Goal: Information Seeking & Learning: Learn about a topic

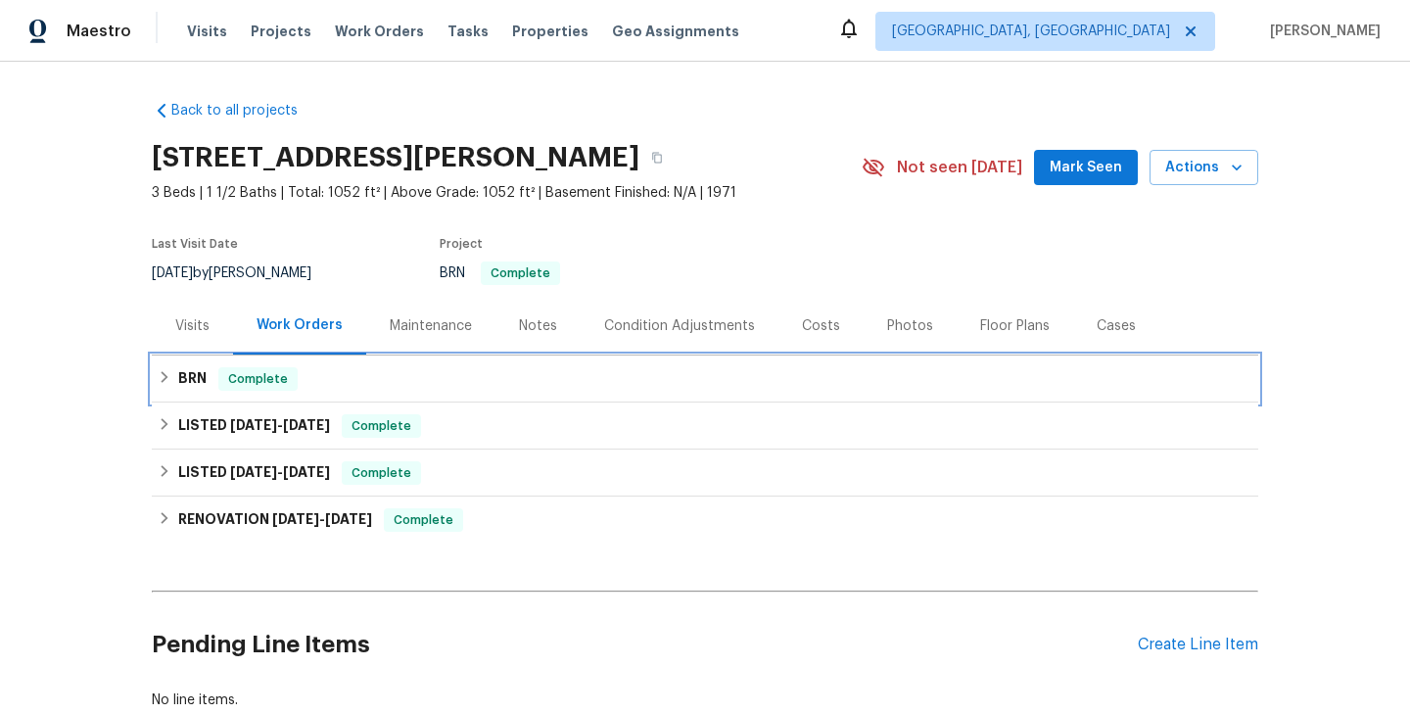
click at [310, 380] on div "BRN Complete" at bounding box center [705, 379] width 1095 height 24
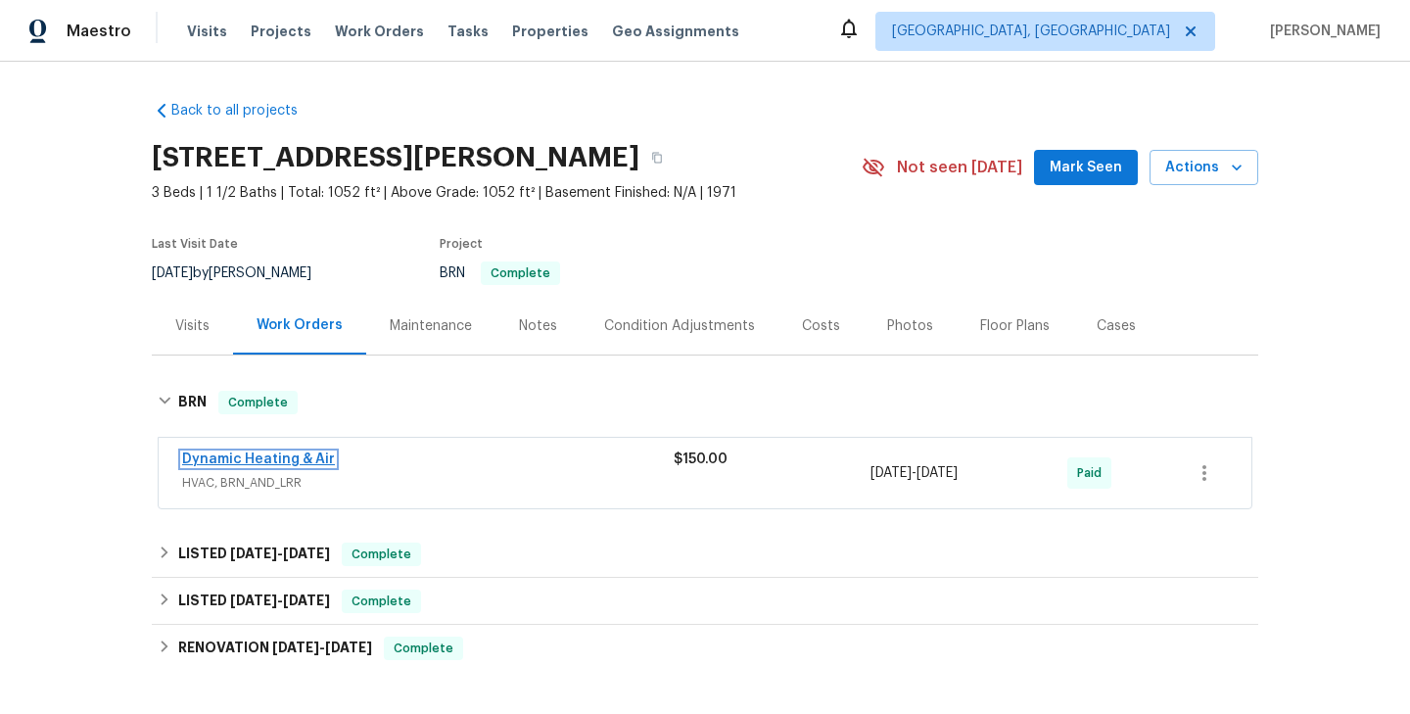
click at [288, 454] on link "Dynamic Heating & Air" at bounding box center [258, 460] width 153 height 14
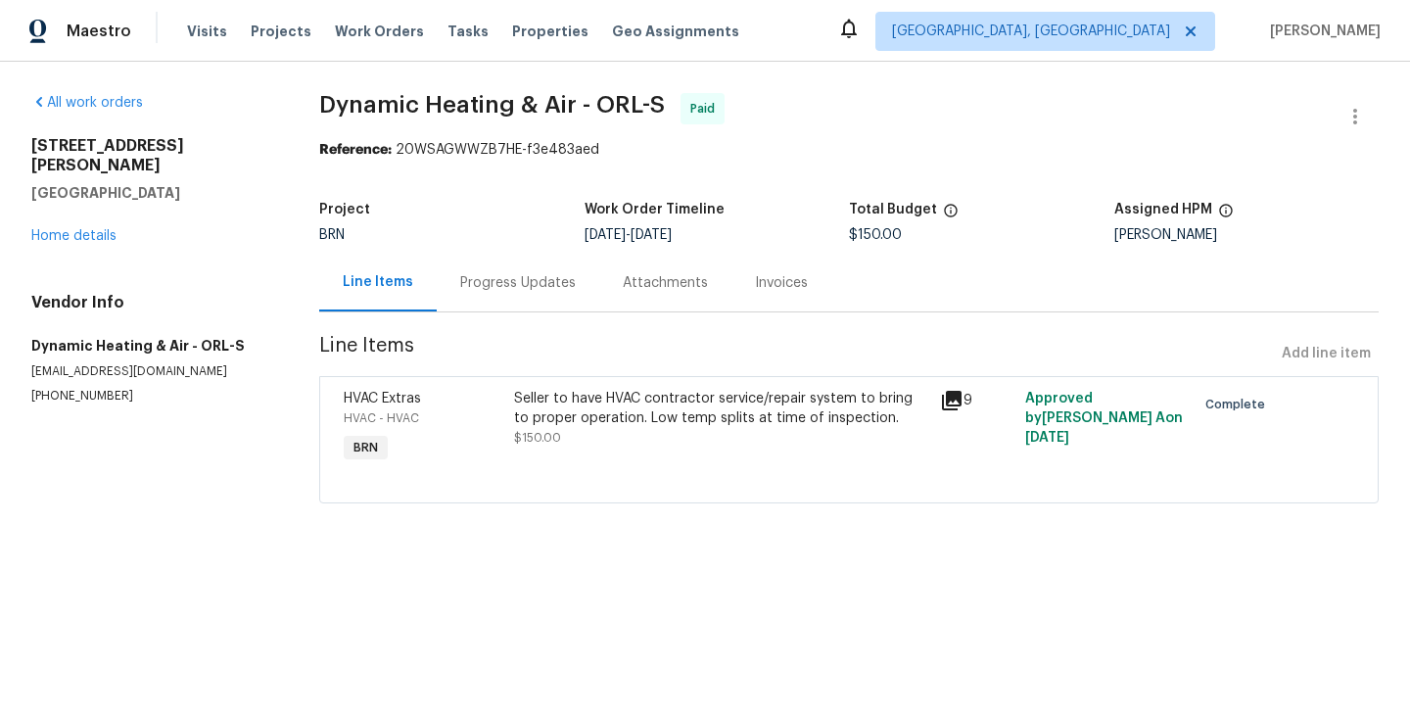
click at [509, 307] on div "Progress Updates" at bounding box center [518, 283] width 163 height 58
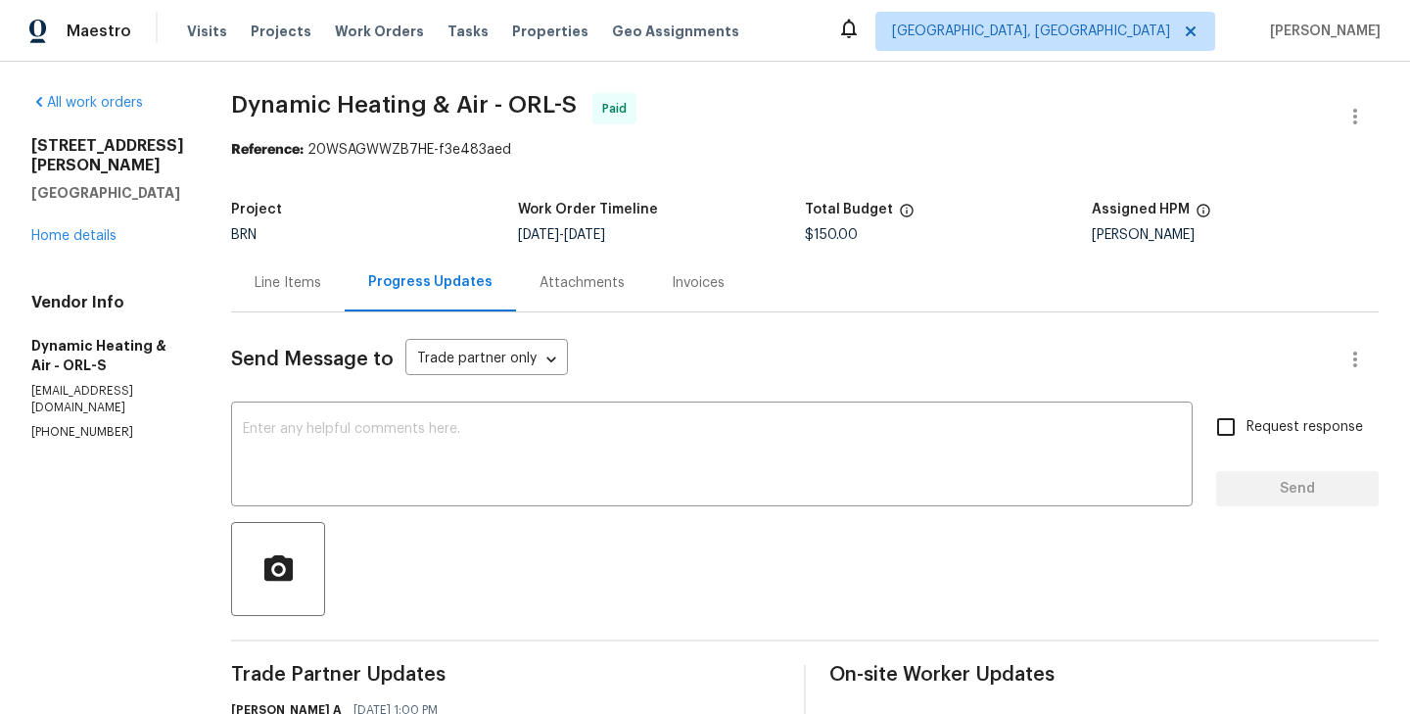
click at [307, 301] on div "Line Items" at bounding box center [288, 283] width 114 height 58
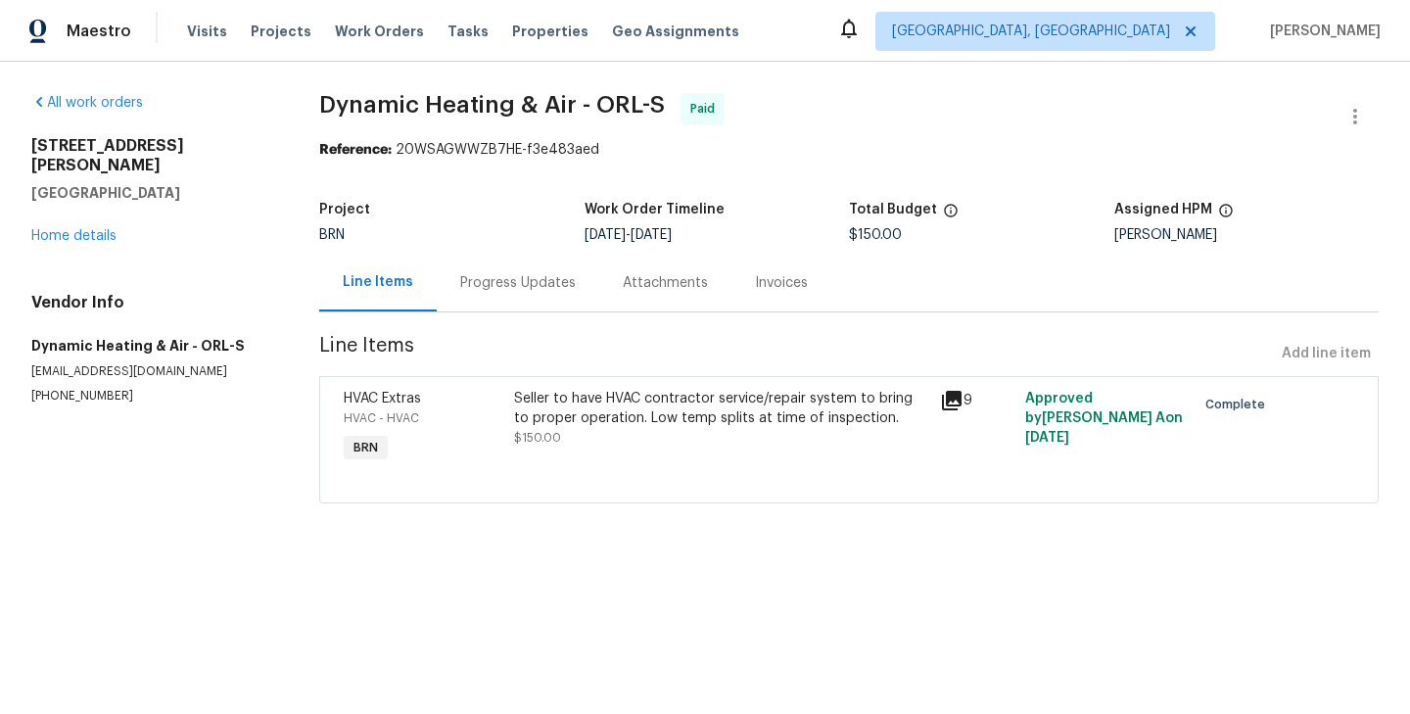
click at [473, 444] on div "HVAC Extras HVAC - HVAC BRN" at bounding box center [423, 428] width 170 height 90
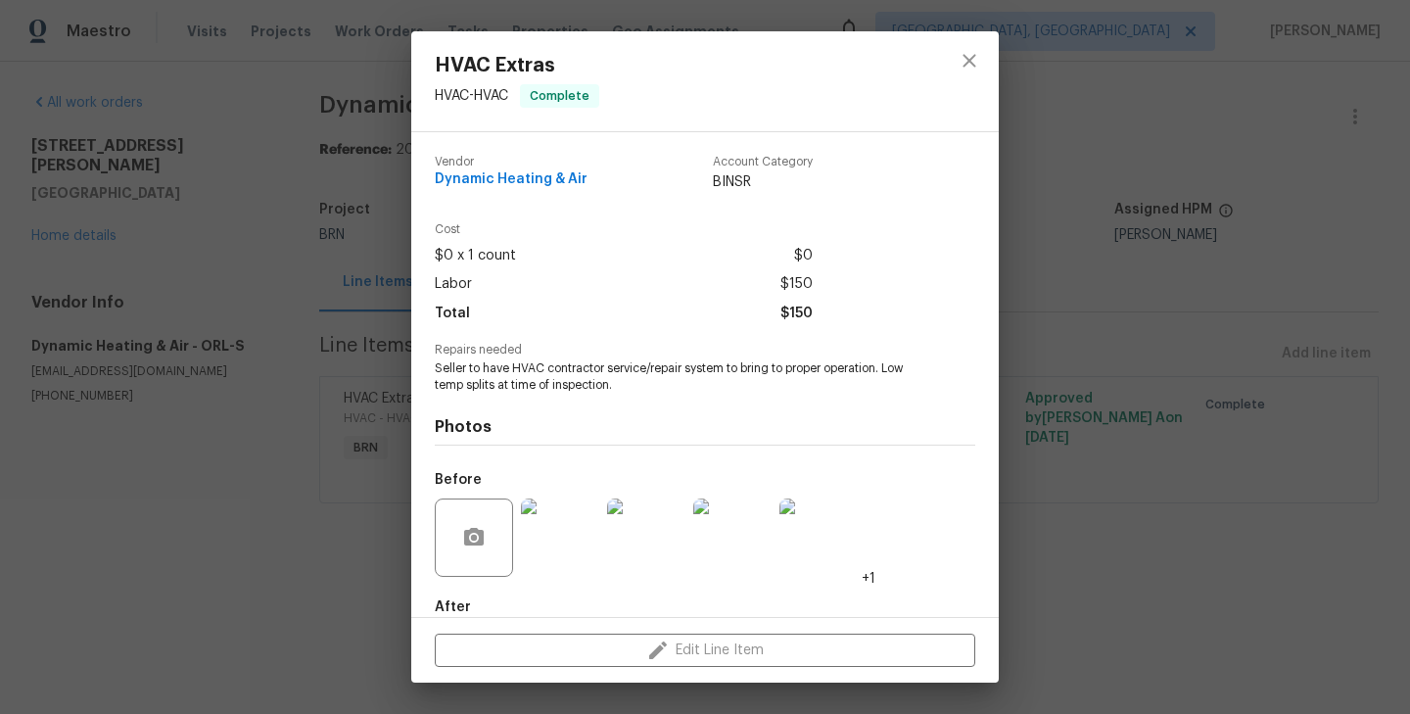
scroll to position [107, 0]
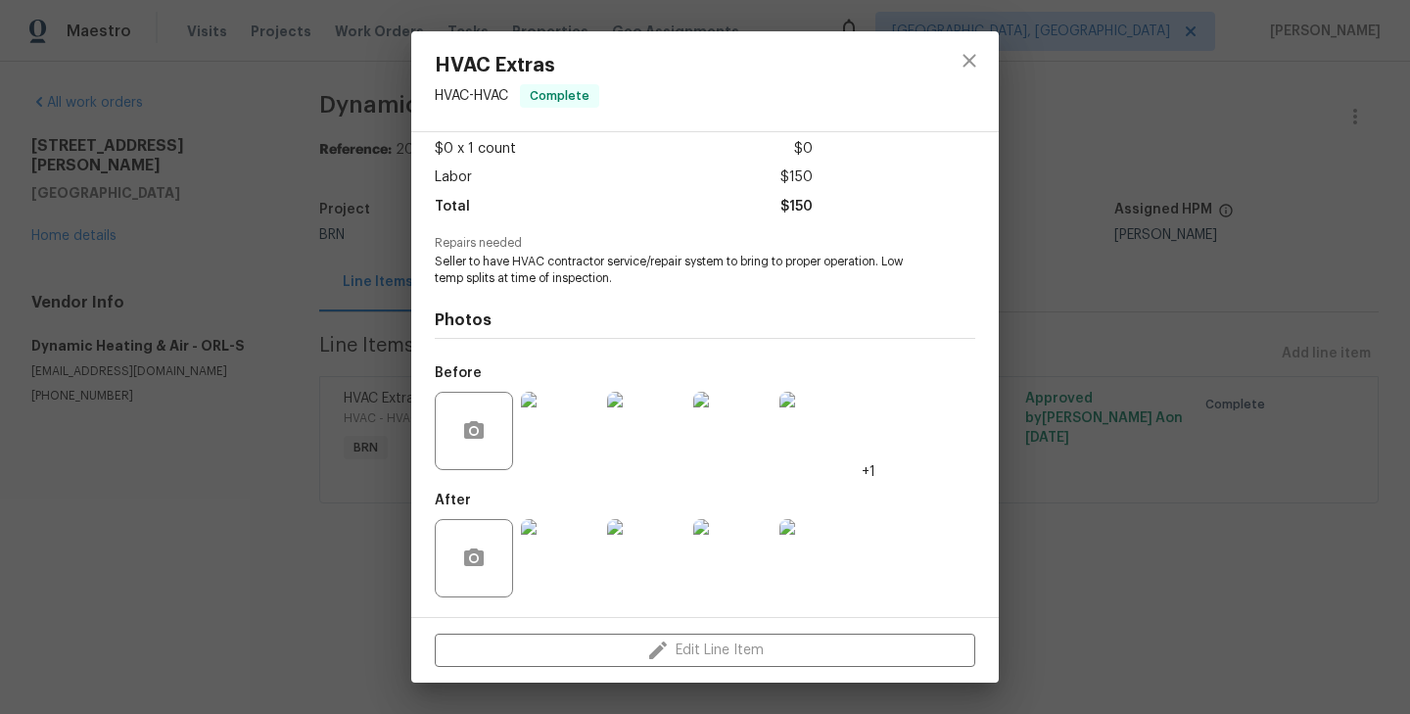
click at [575, 561] on img at bounding box center [560, 558] width 78 height 78
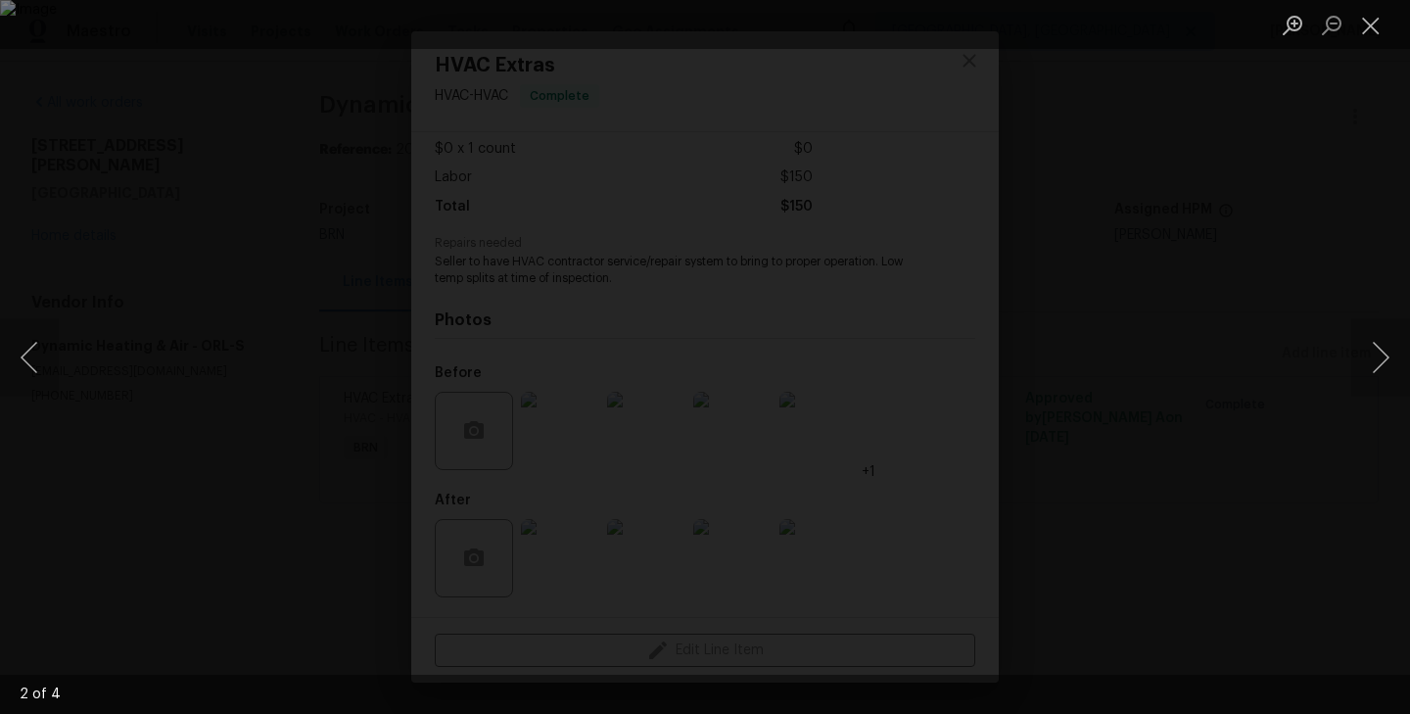
click at [171, 347] on div "Lightbox" at bounding box center [705, 357] width 1410 height 714
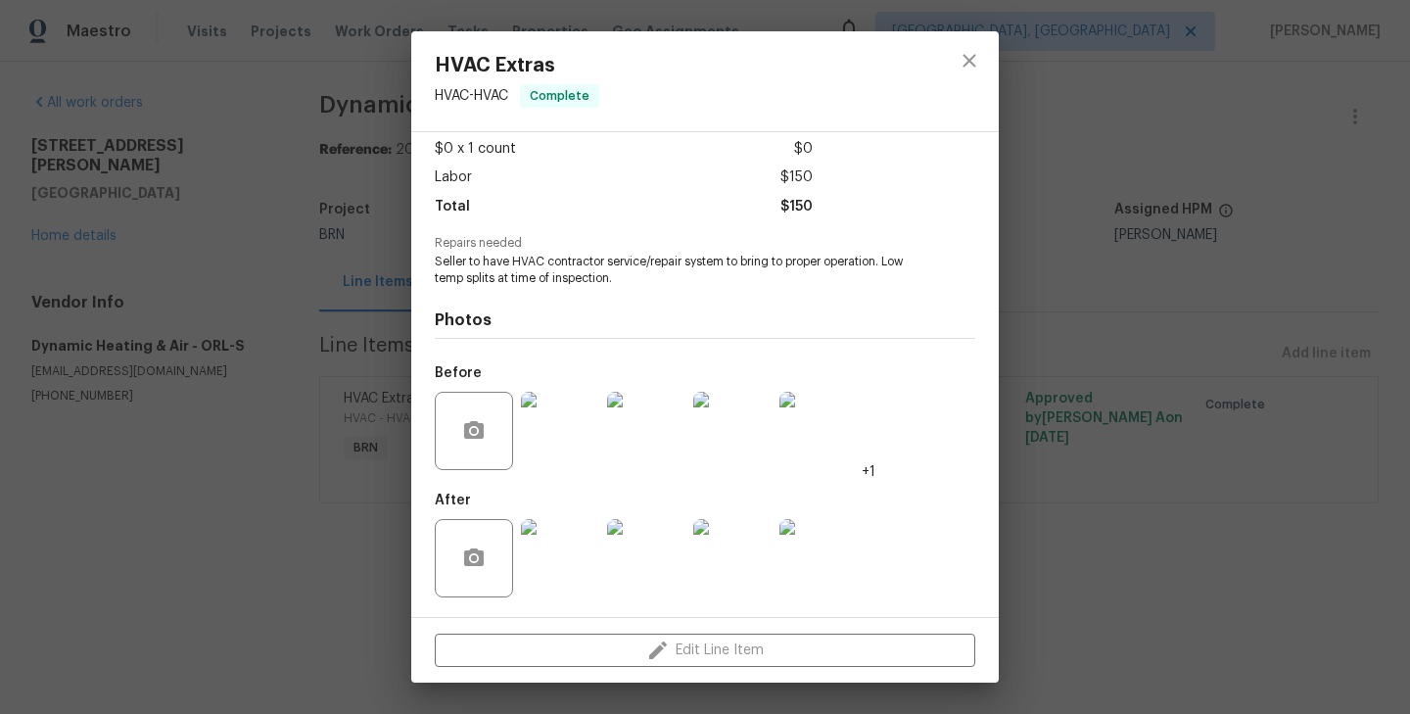
click at [171, 347] on div "Lightbox" at bounding box center [705, 357] width 1410 height 714
click at [171, 347] on div "HVAC Extras HVAC - HVAC Complete Vendor Dynamic Heating & Air Account Category …" at bounding box center [705, 357] width 1410 height 714
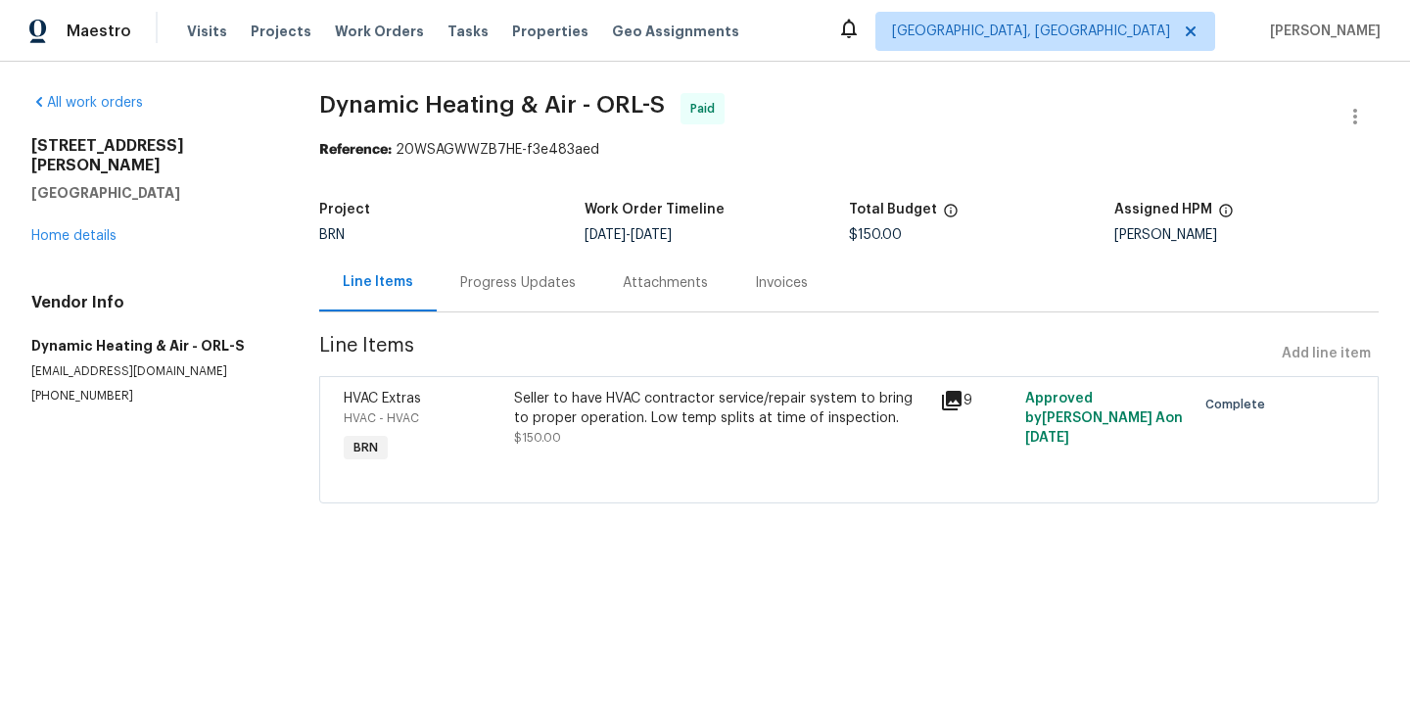
click at [511, 267] on div "Progress Updates" at bounding box center [518, 283] width 163 height 58
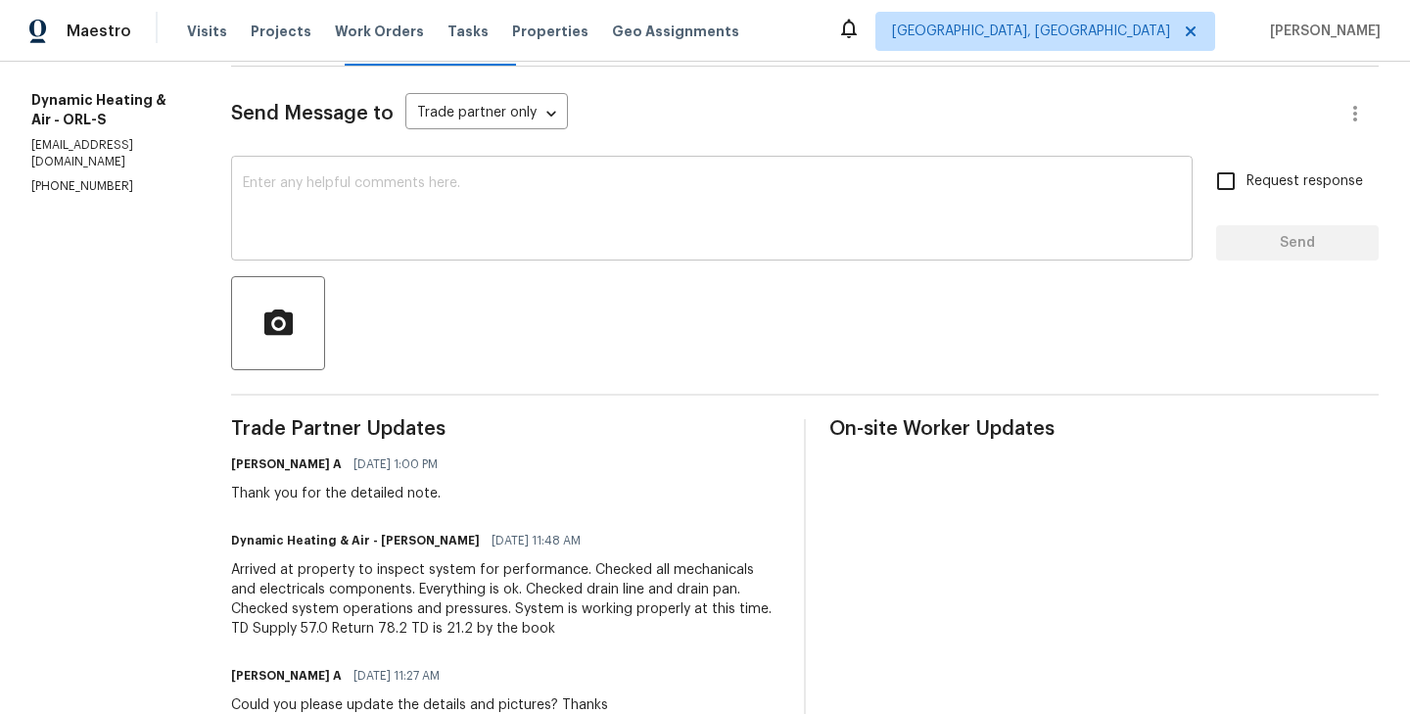
scroll to position [258, 0]
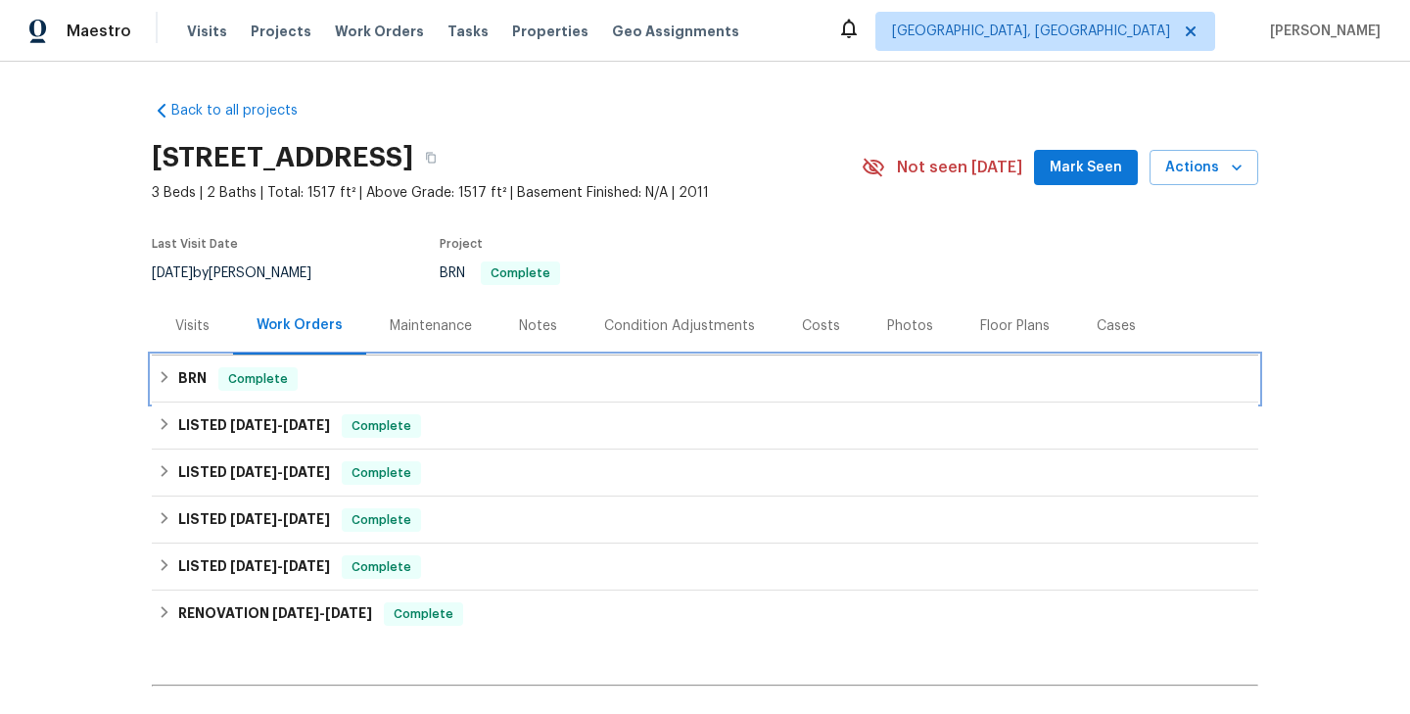
click at [394, 386] on div "BRN Complete" at bounding box center [705, 379] width 1095 height 24
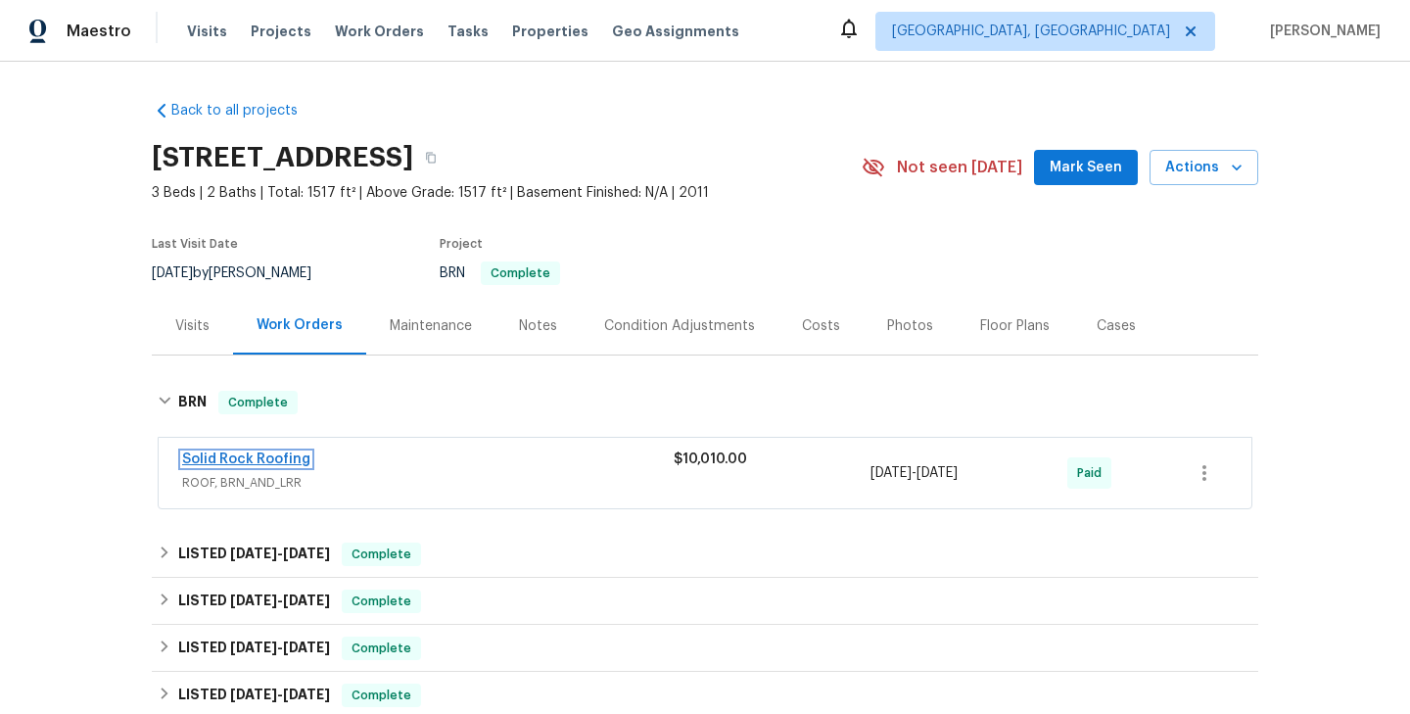
click at [280, 458] on link "Solid Rock Roofing" at bounding box center [246, 460] width 128 height 14
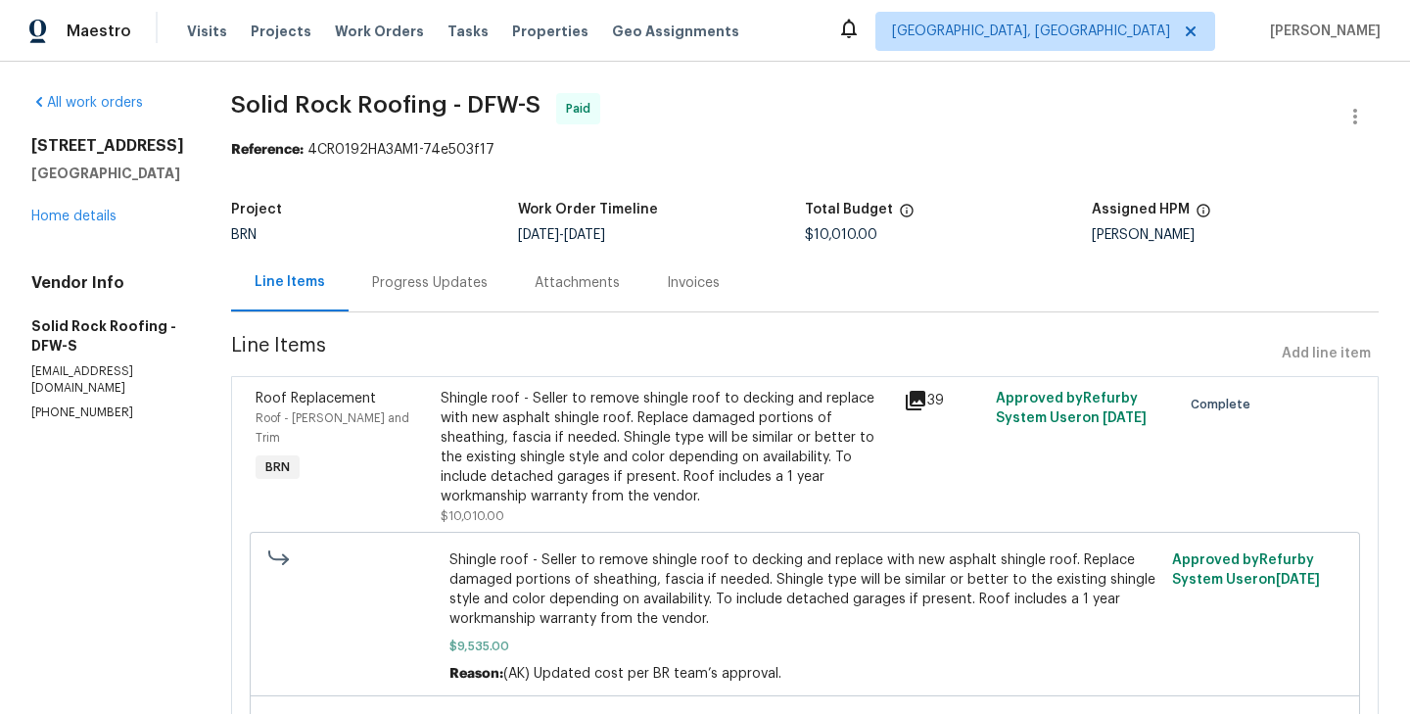
click at [419, 455] on div "Roof Replacement Roof - Eaves and Trim BRN" at bounding box center [342, 457] width 185 height 149
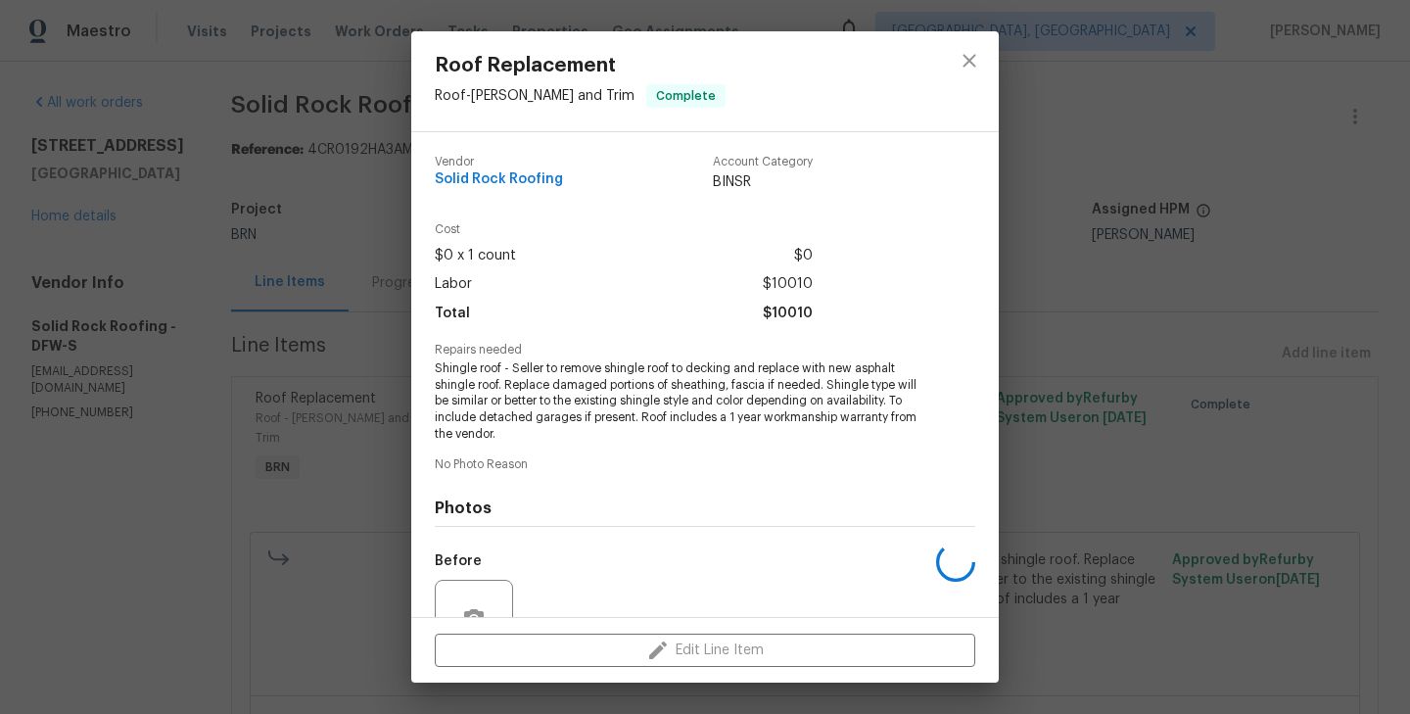
scroll to position [188, 0]
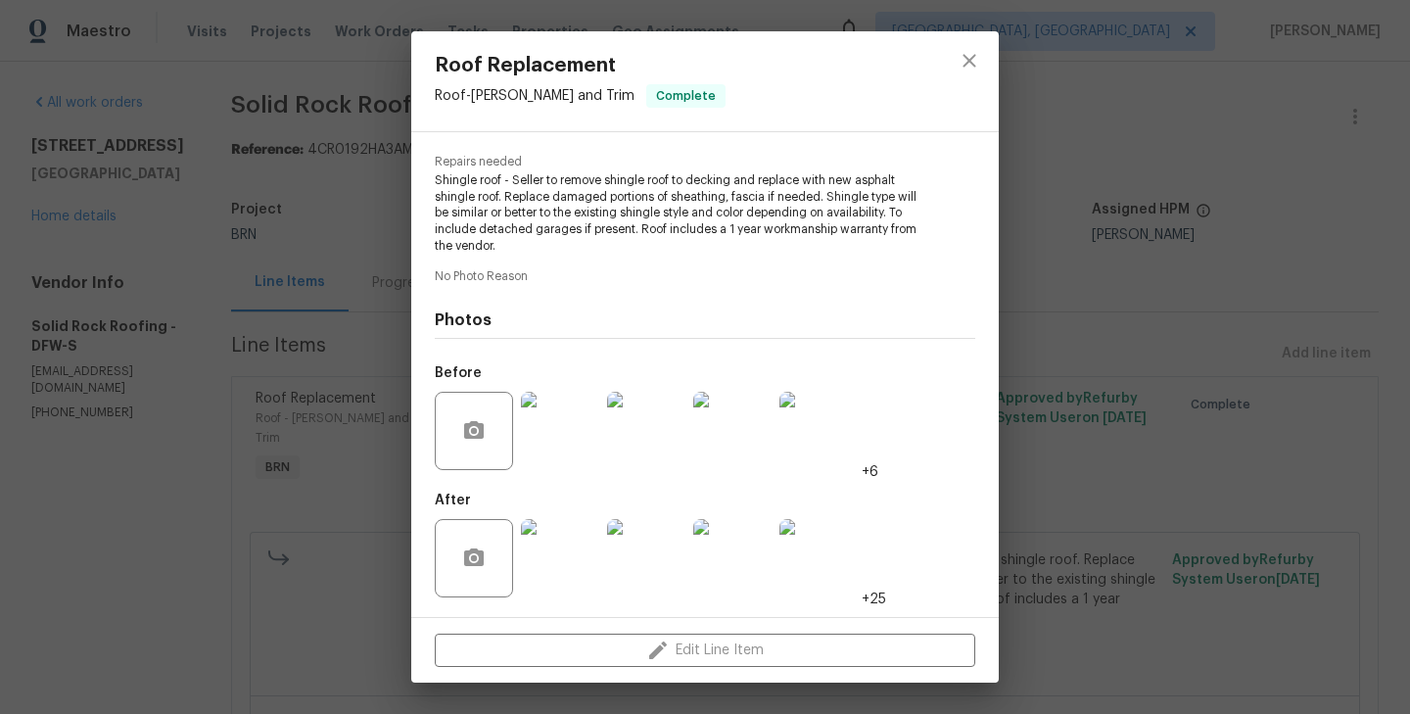
click at [556, 434] on img at bounding box center [560, 431] width 78 height 78
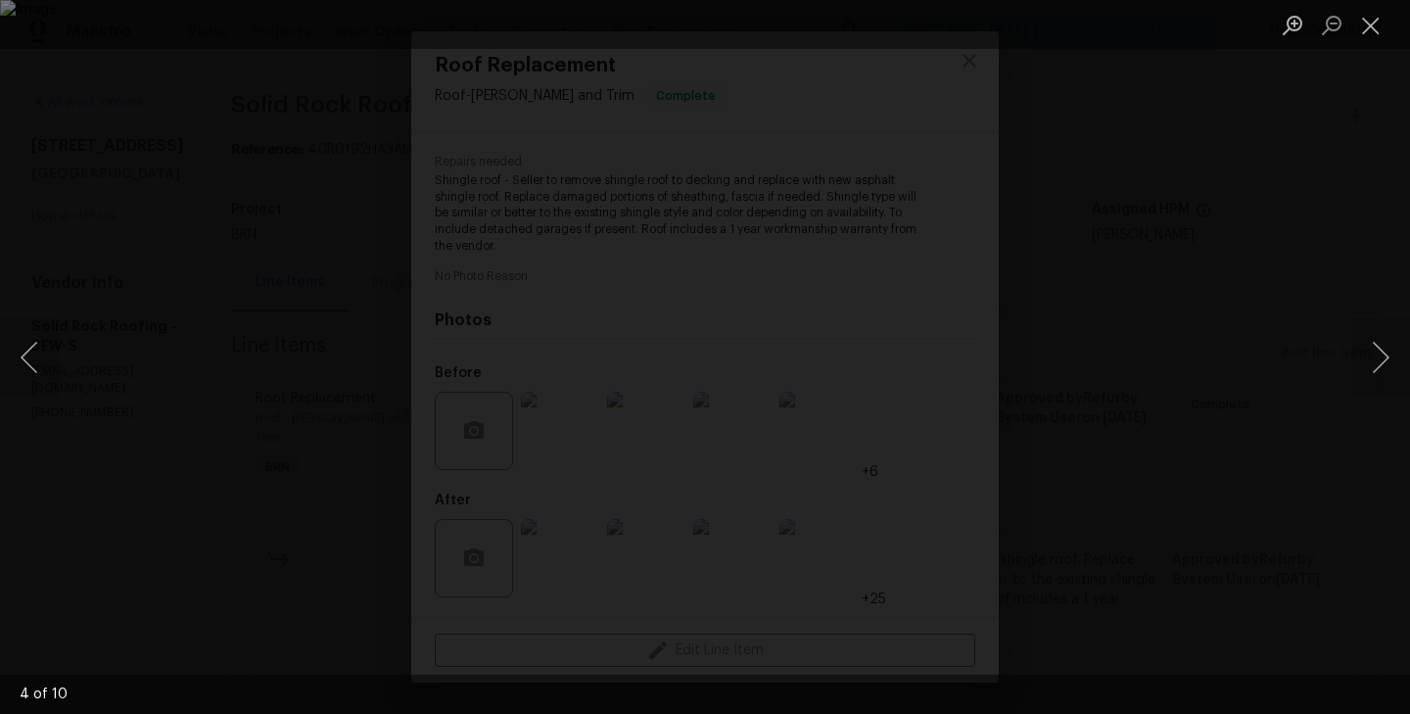
click at [202, 393] on div "Lightbox" at bounding box center [705, 357] width 1410 height 714
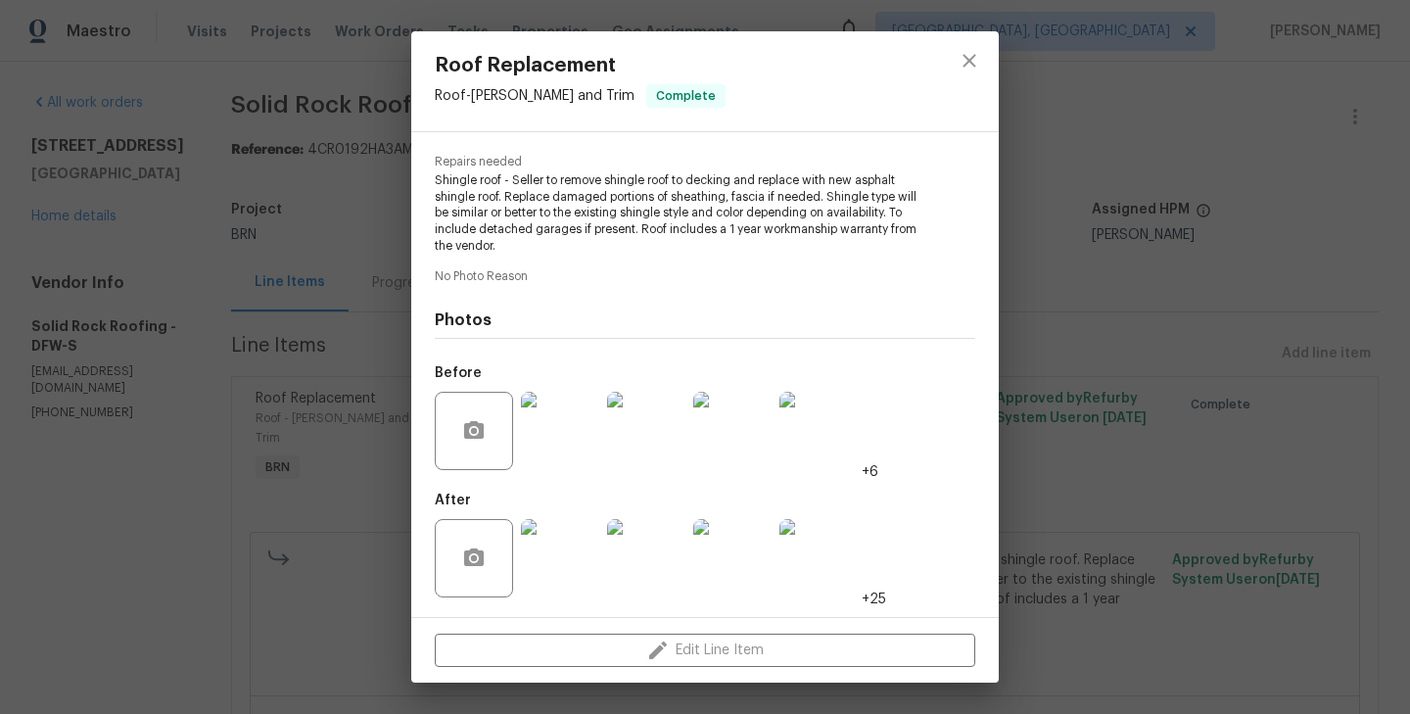
click at [565, 550] on img at bounding box center [560, 558] width 78 height 78
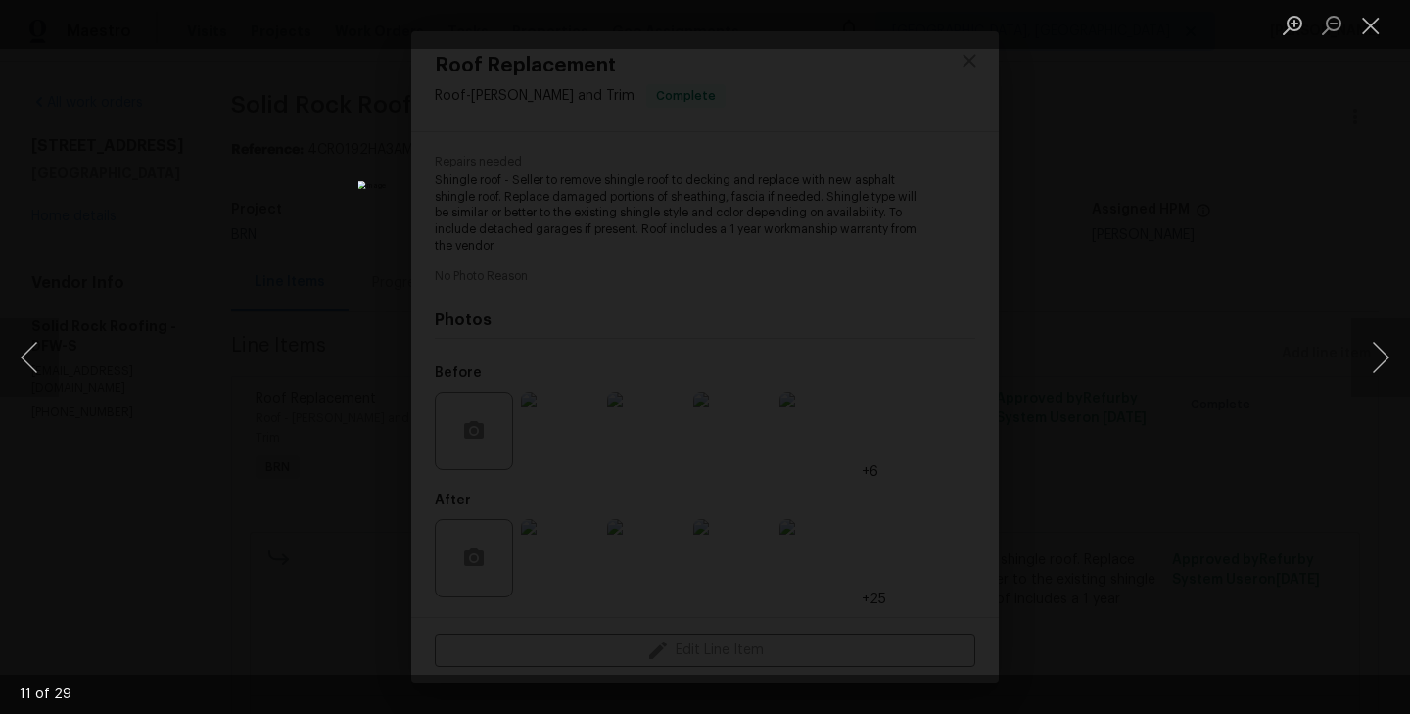
click at [340, 295] on div "Lightbox" at bounding box center [705, 357] width 1410 height 714
click at [253, 326] on div "Lightbox" at bounding box center [705, 357] width 1410 height 714
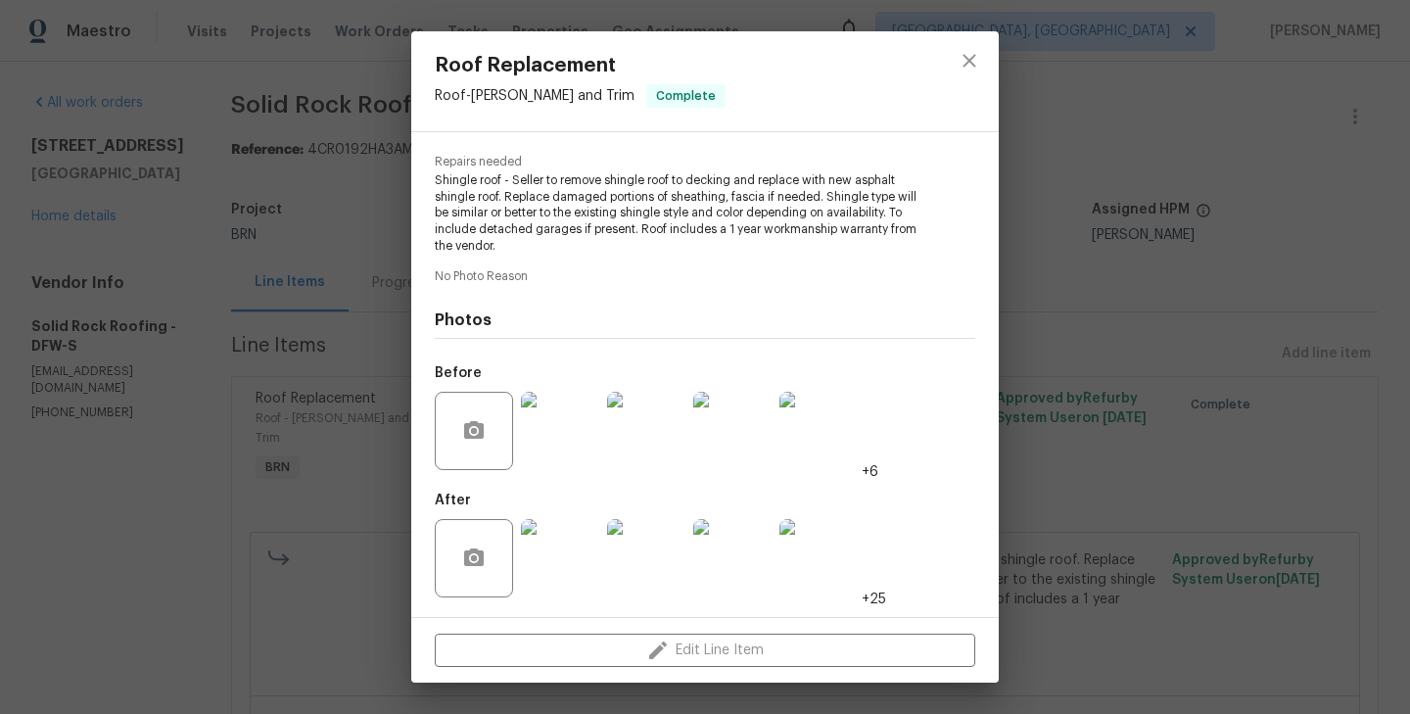
click at [312, 263] on div "Roof Replacement Roof - Eaves and Trim Complete Vendor Solid Rock Roofing Accou…" at bounding box center [705, 357] width 1410 height 714
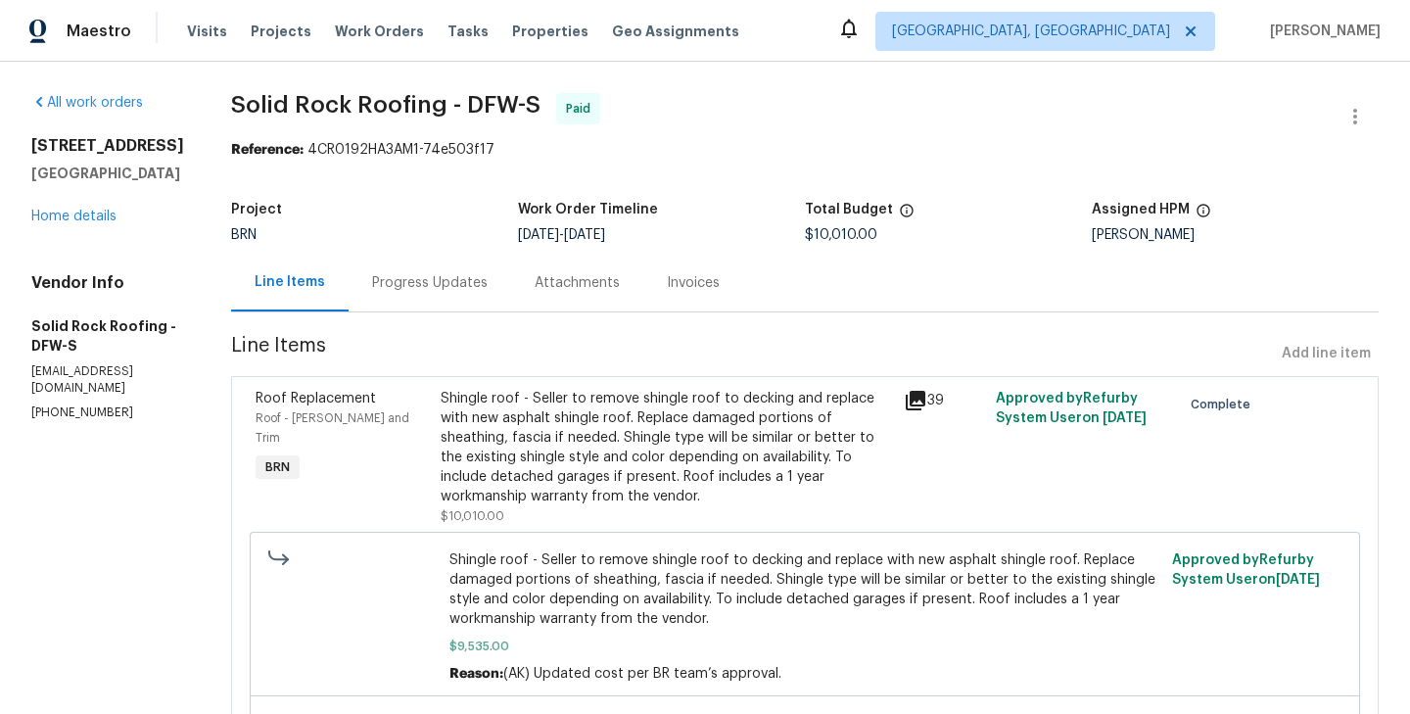
click at [424, 279] on div "Progress Updates" at bounding box center [430, 283] width 116 height 20
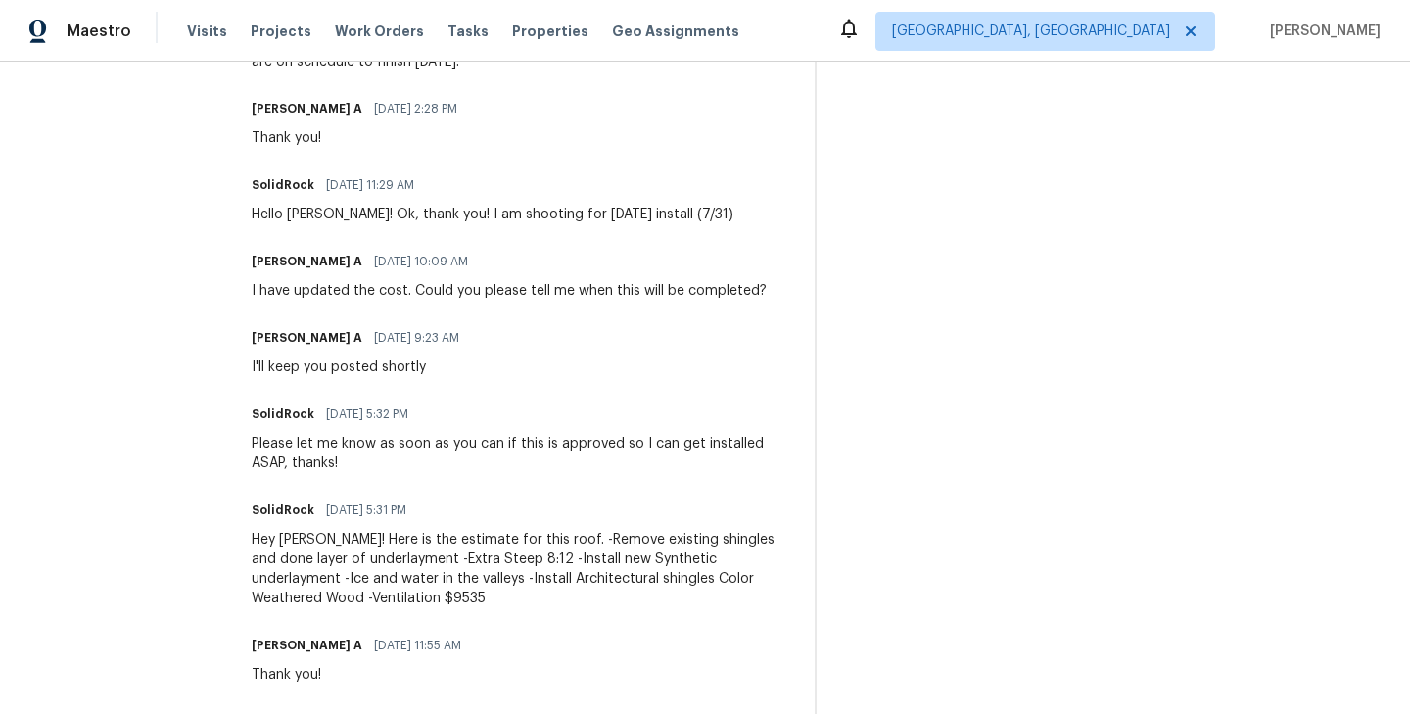
scroll to position [1450, 0]
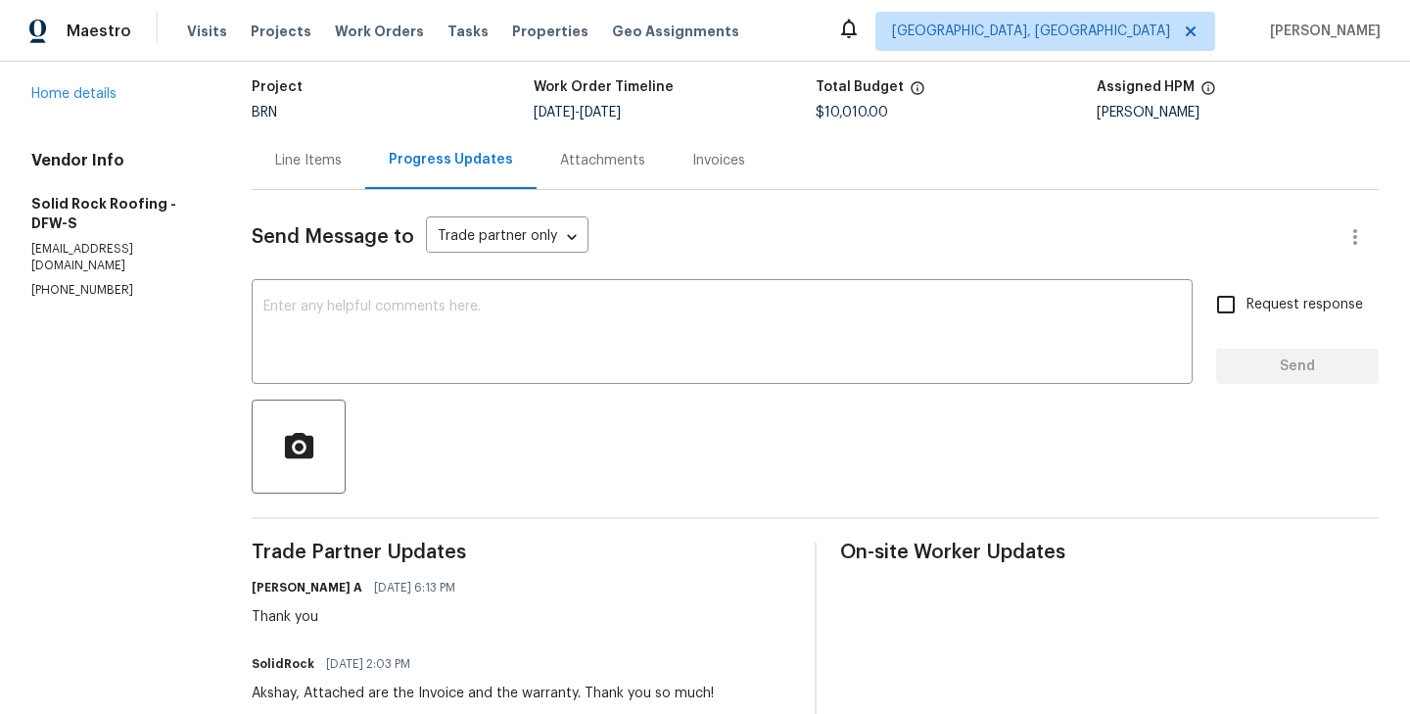
scroll to position [0, 0]
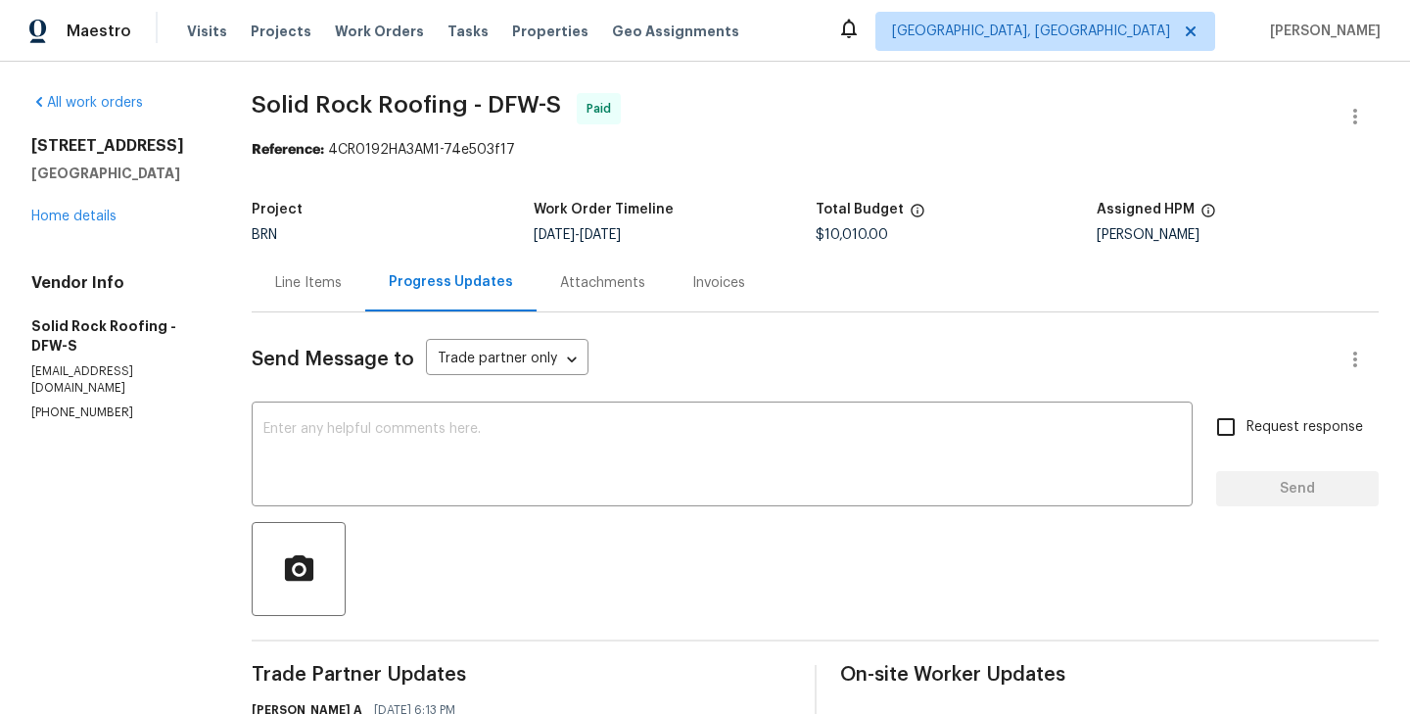
click at [330, 303] on div "Line Items" at bounding box center [309, 283] width 114 height 58
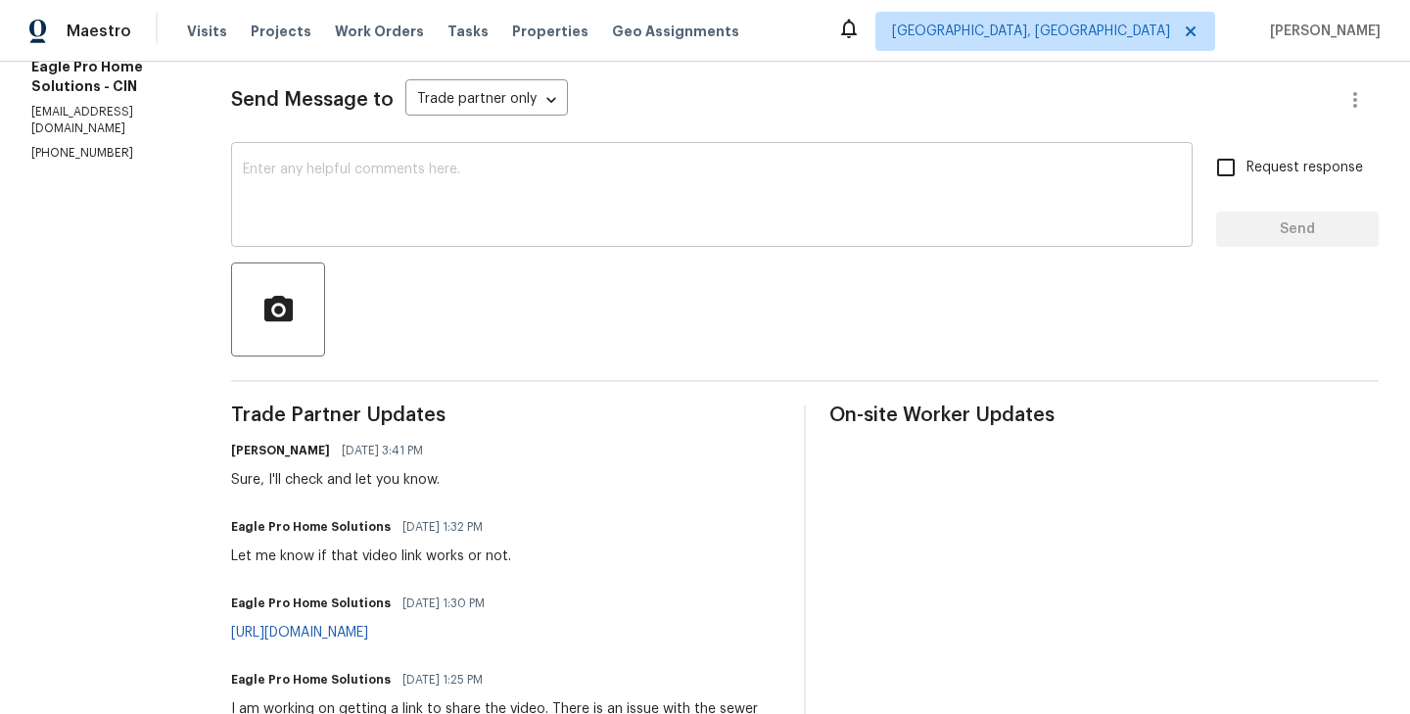
scroll to position [391, 0]
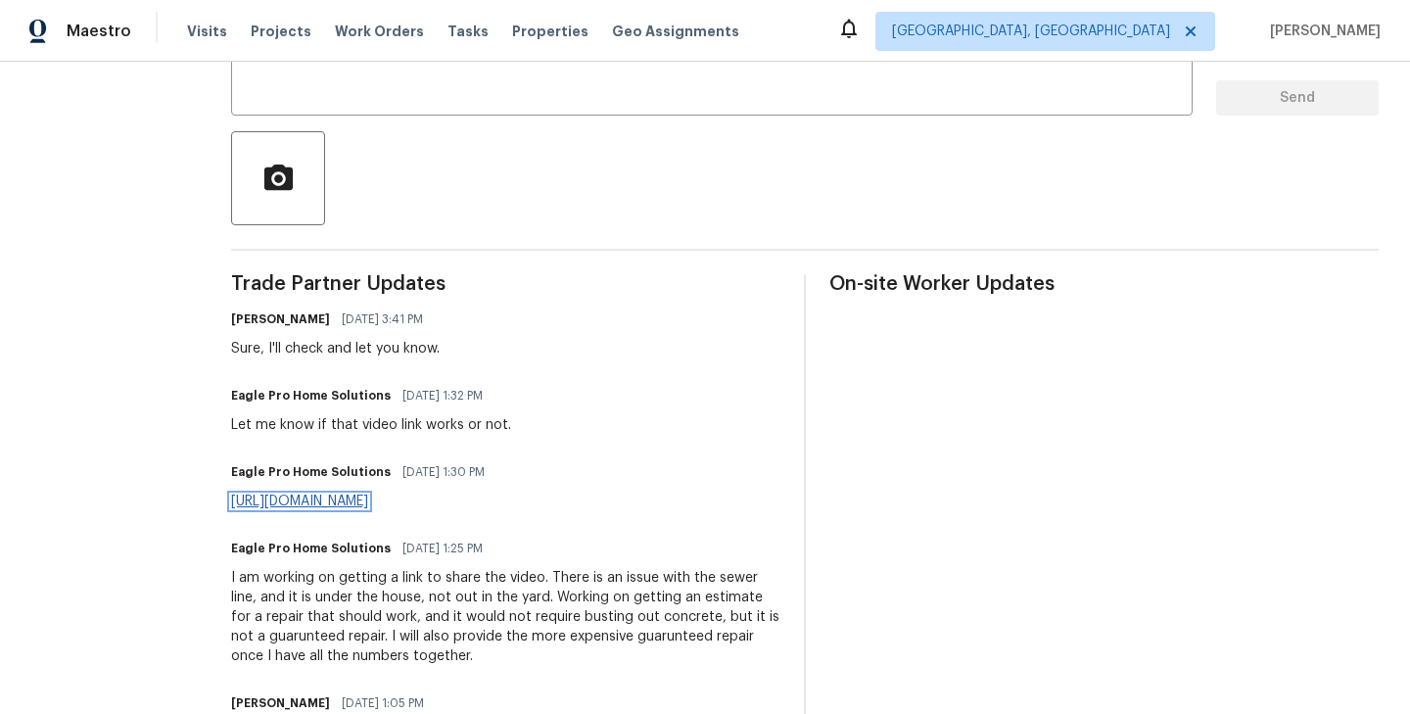
click at [368, 506] on link "https://netorgft6058057.sharepoint.com/:v:/s/EAGLEPROHS/Ee4LxFca3ctNuWTRJho_QTw…" at bounding box center [299, 502] width 137 height 14
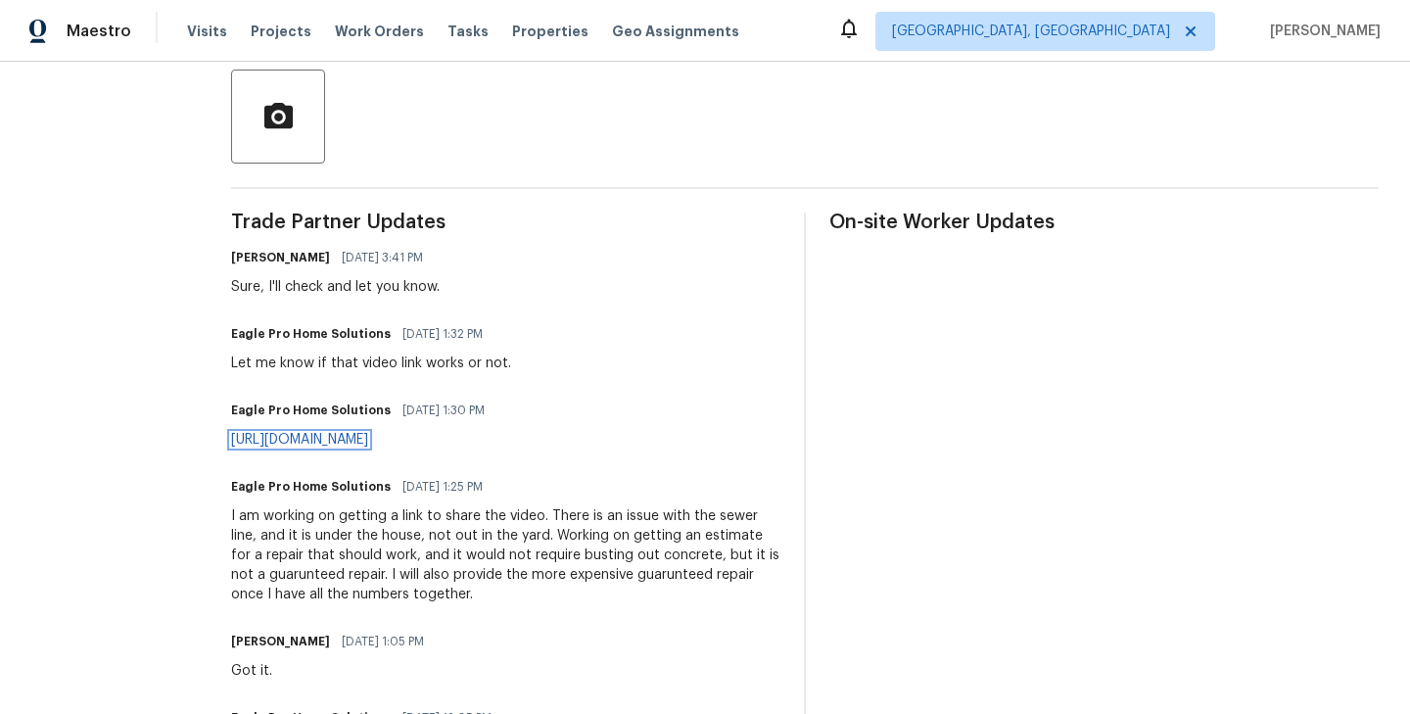
scroll to position [458, 0]
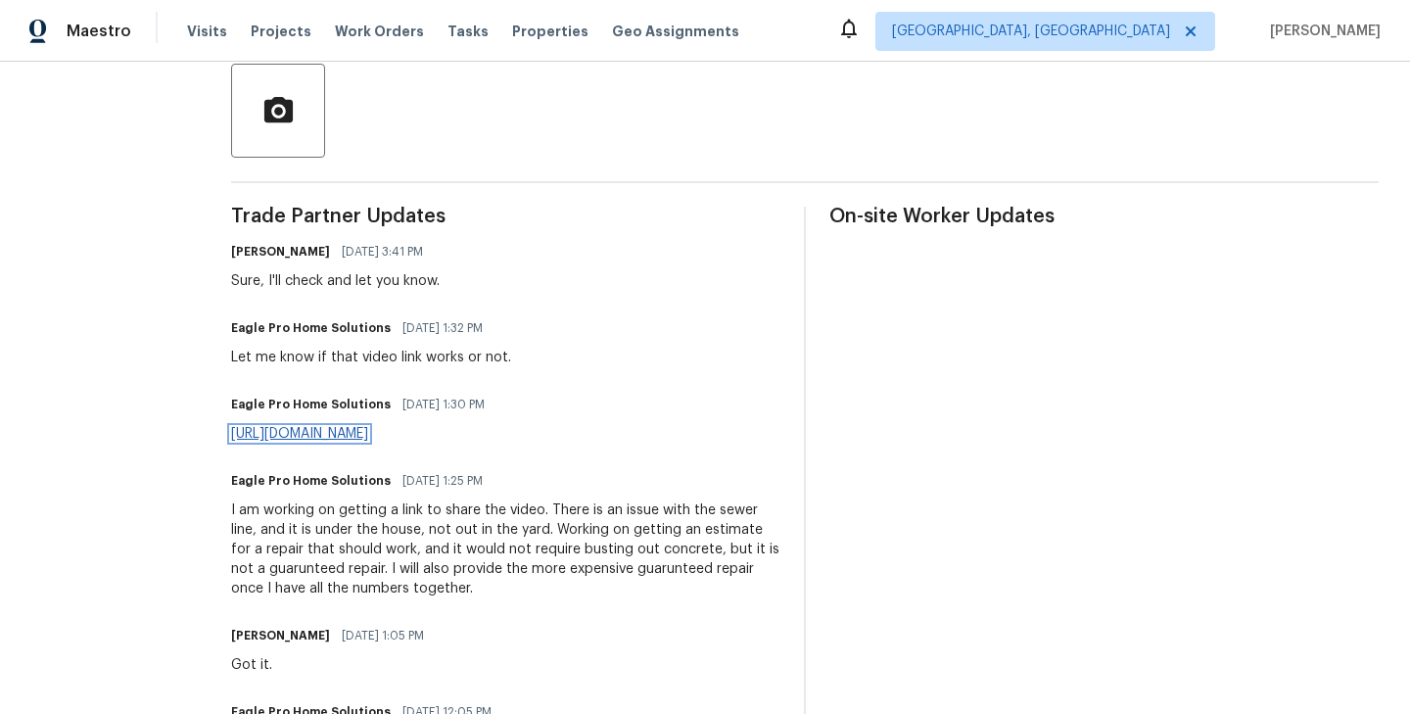
click at [368, 435] on link "https://netorgft6058057.sharepoint.com/:v:/s/EAGLEPROHS/Ee4LxFca3ctNuWTRJho_QTw…" at bounding box center [299, 434] width 137 height 14
drag, startPoint x: 357, startPoint y: 460, endPoint x: 263, endPoint y: 437, distance: 96.9
click at [263, 437] on div "All work orders 9771 Wildbrook Ln Cincinnati, OH 45231 Home details Vendor Info…" at bounding box center [705, 445] width 1410 height 1685
copy link "https://netorgft6058057.sharepoint.com/:v:/s/EAGLEPROHS/Ee4LxFca3ctNuWTRJho_QTw…"
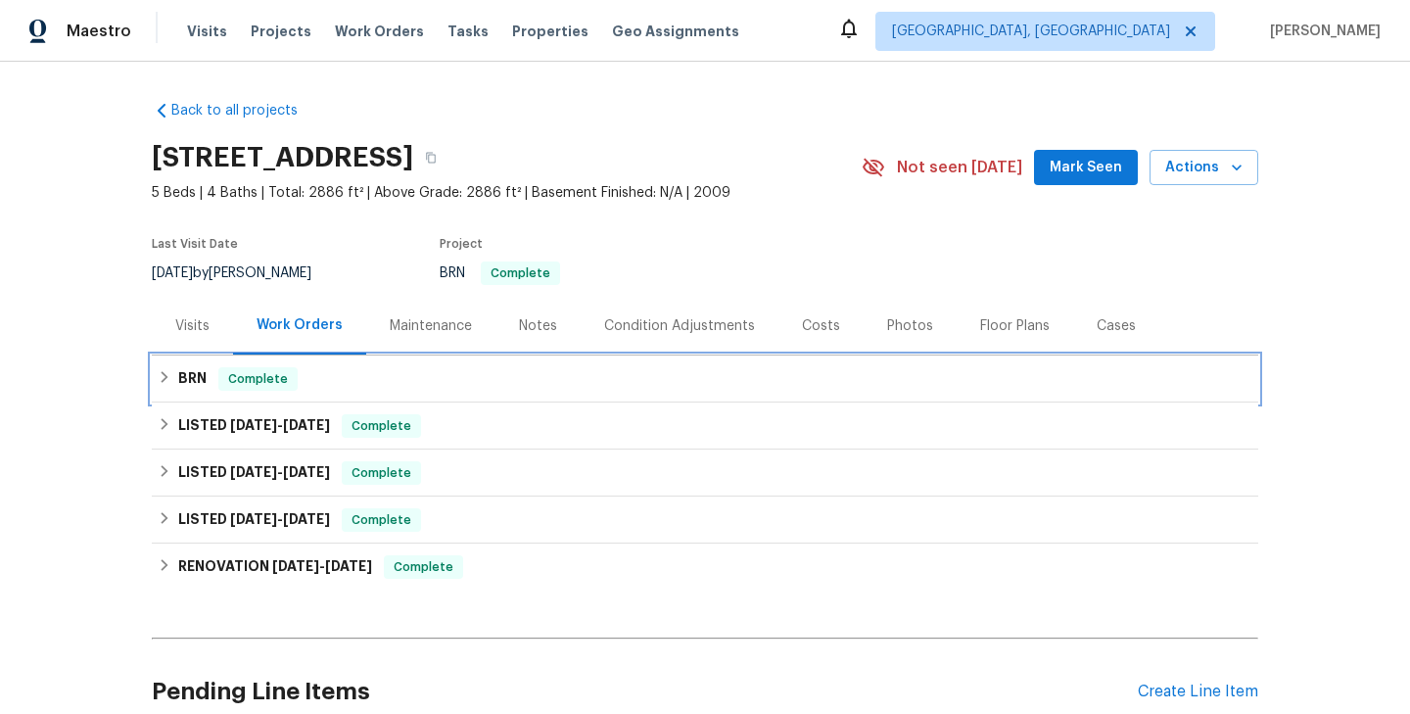
click at [299, 382] on div "BRN Complete" at bounding box center [705, 379] width 1095 height 24
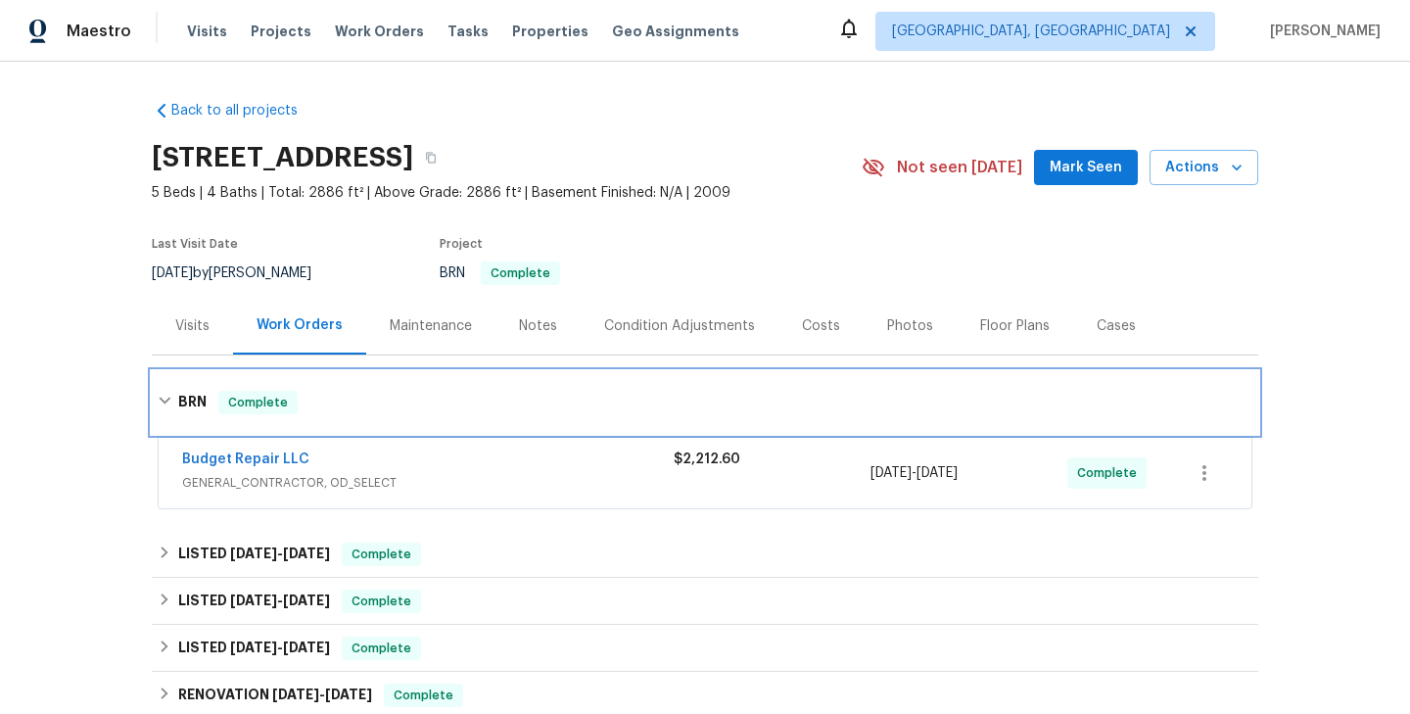
scroll to position [37, 0]
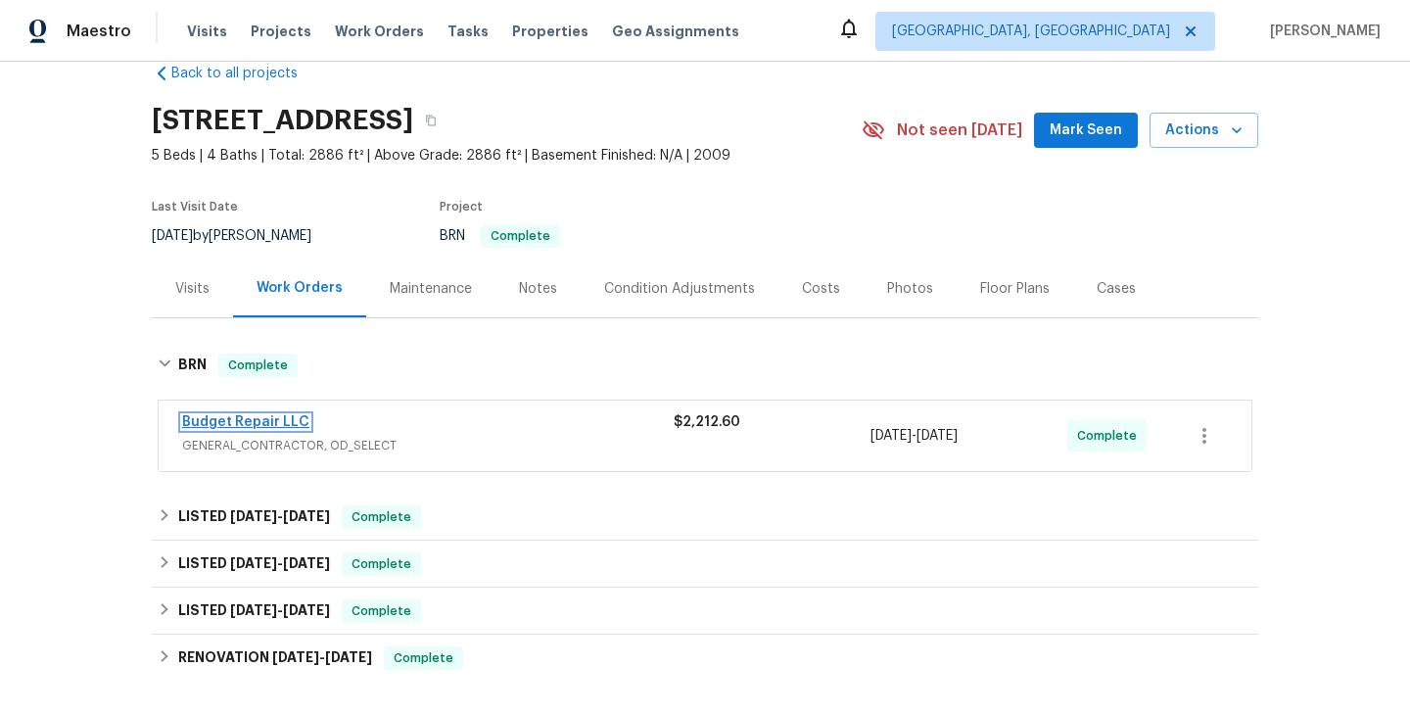
click at [240, 421] on link "Budget Repair LLC" at bounding box center [245, 422] width 127 height 14
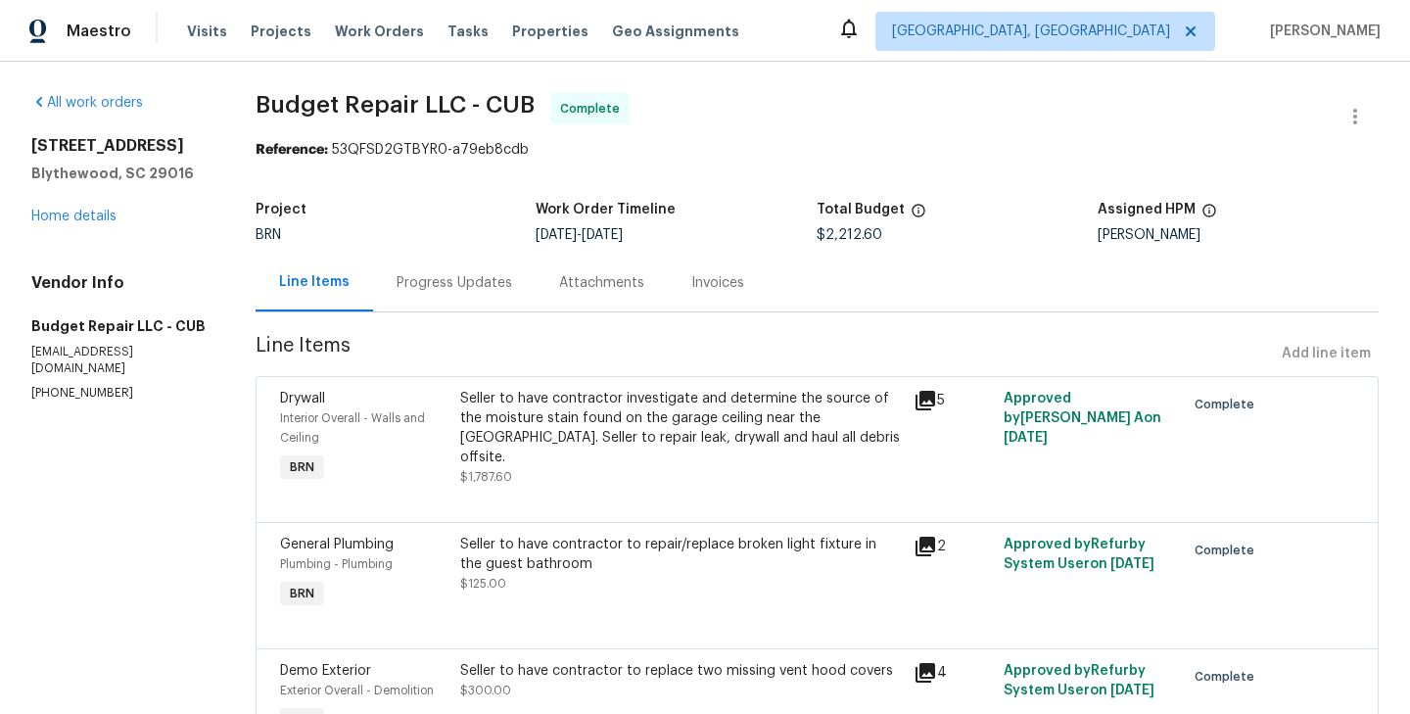
click at [450, 415] on div "Interior Overall - Walls and Ceiling" at bounding box center [364, 427] width 169 height 39
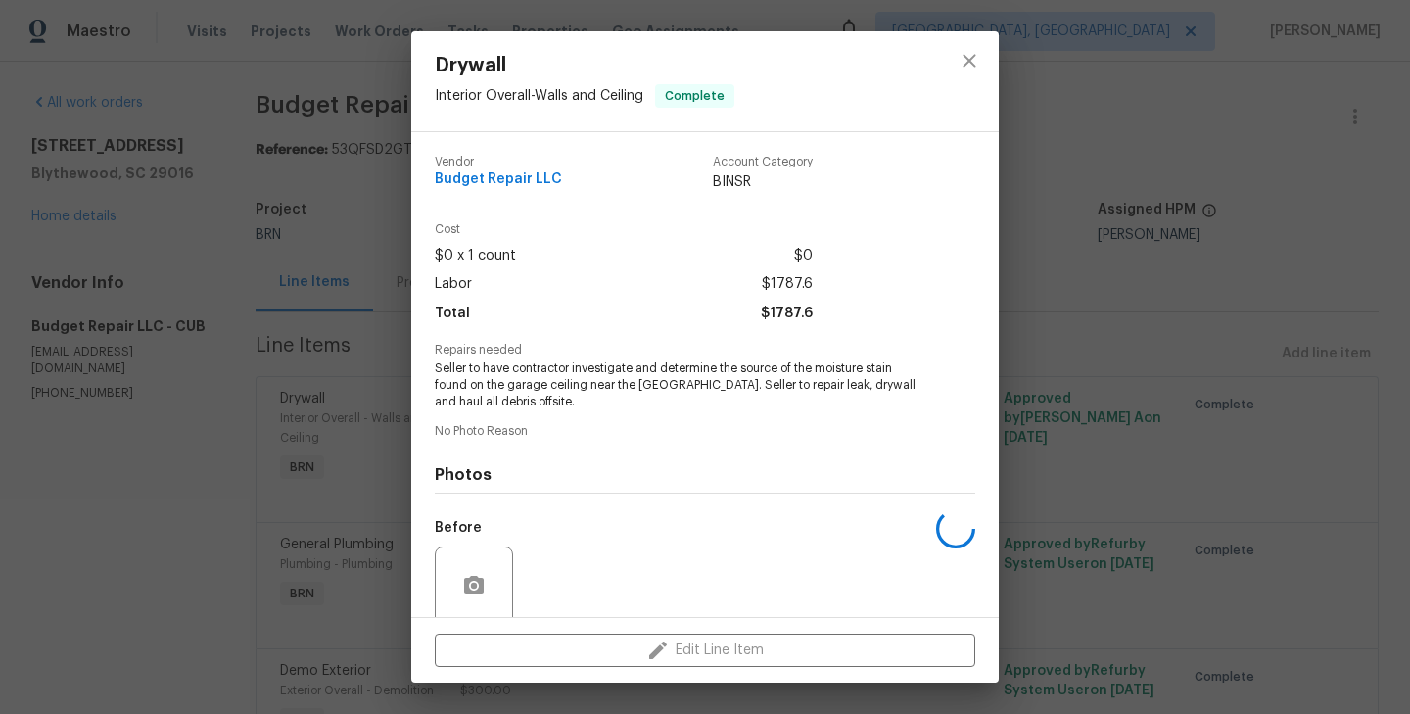
scroll to position [155, 0]
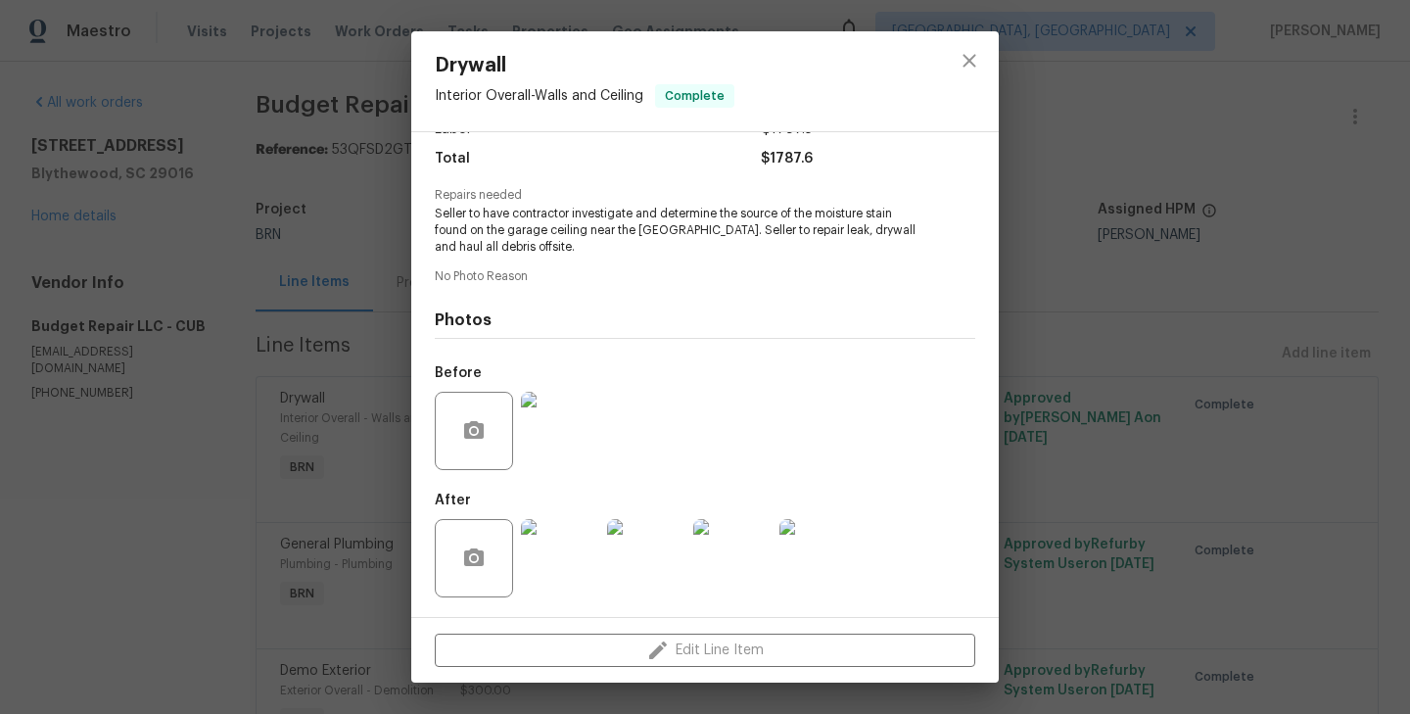
click at [224, 463] on div "Drywall Interior Overall - Walls and Ceiling Complete Vendor Budget Repair LLC …" at bounding box center [705, 357] width 1410 height 714
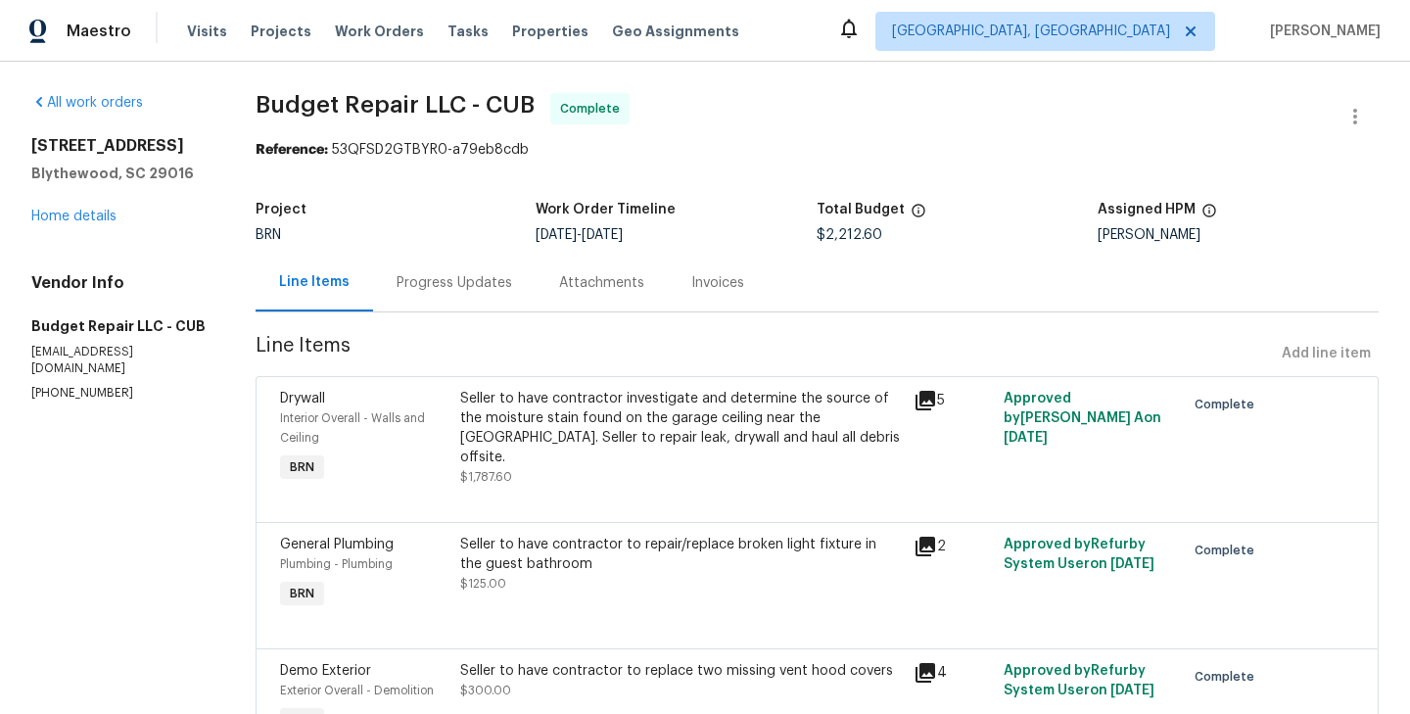
click at [432, 581] on div "General Plumbing Plumbing - Plumbing BRN" at bounding box center [364, 574] width 181 height 90
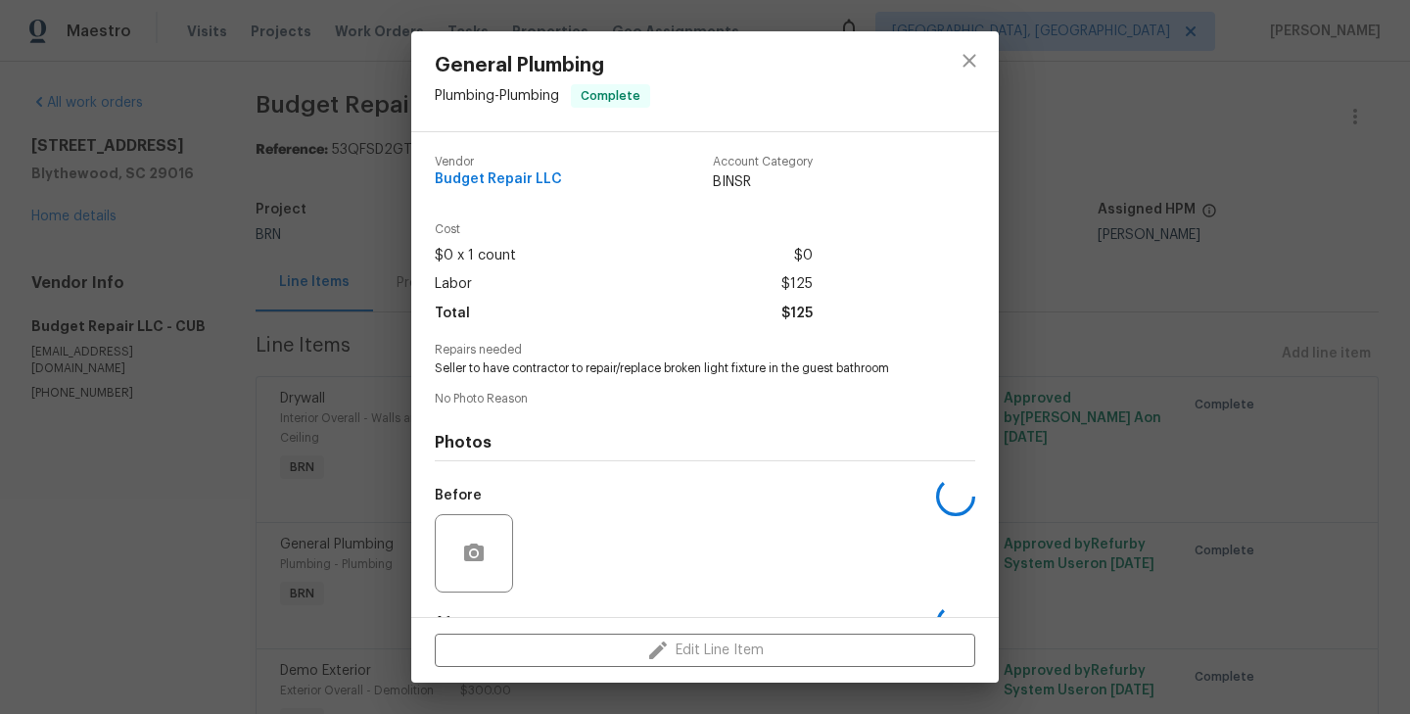
scroll to position [122, 0]
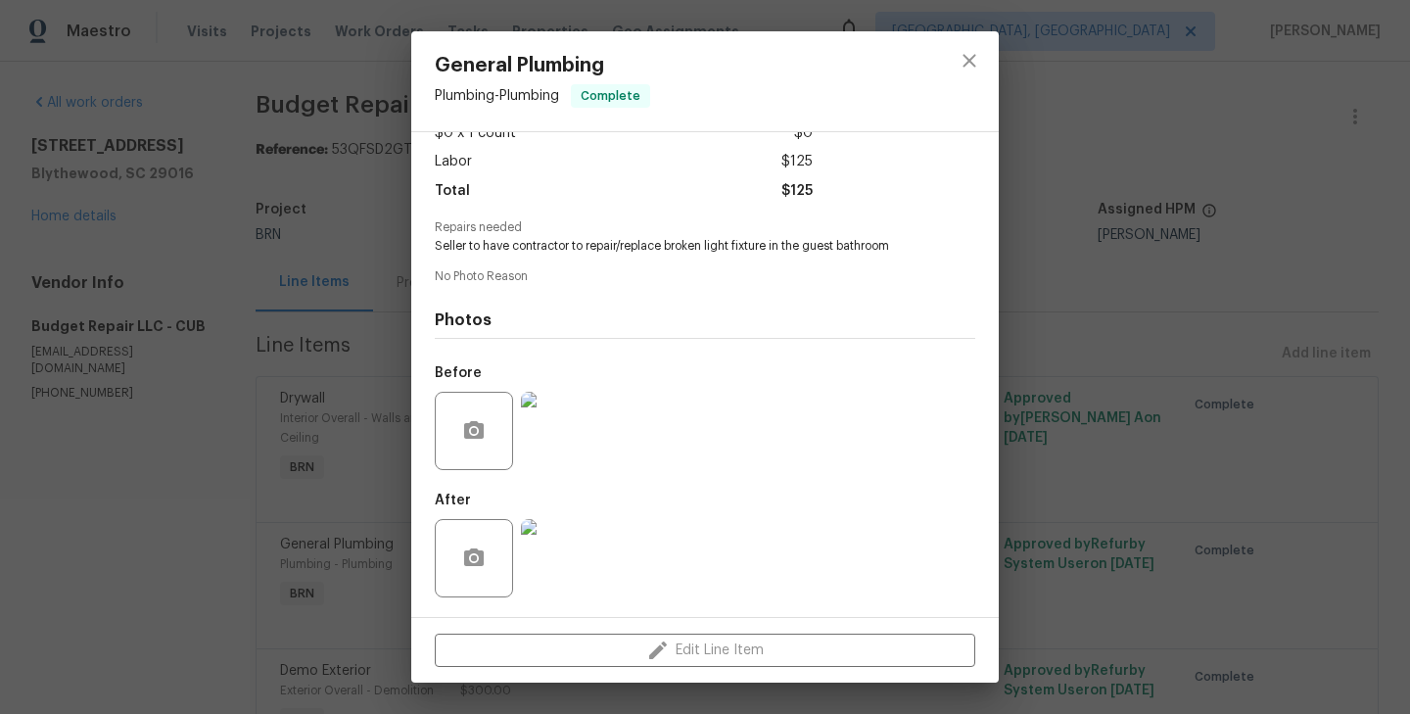
click at [545, 426] on img at bounding box center [560, 431] width 78 height 78
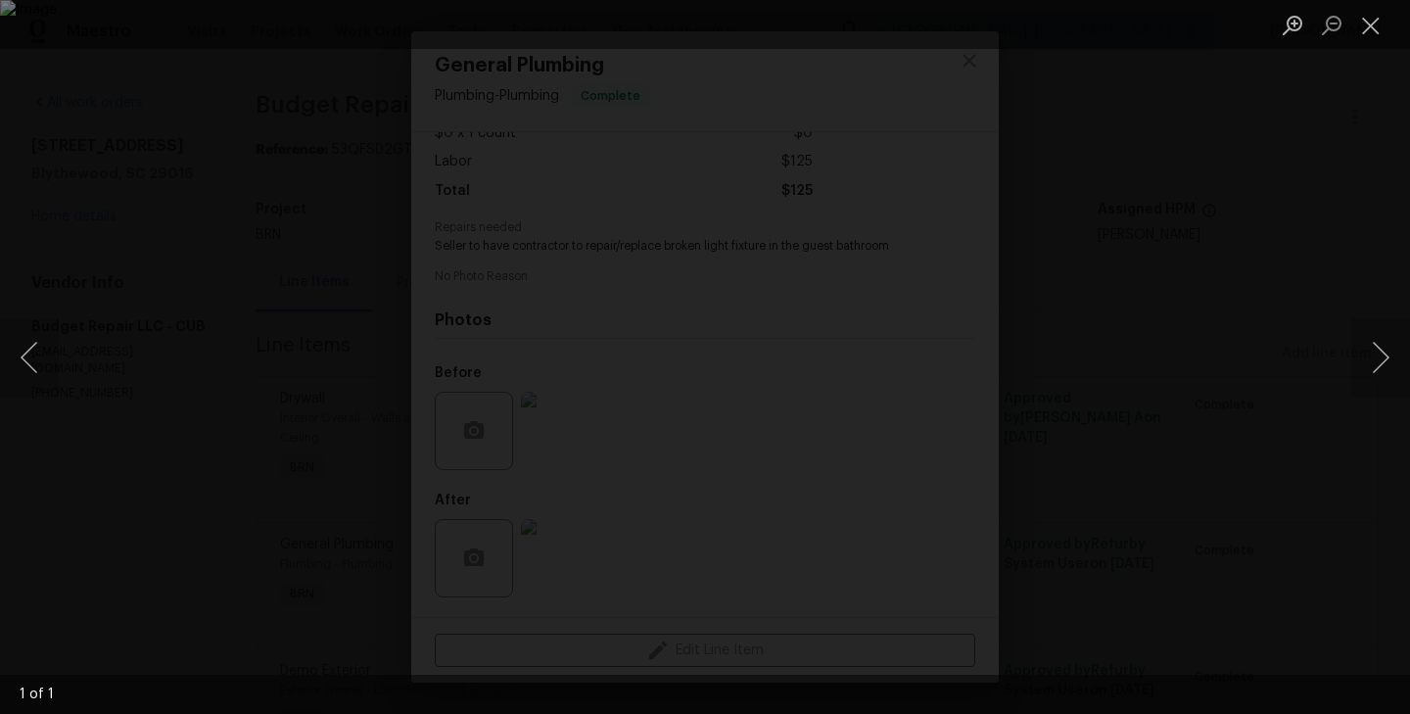
click at [167, 426] on div "Lightbox" at bounding box center [705, 357] width 1410 height 714
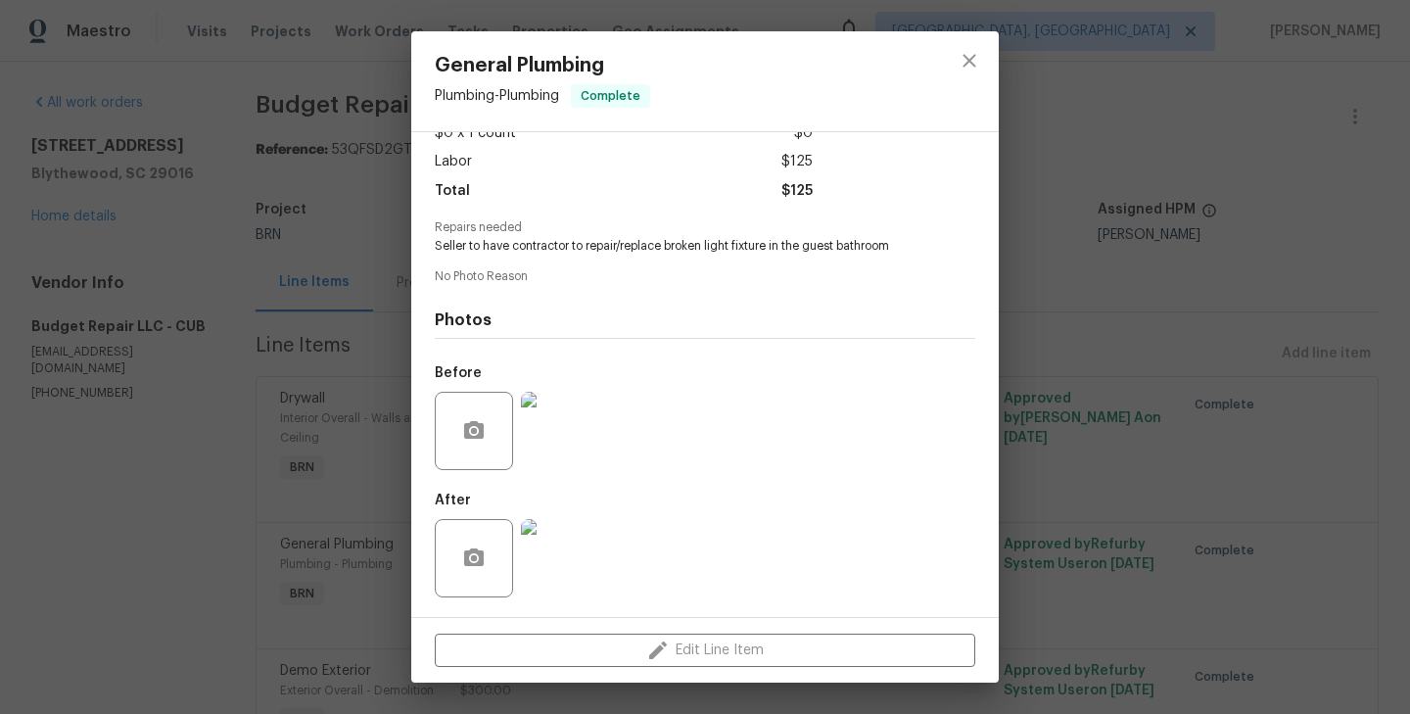
click at [549, 427] on img at bounding box center [560, 431] width 78 height 78
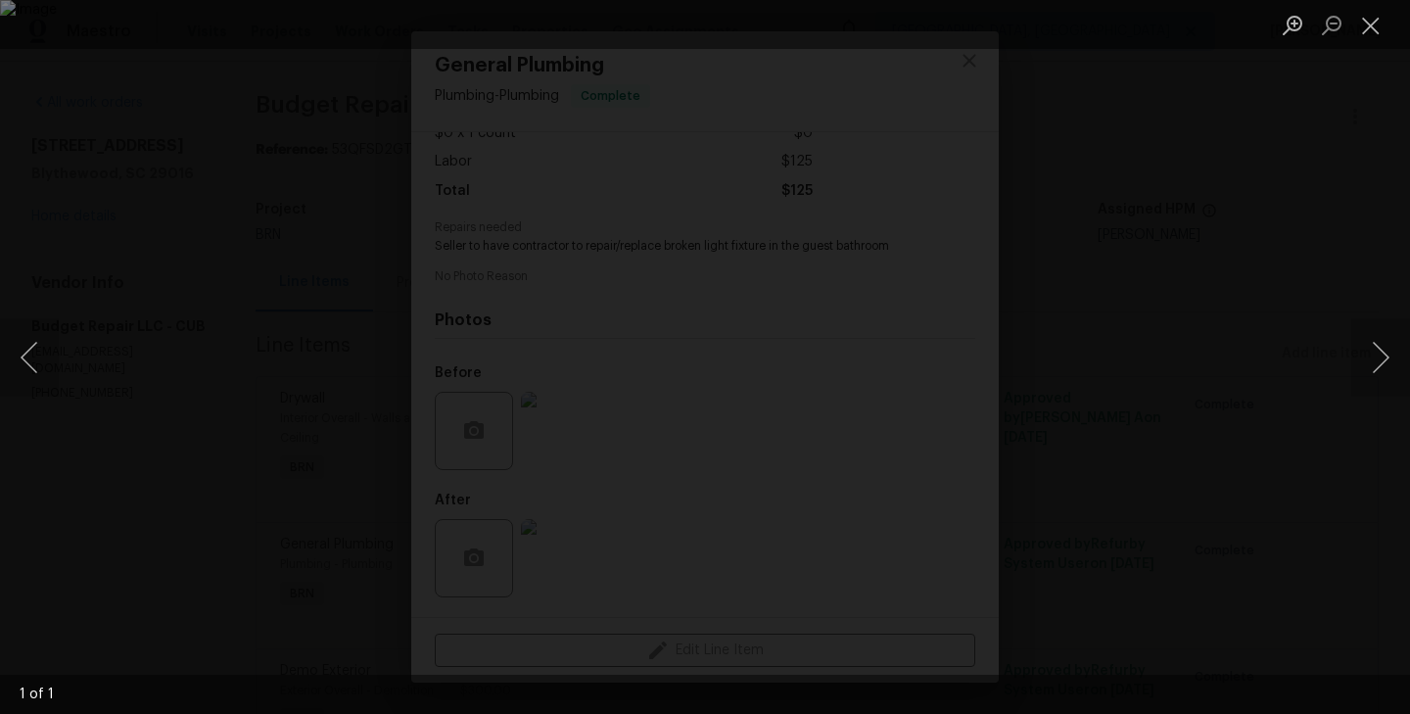
click at [166, 387] on div "Lightbox" at bounding box center [705, 357] width 1410 height 714
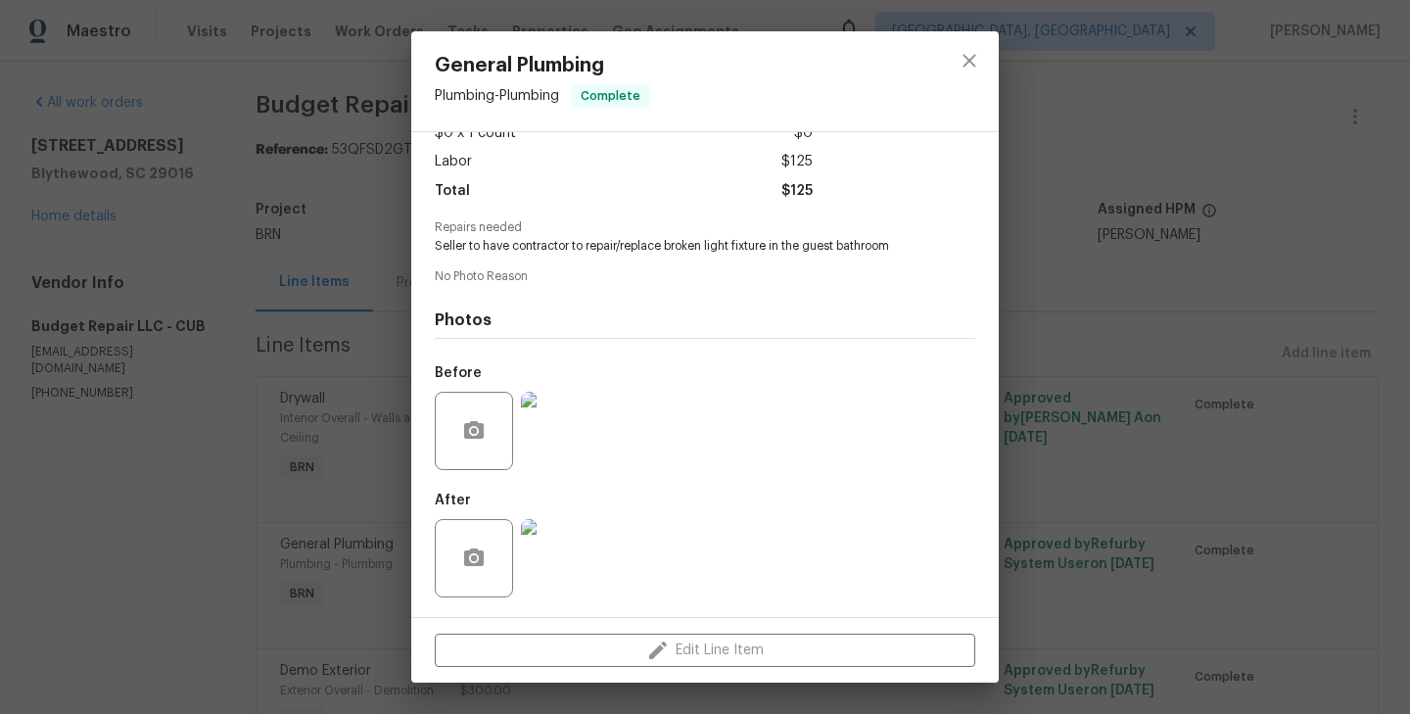
click at [308, 451] on div "General Plumbing Plumbing - Plumbing Complete Vendor Budget Repair LLC Account …" at bounding box center [705, 357] width 1410 height 714
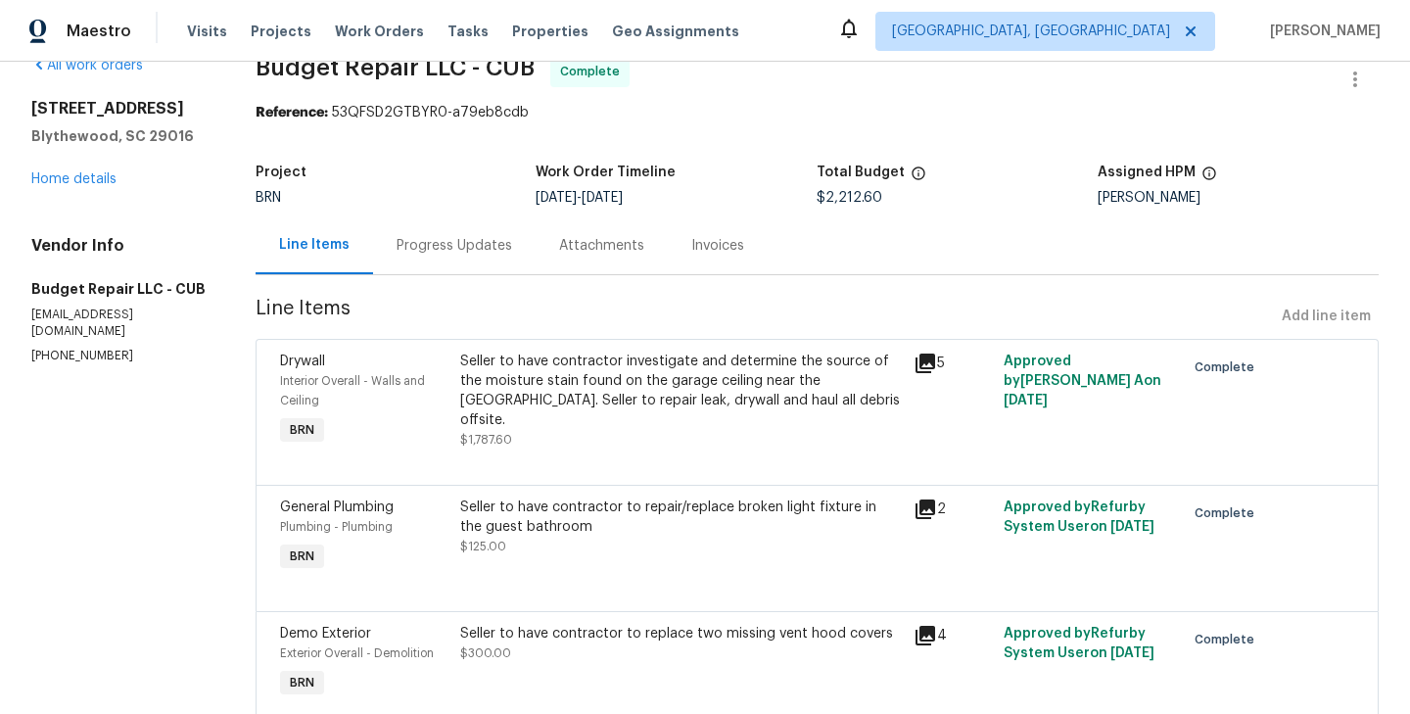
scroll to position [119, 0]
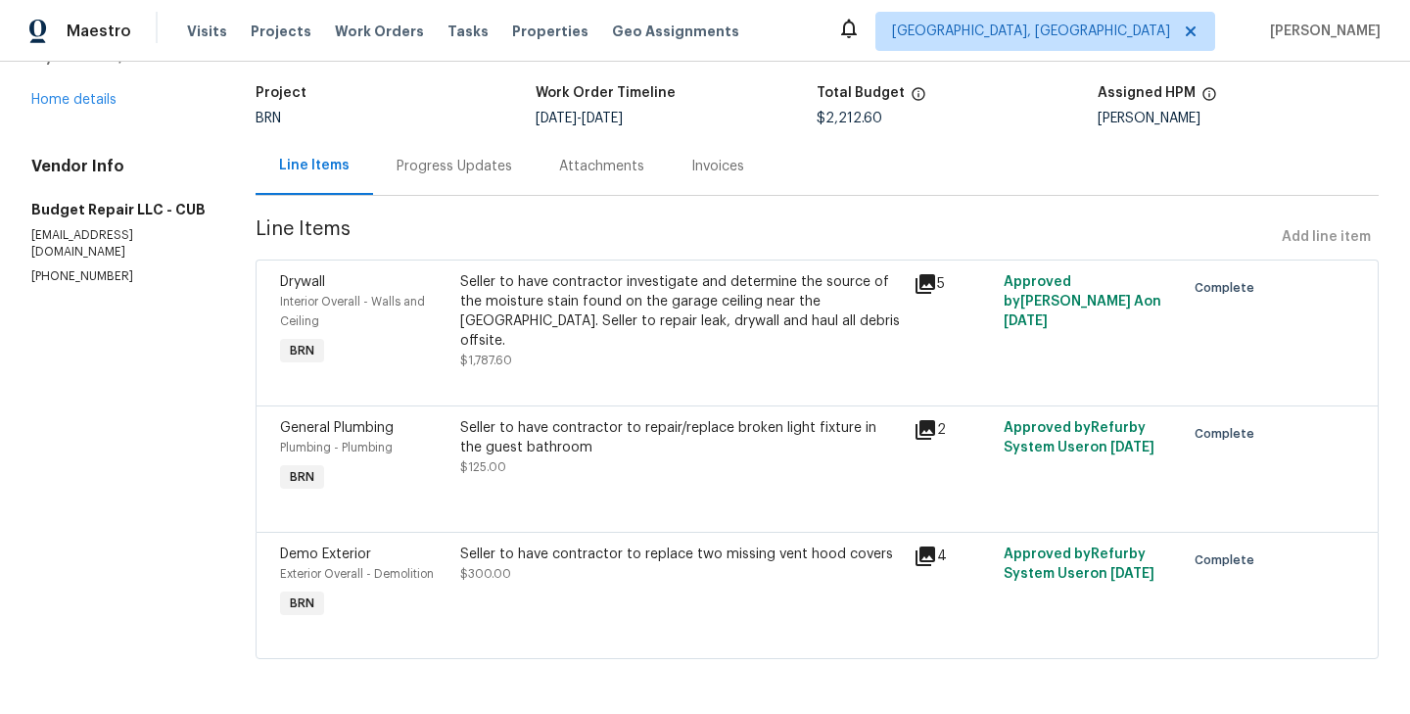
click at [473, 559] on div "Seller to have contractor to replace two missing vent hood covers" at bounding box center [680, 555] width 441 height 20
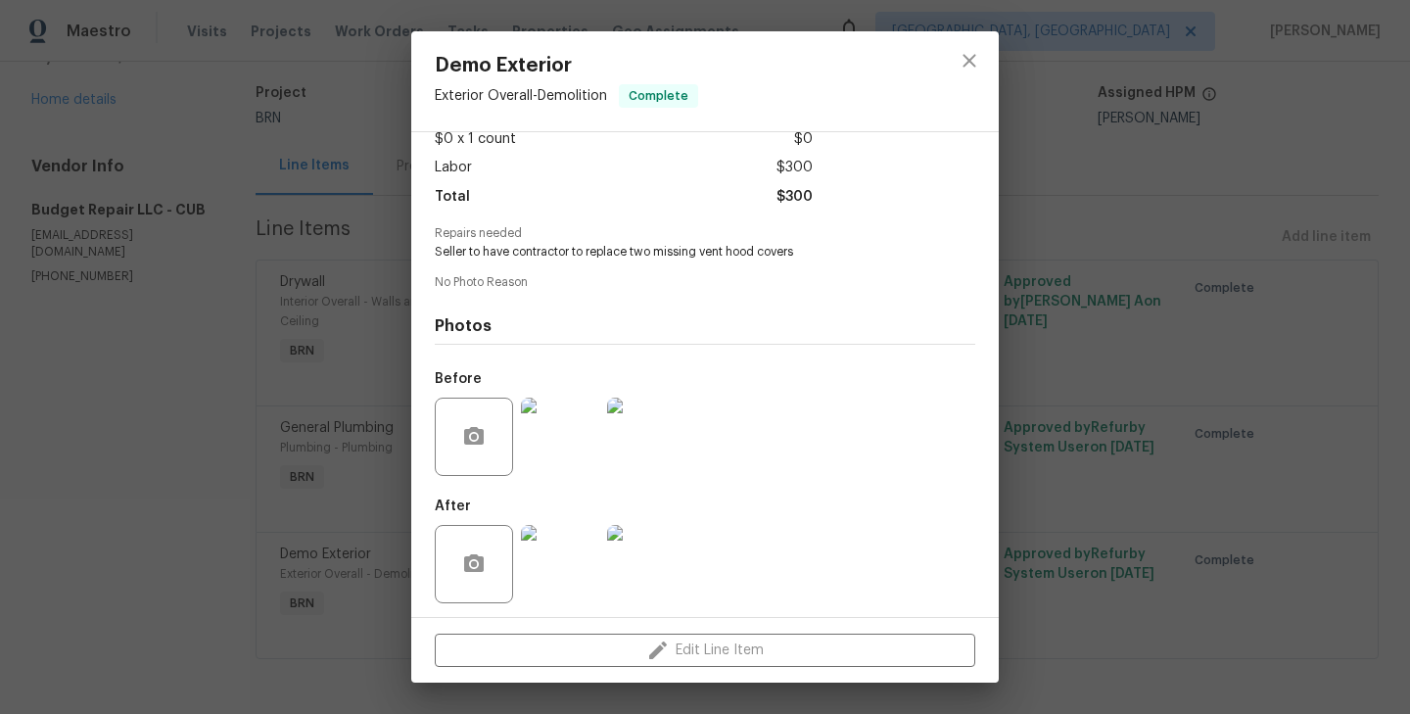
scroll to position [122, 0]
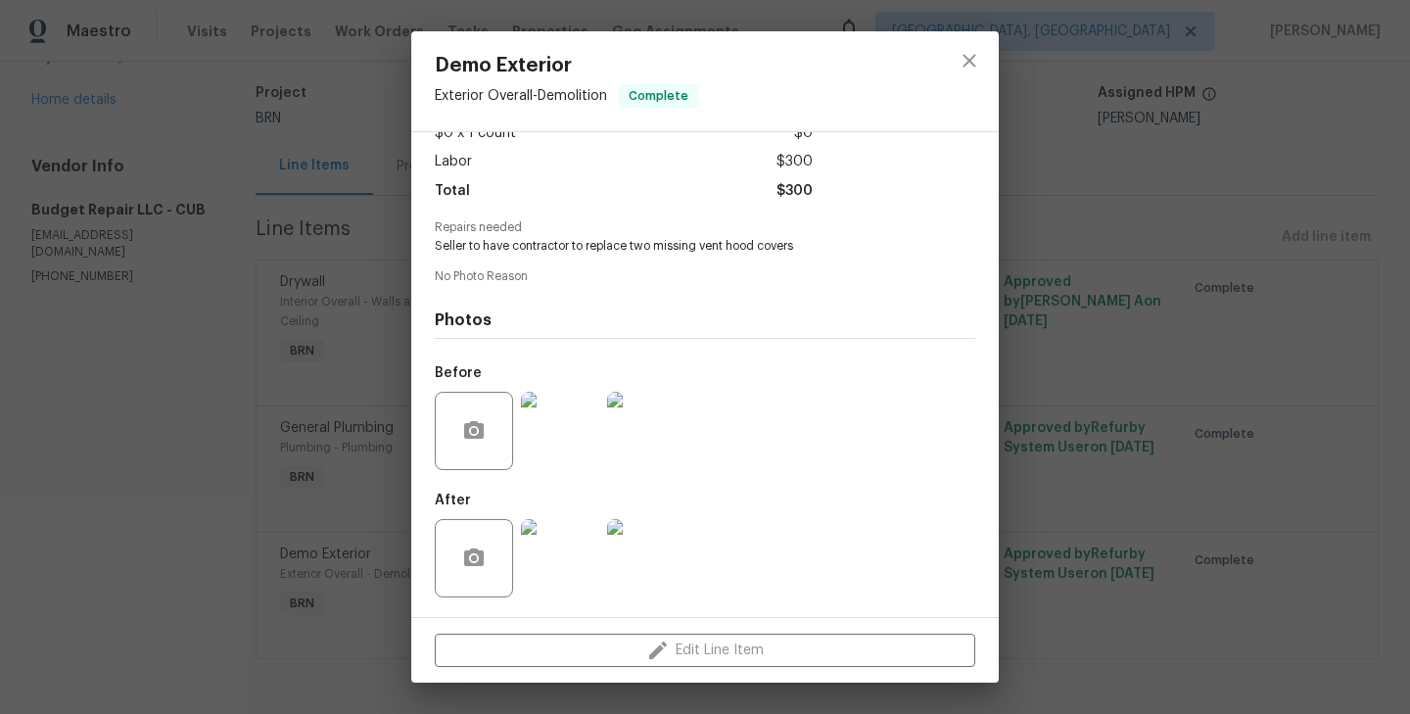
click at [98, 397] on div "Demo Exterior Exterior Overall - Demolition Complete Vendor Budget Repair LLC A…" at bounding box center [705, 357] width 1410 height 714
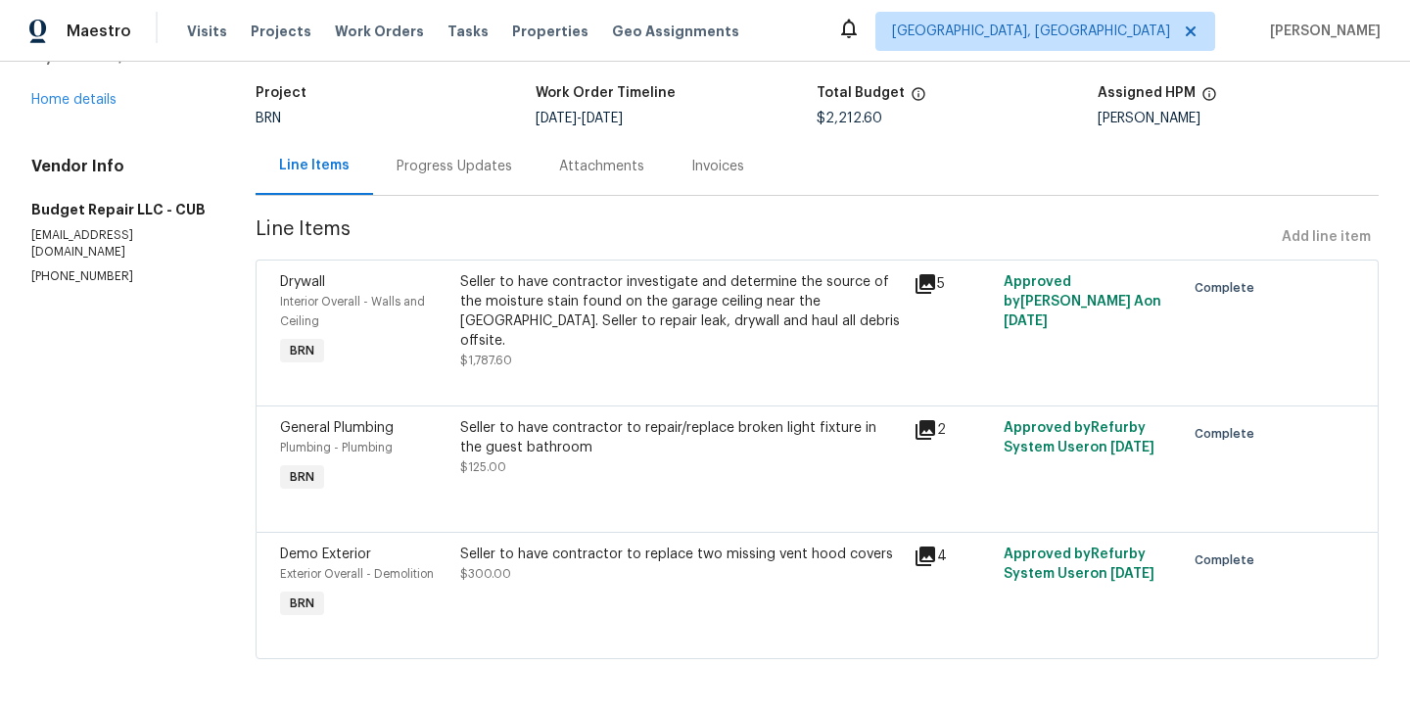
click at [478, 157] on div "Progress Updates" at bounding box center [455, 167] width 116 height 20
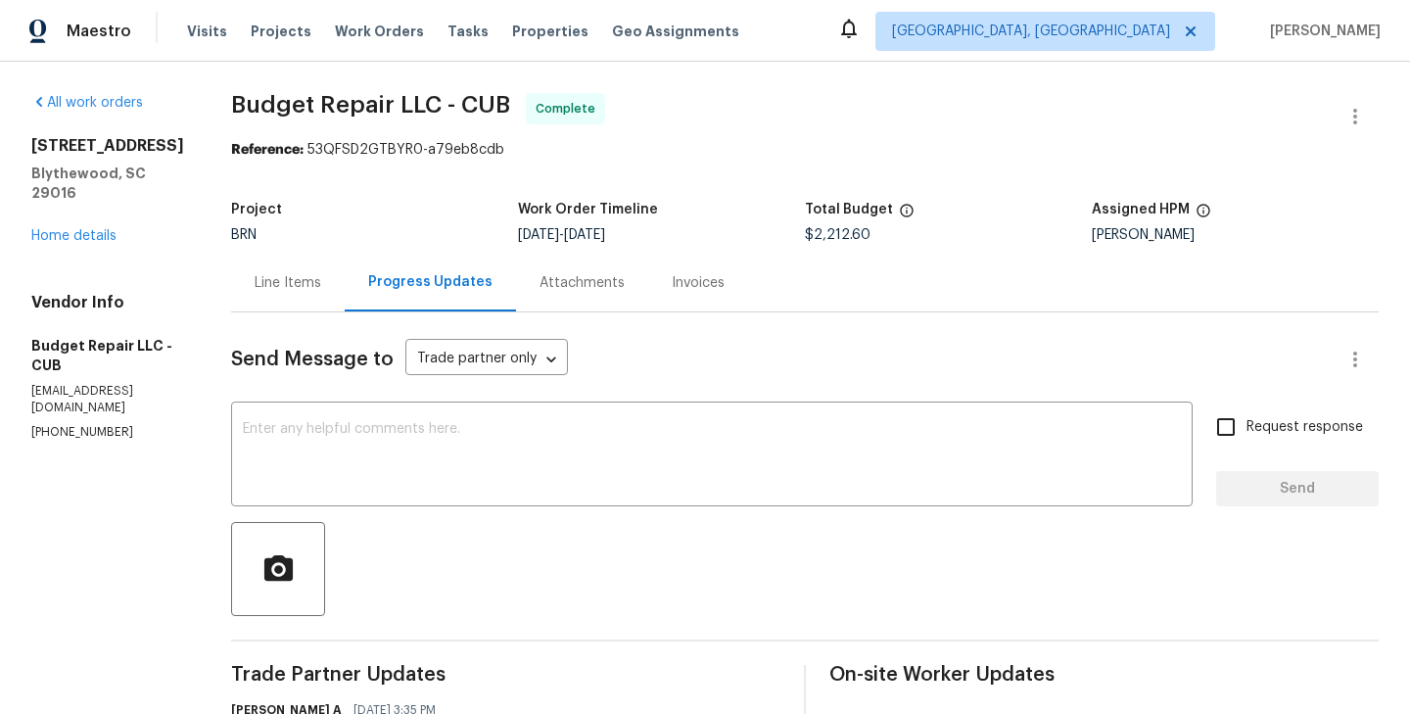
click at [267, 307] on div "Line Items" at bounding box center [288, 283] width 114 height 58
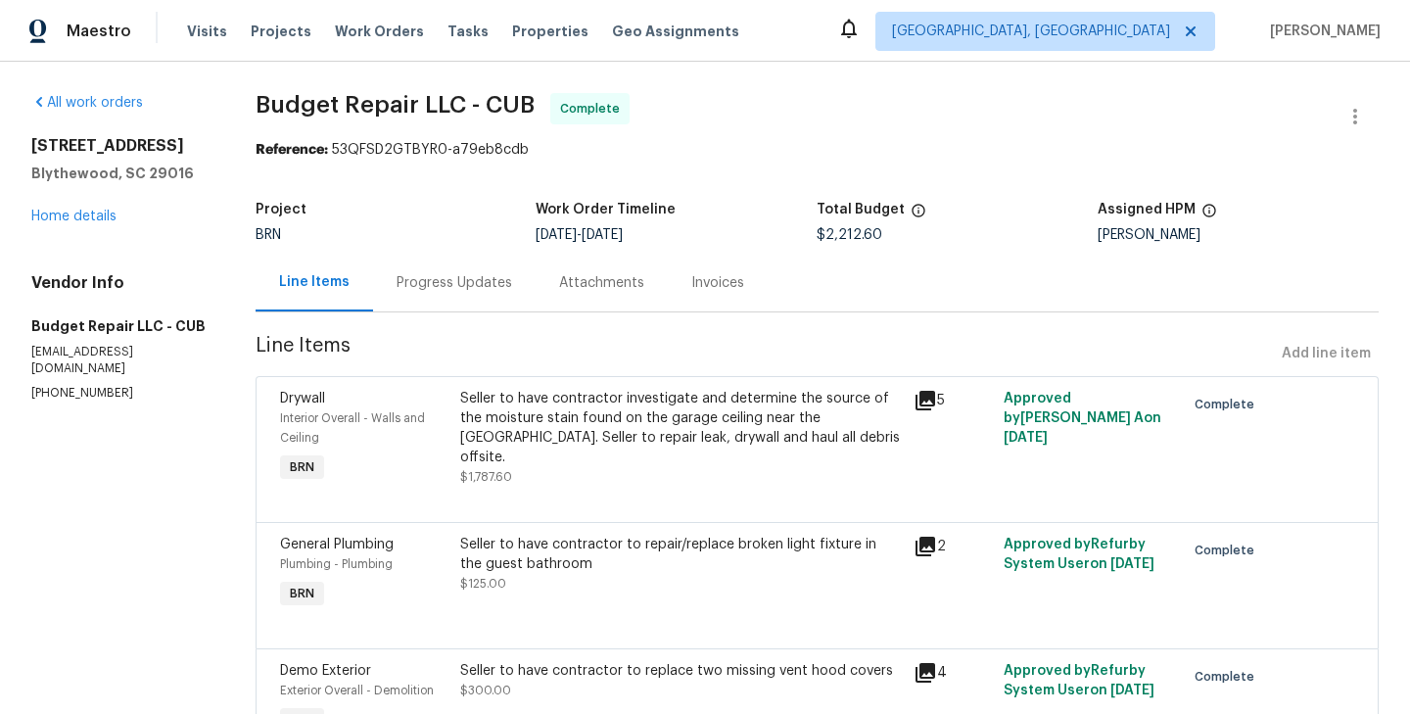
click at [485, 295] on div "Progress Updates" at bounding box center [454, 283] width 163 height 58
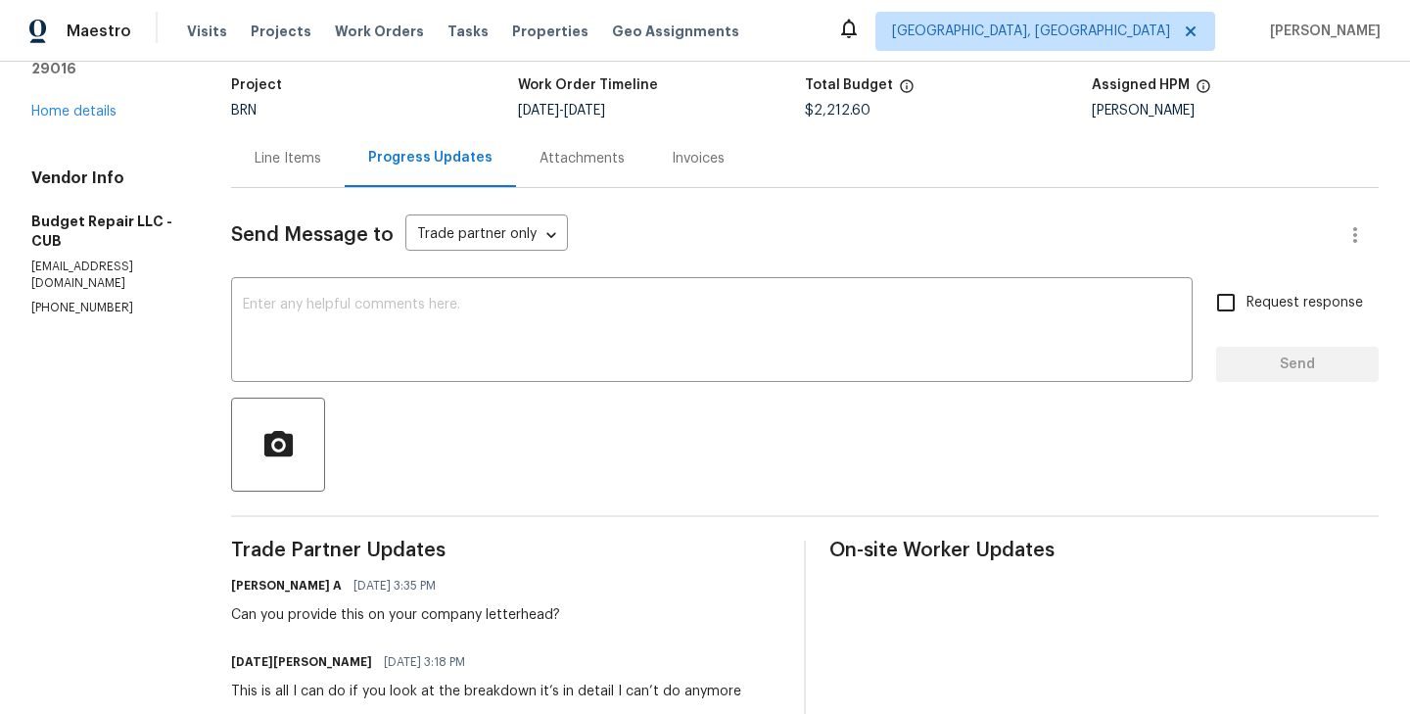
scroll to position [126, 0]
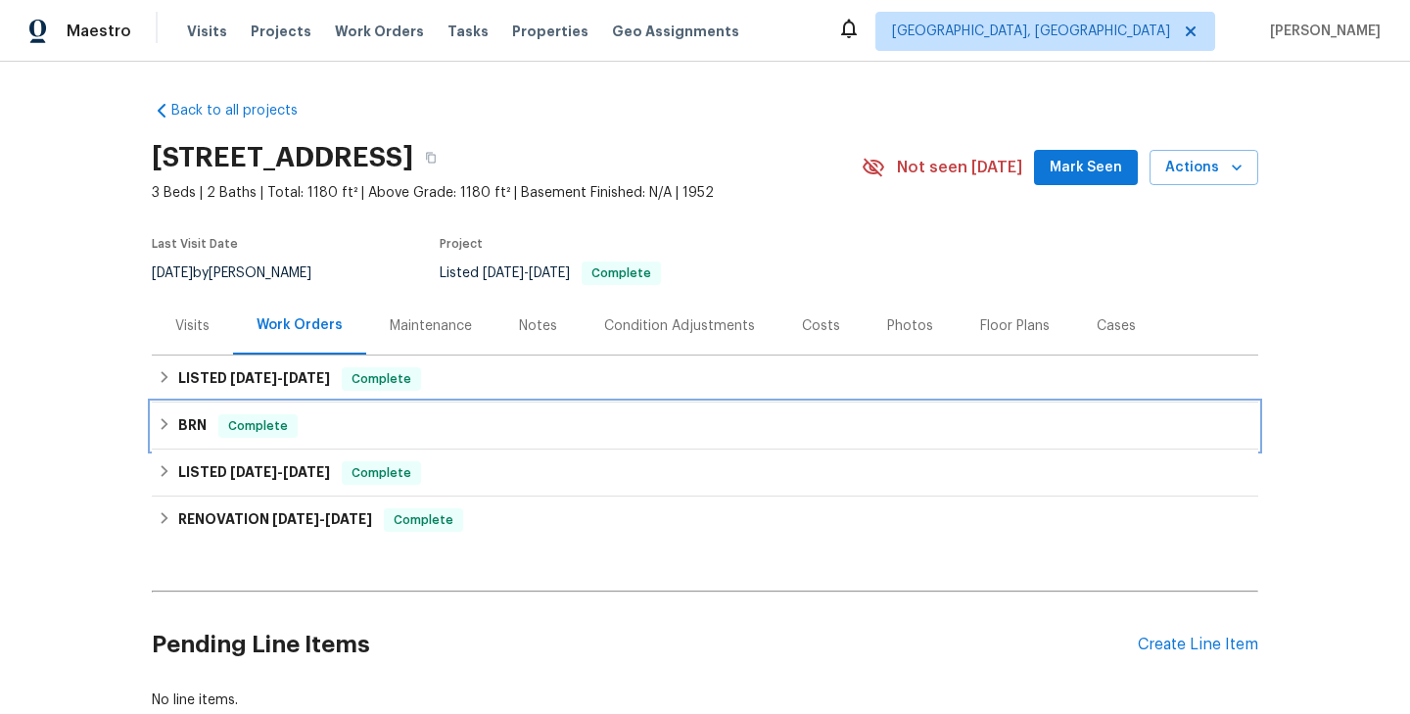
click at [311, 425] on div "BRN Complete" at bounding box center [705, 426] width 1095 height 24
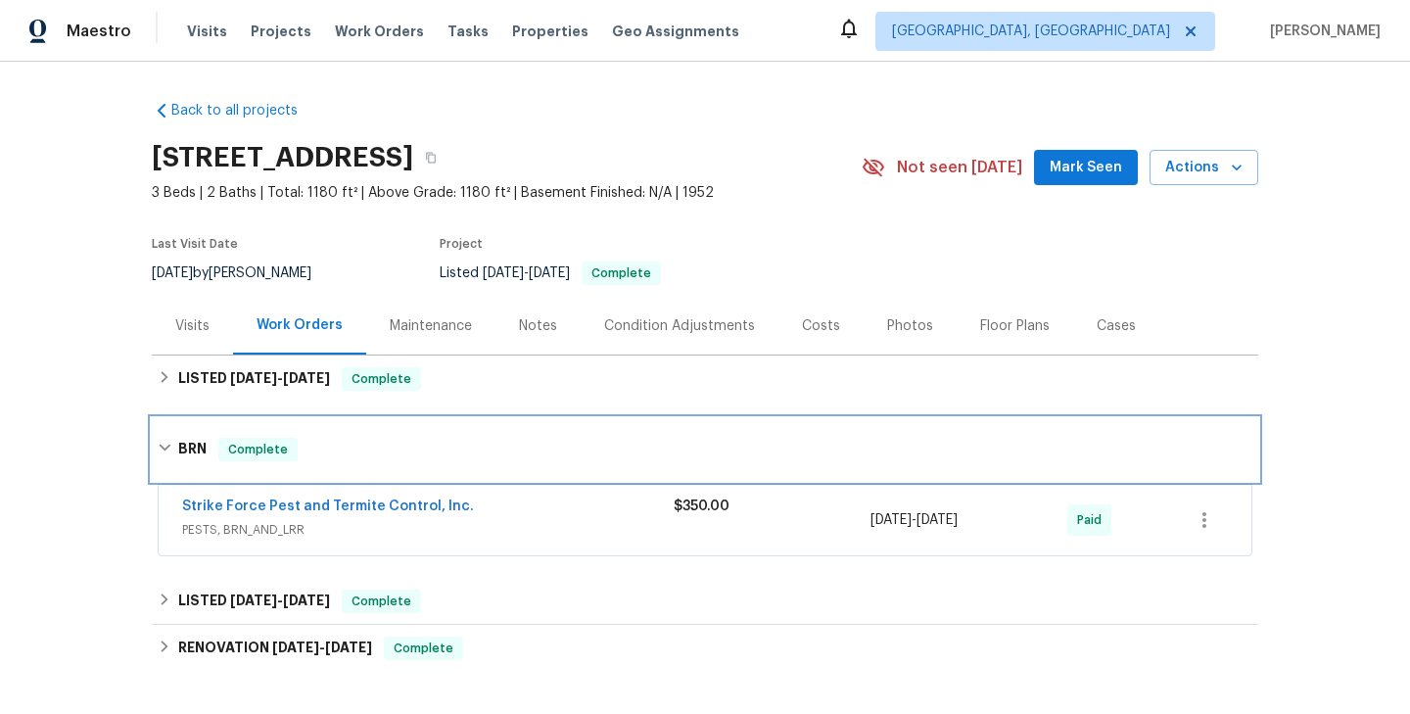
scroll to position [54, 0]
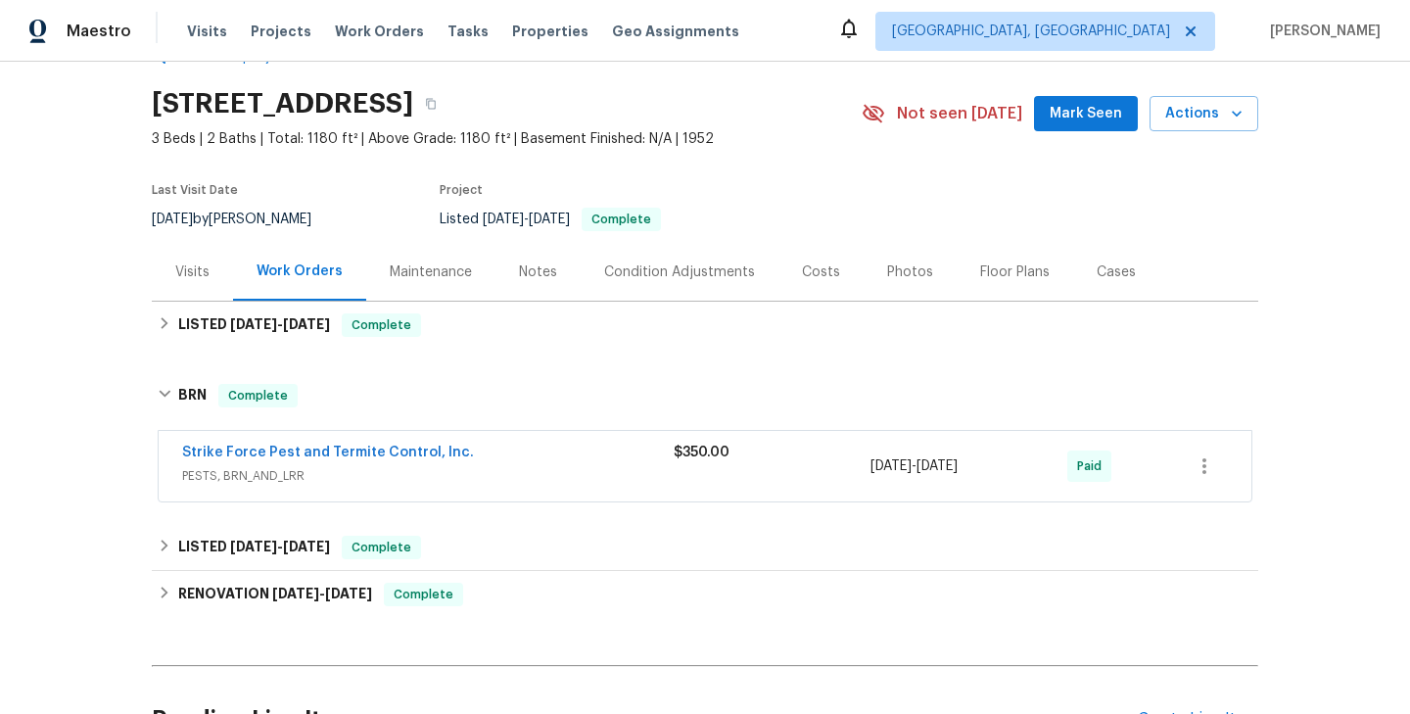
click at [303, 444] on span "Strike Force Pest and Termite Control, Inc." at bounding box center [328, 453] width 292 height 20
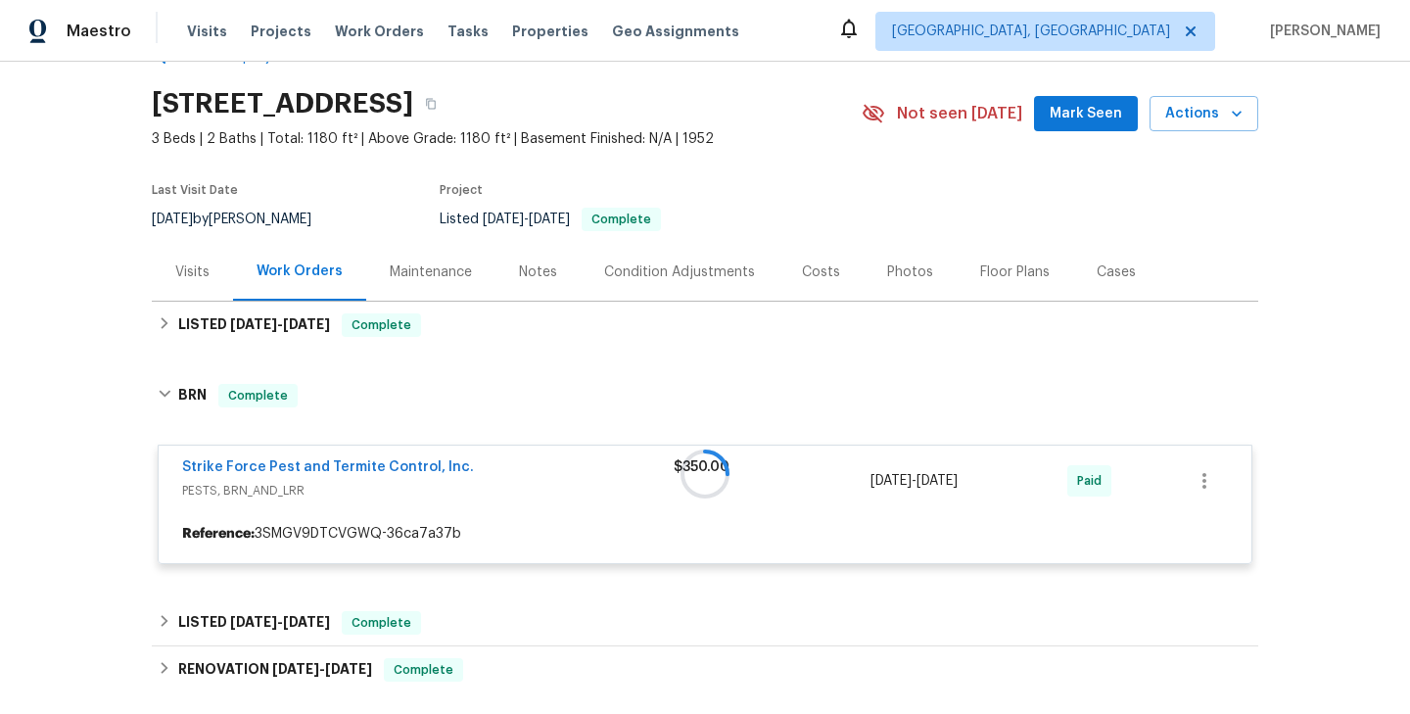
click at [328, 460] on div at bounding box center [705, 473] width 1107 height 219
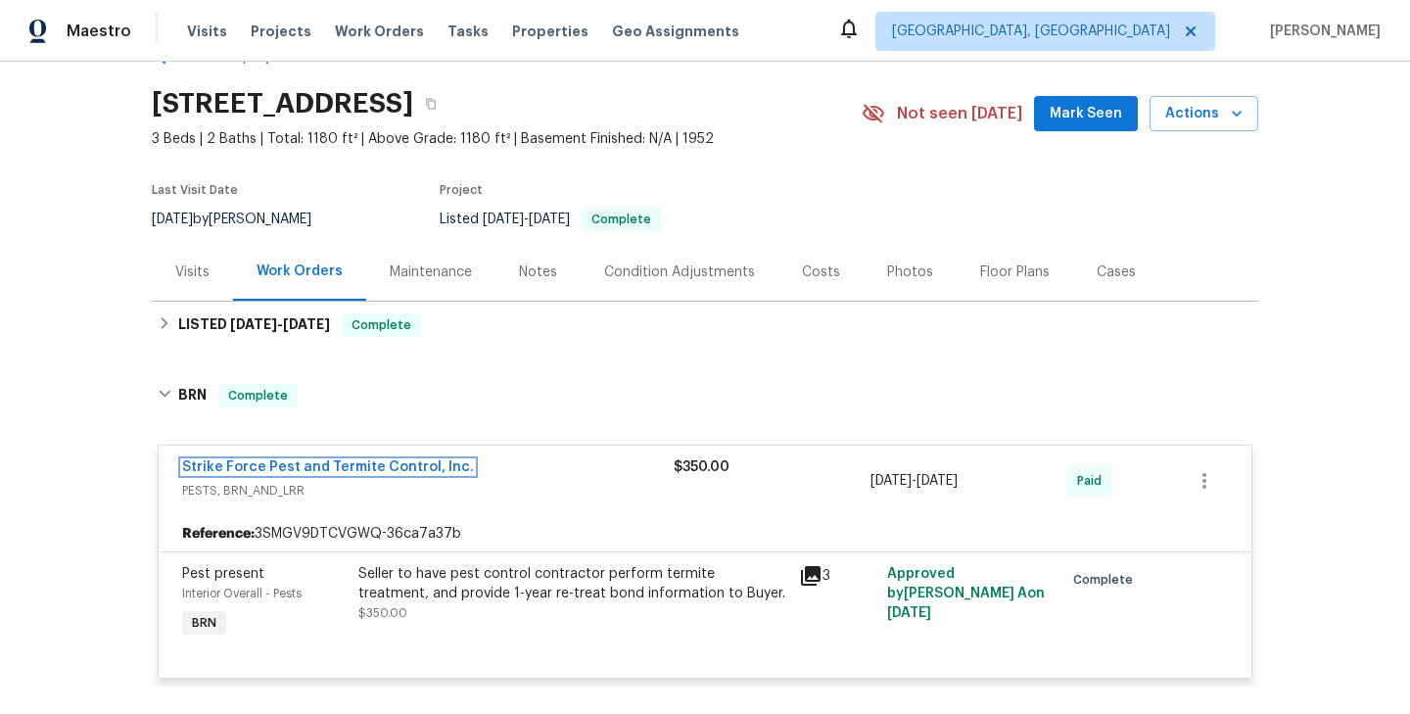
click at [328, 460] on link "Strike Force Pest and Termite Control, Inc." at bounding box center [328, 467] width 292 height 14
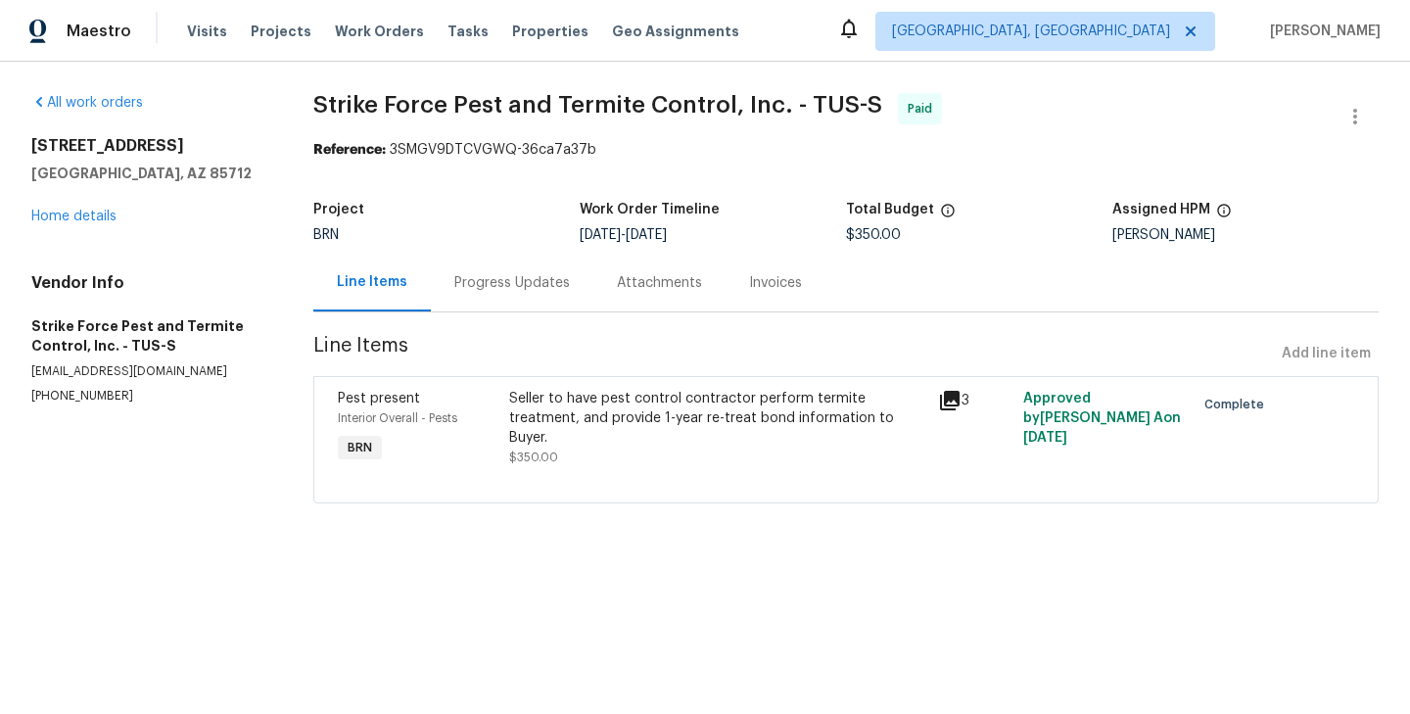
click at [510, 278] on div "Progress Updates" at bounding box center [512, 283] width 116 height 20
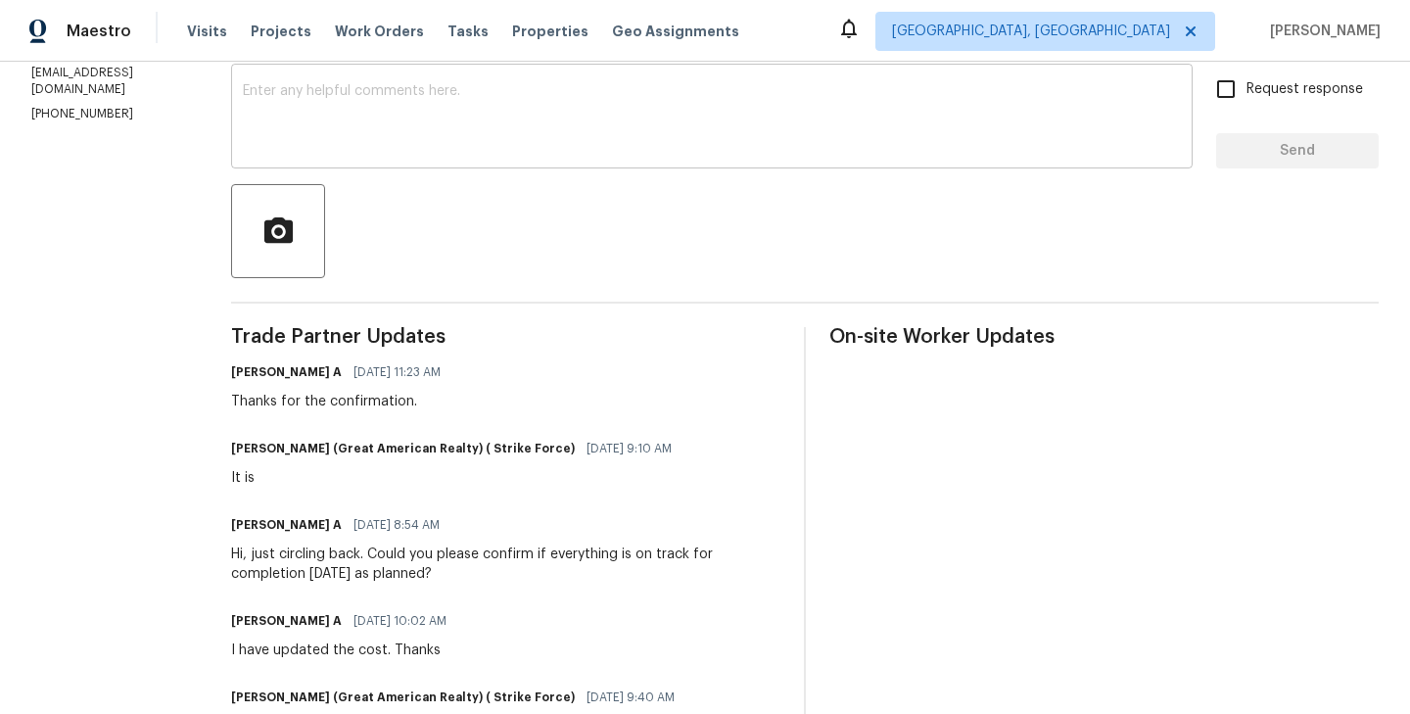
scroll to position [349, 0]
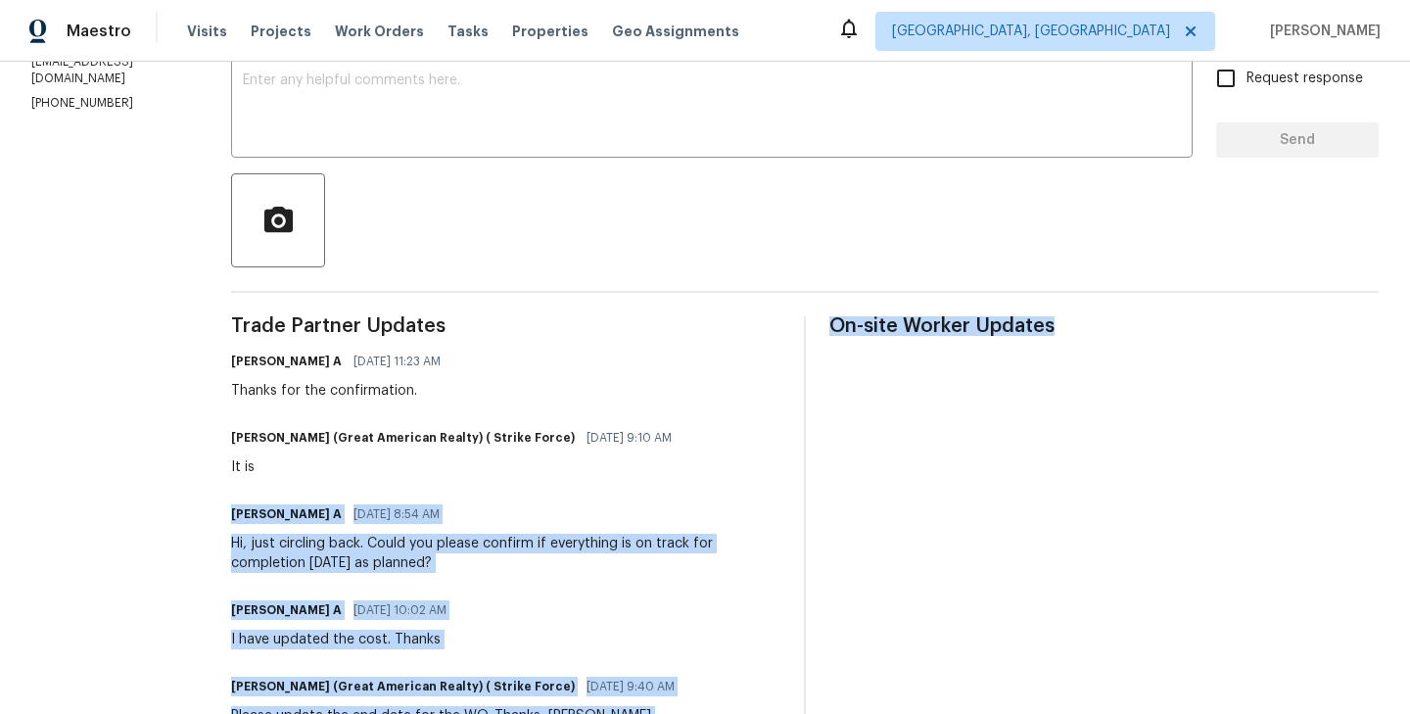
drag, startPoint x: 615, startPoint y: 487, endPoint x: 837, endPoint y: 365, distance: 253.4
click at [837, 365] on div "Trade Partner Updates Akshay Ajaya Kumar A 07/31/2025 11:23 AM Thanks for the c…" at bounding box center [805, 724] width 1148 height 817
click at [183, 373] on section "All work orders 4813 E Seneca St Tucson, AZ 85712 Home details Vendor Info Stri…" at bounding box center [107, 438] width 153 height 1389
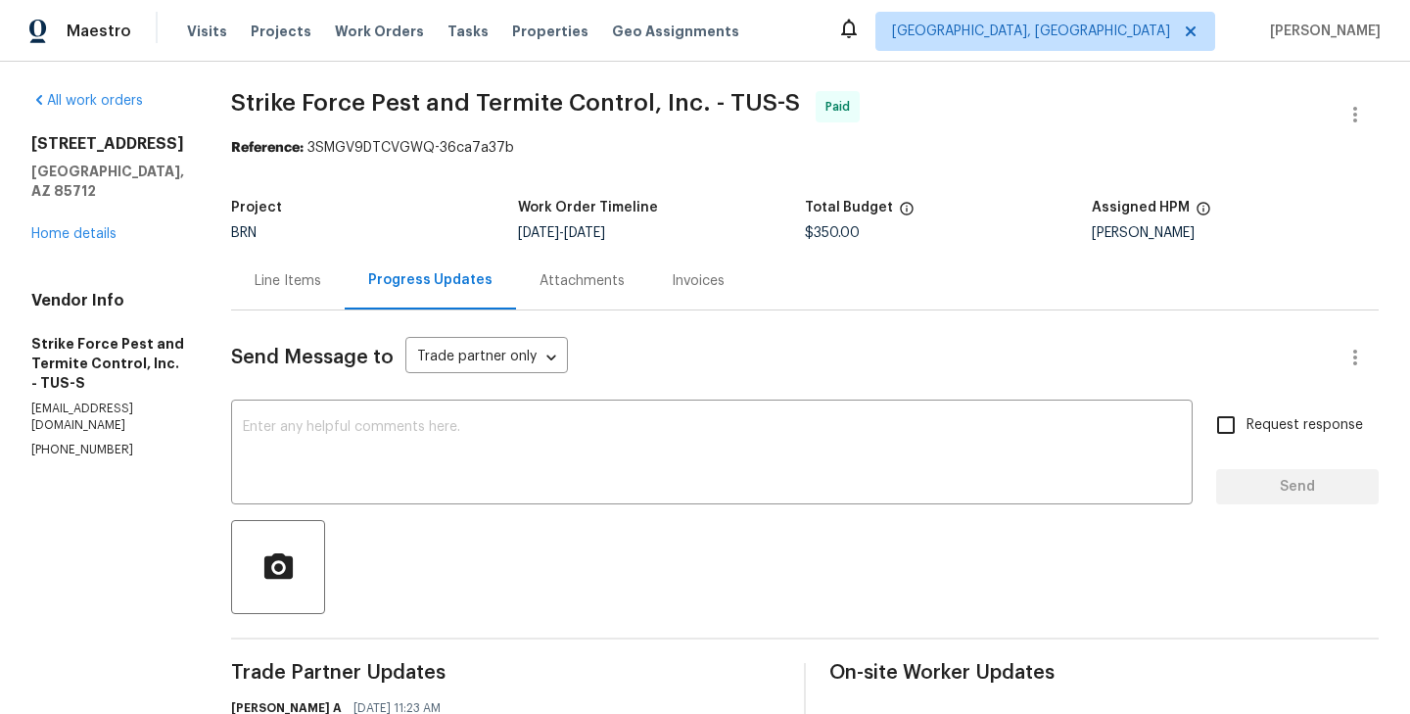
scroll to position [0, 0]
click at [282, 296] on div "Line Items" at bounding box center [288, 283] width 114 height 58
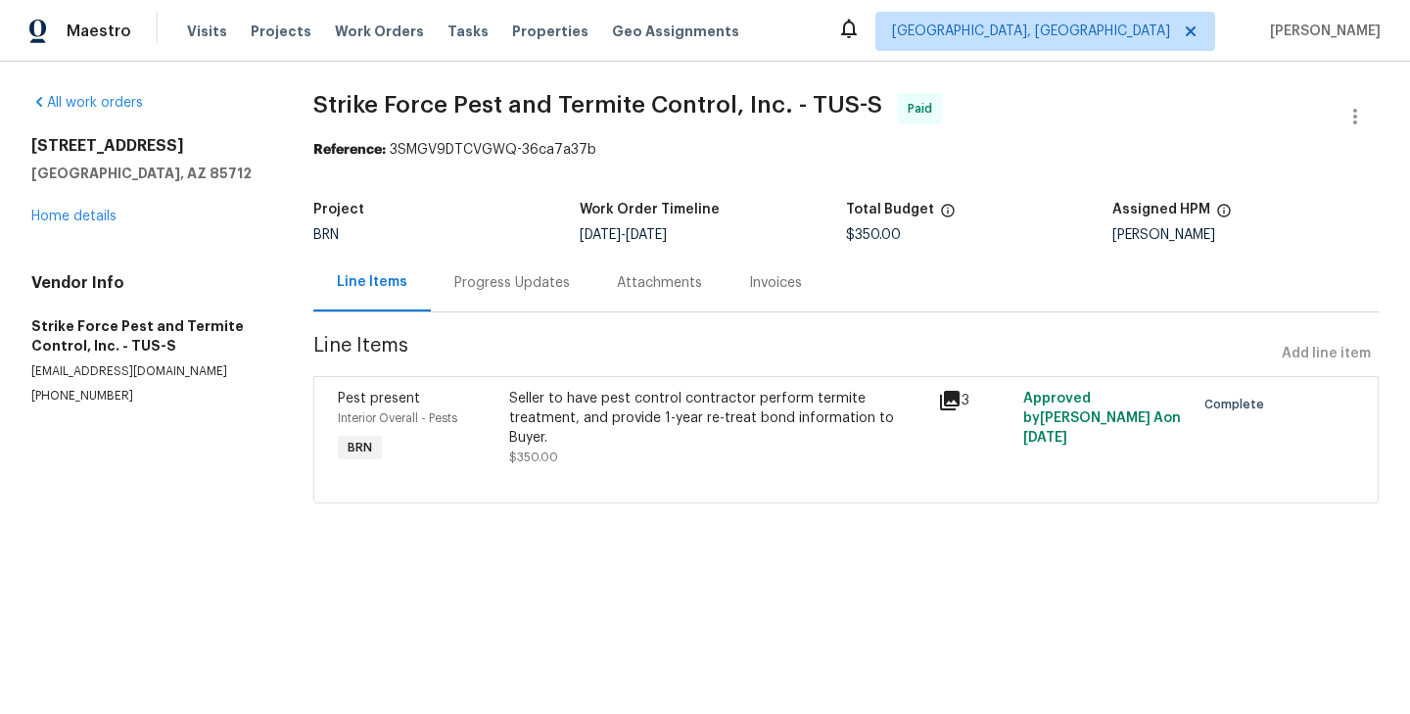
click at [520, 292] on div "Progress Updates" at bounding box center [512, 283] width 116 height 20
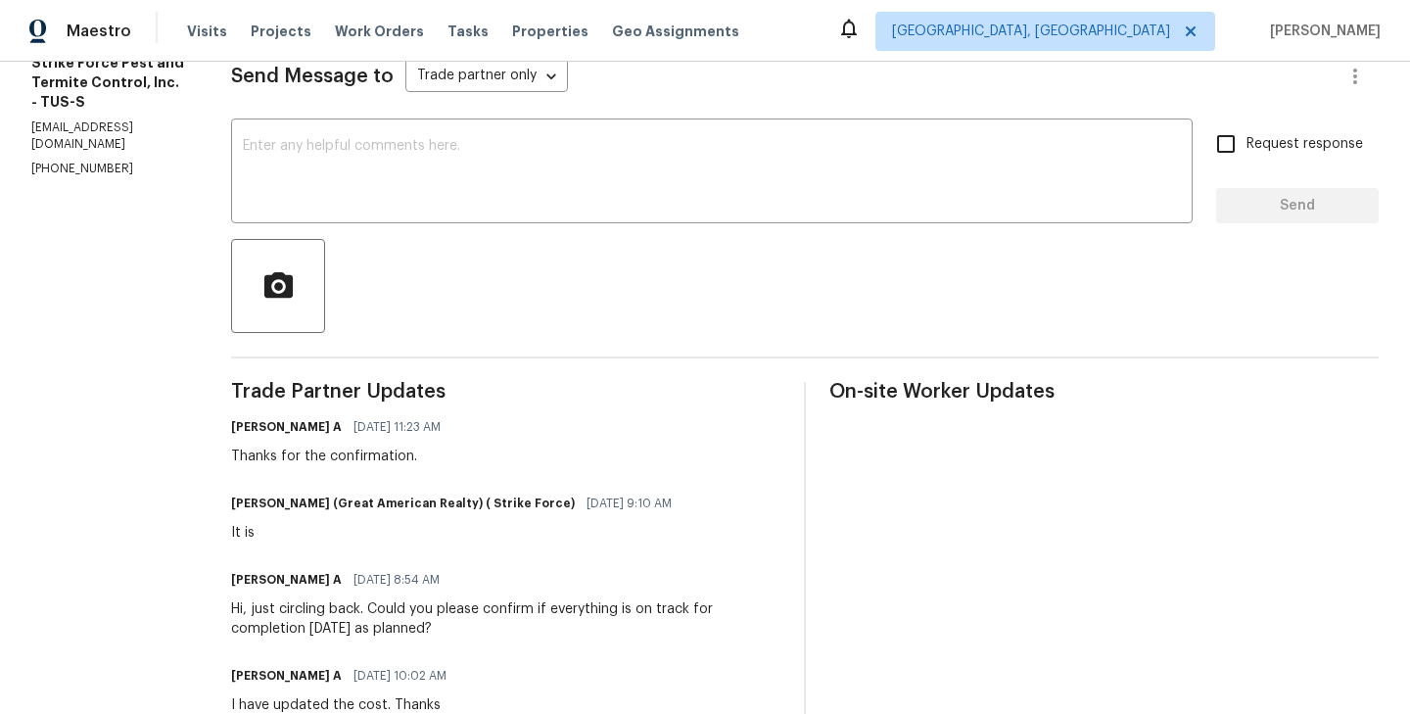
scroll to position [267, 0]
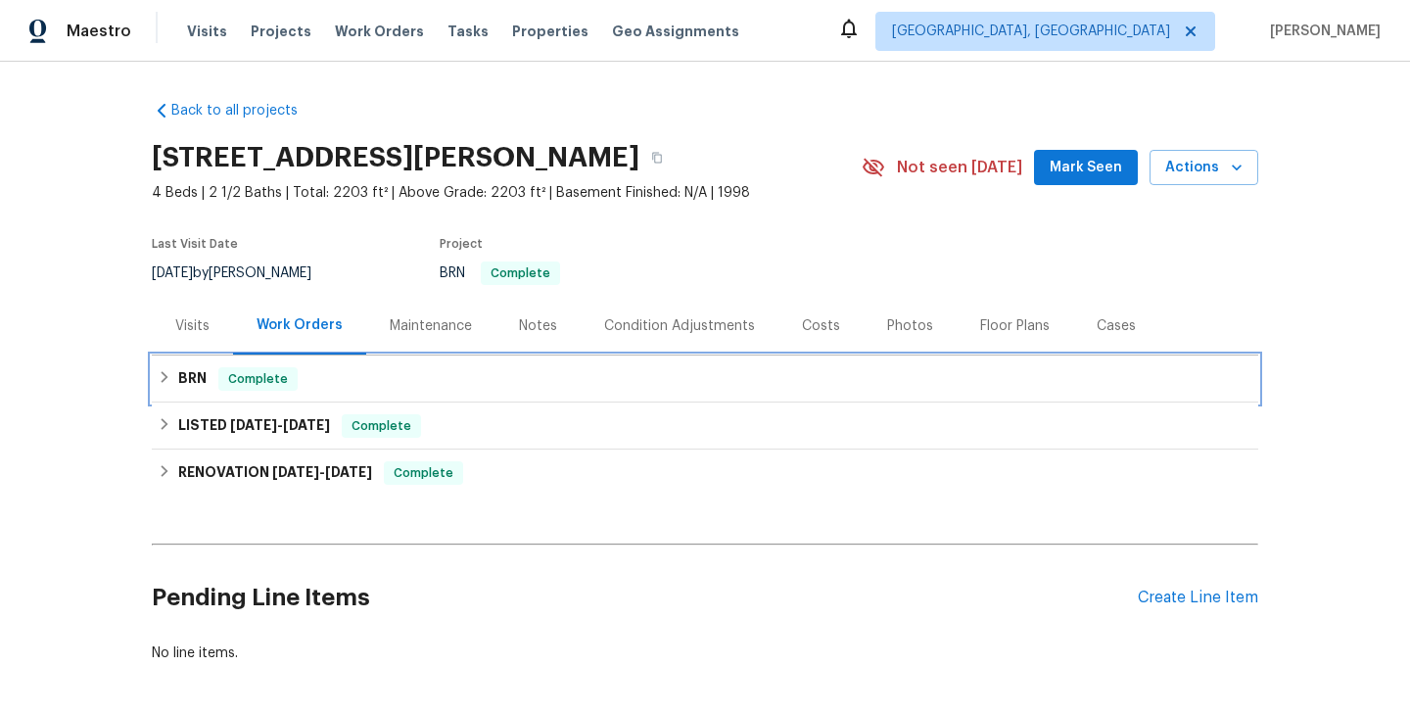
click at [308, 394] on div "BRN Complete" at bounding box center [705, 379] width 1107 height 47
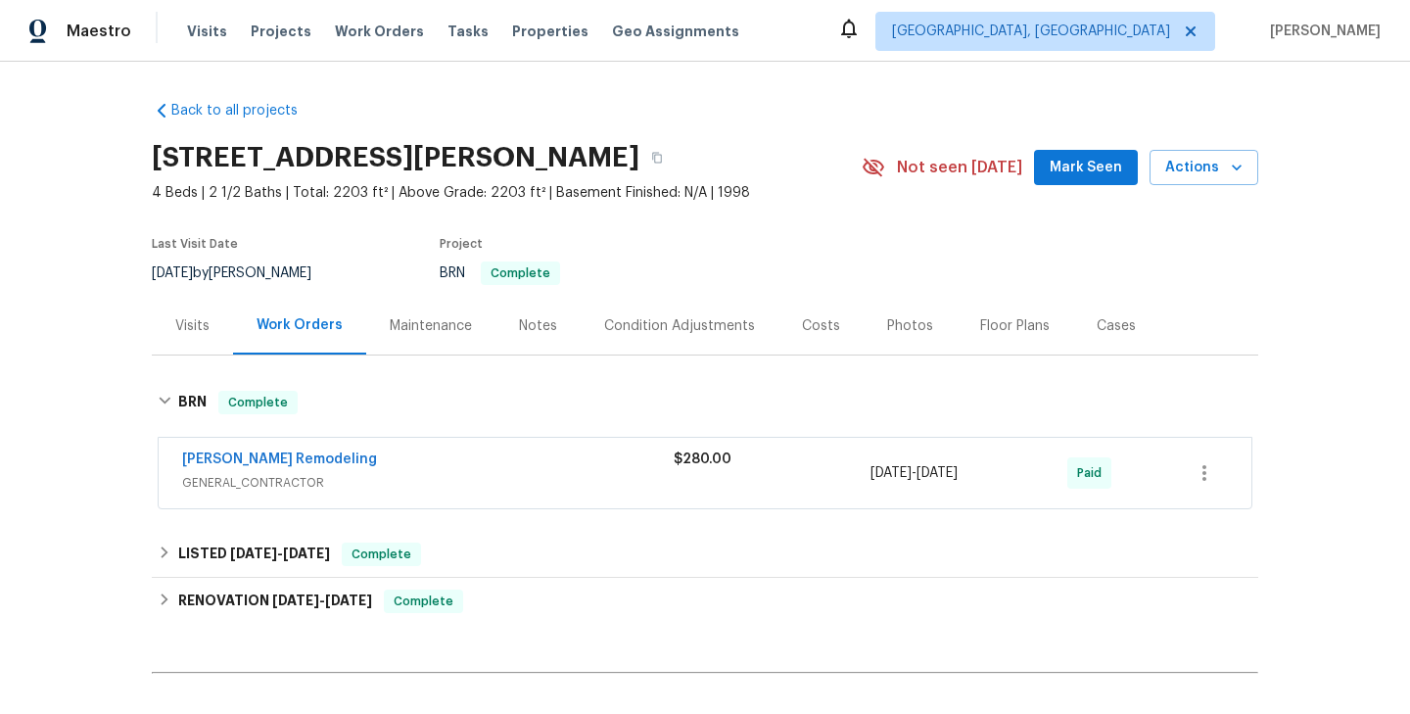
click at [275, 468] on span "[PERSON_NAME] Remodeling" at bounding box center [279, 460] width 195 height 20
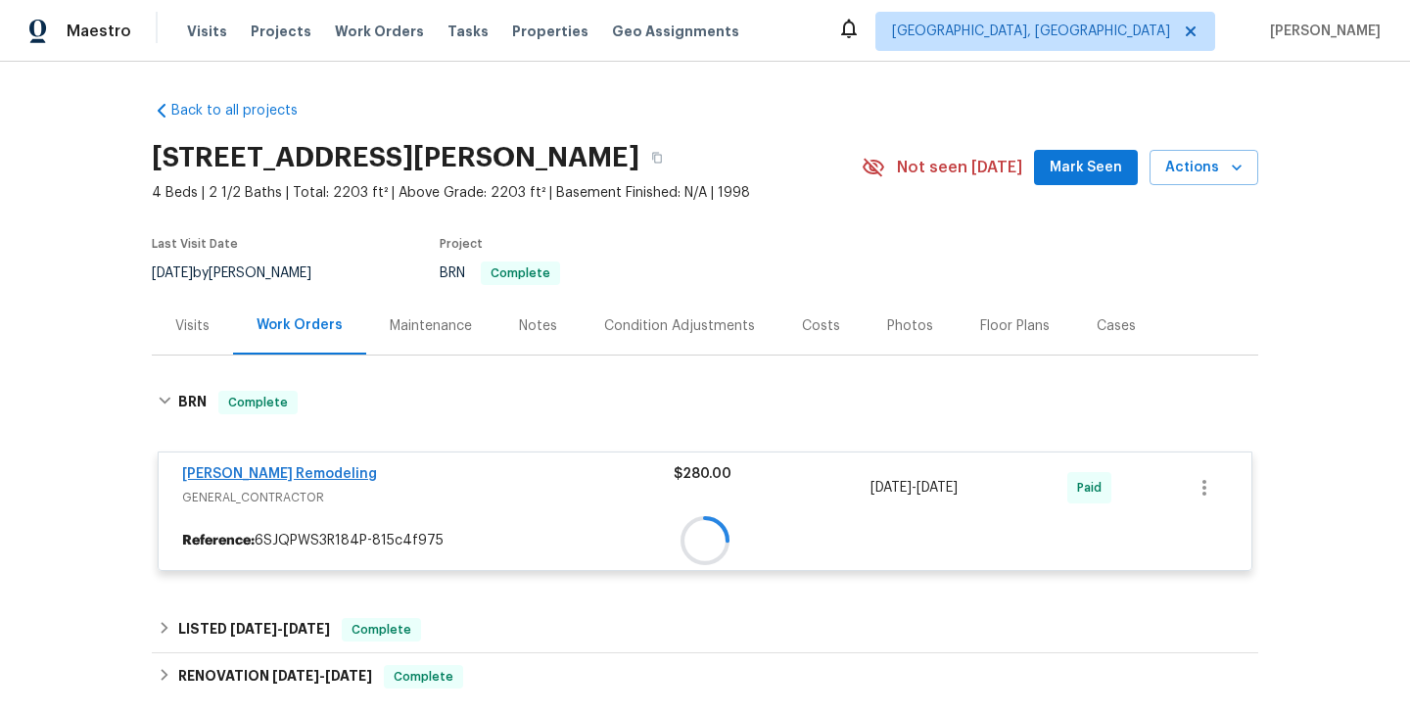
click at [247, 523] on div at bounding box center [705, 540] width 1093 height 35
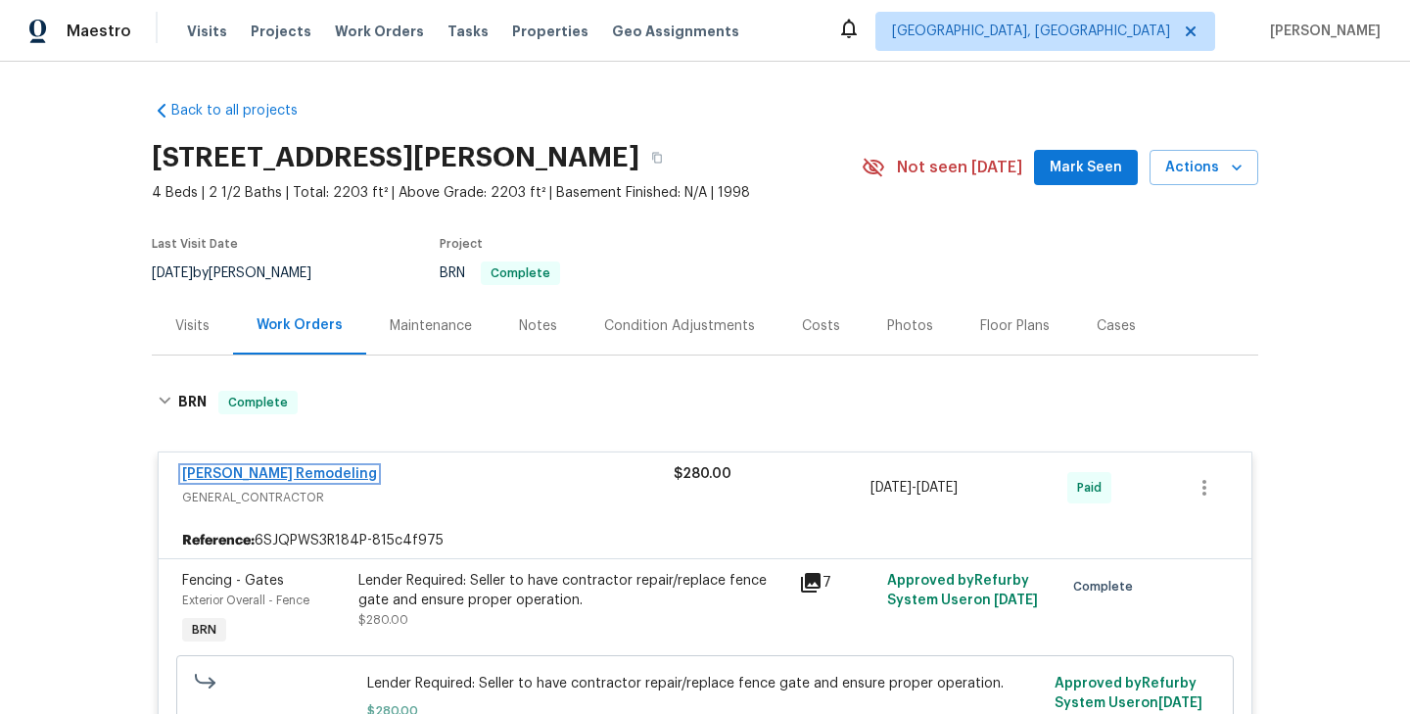
click at [247, 471] on link "[PERSON_NAME] Remodeling" at bounding box center [279, 474] width 195 height 14
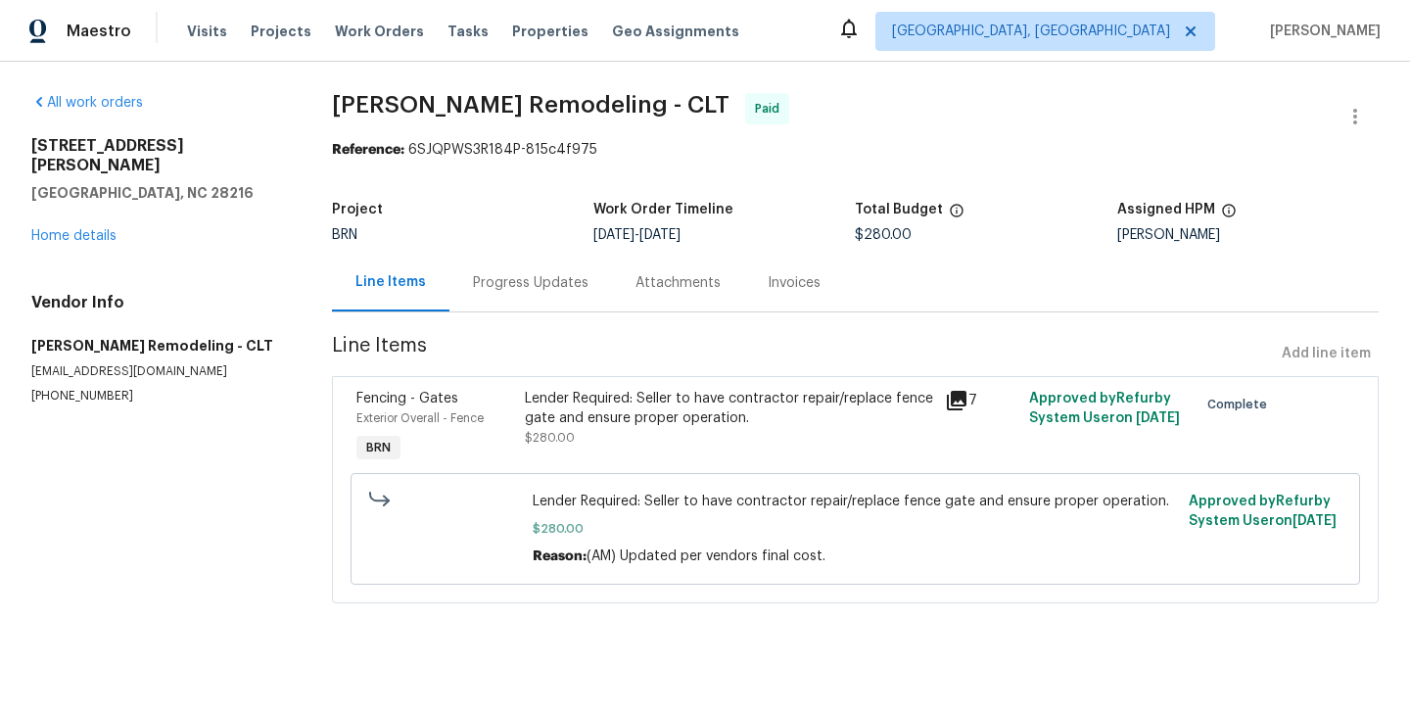
click at [504, 407] on div "Fencing - Gates" at bounding box center [435, 399] width 157 height 20
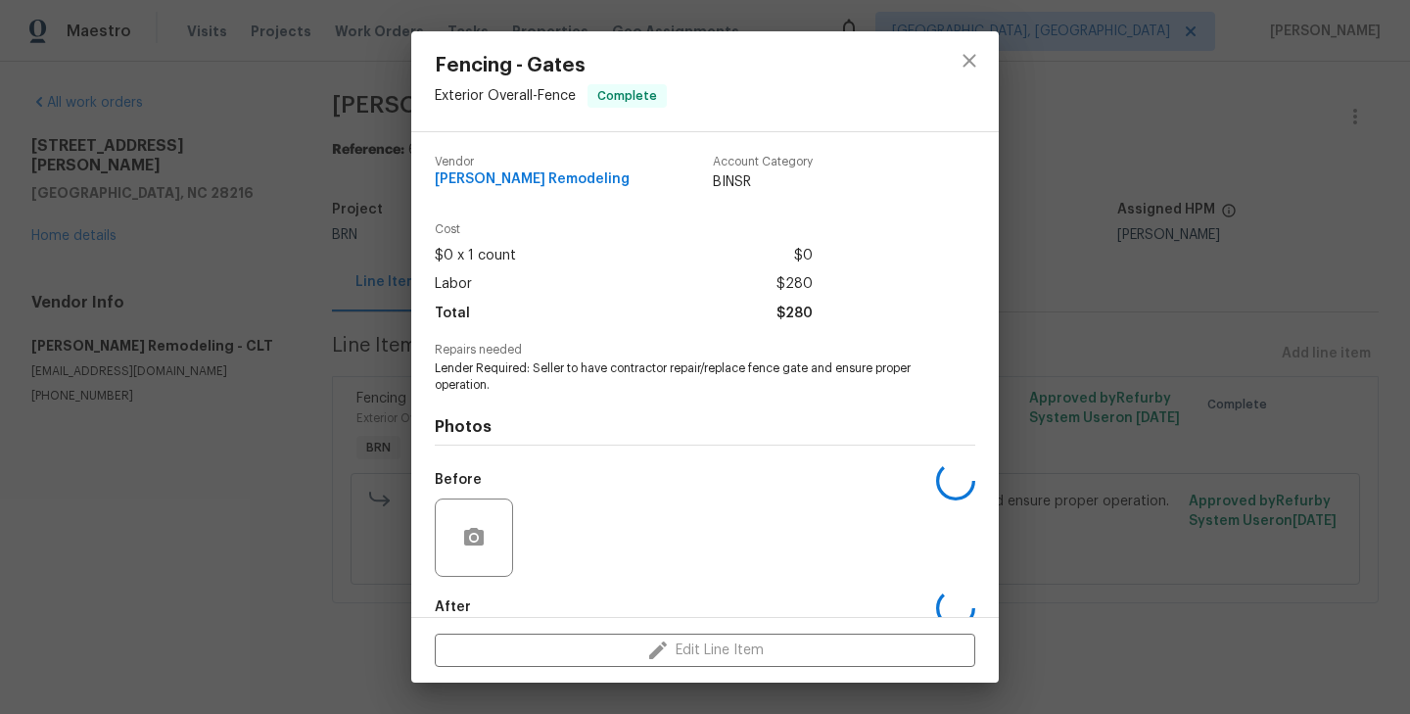
scroll to position [107, 0]
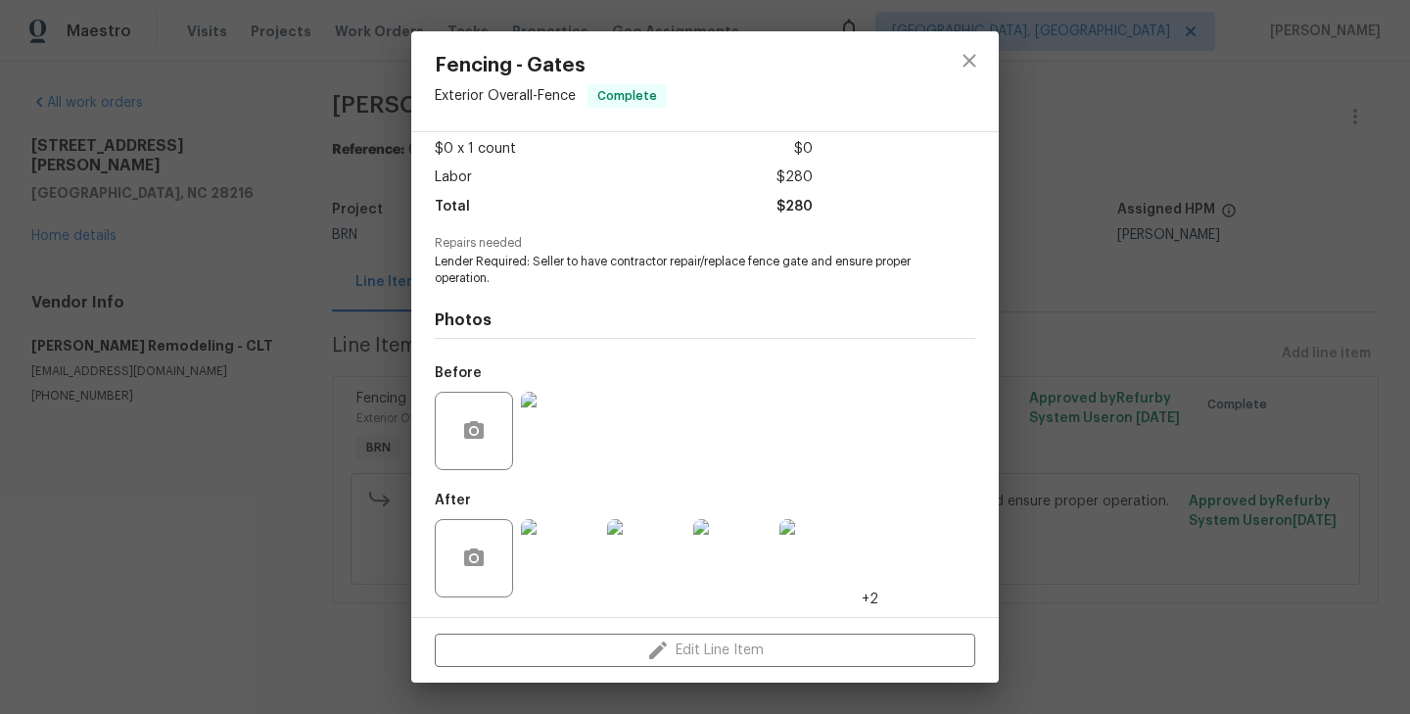
click at [556, 563] on img at bounding box center [560, 558] width 78 height 78
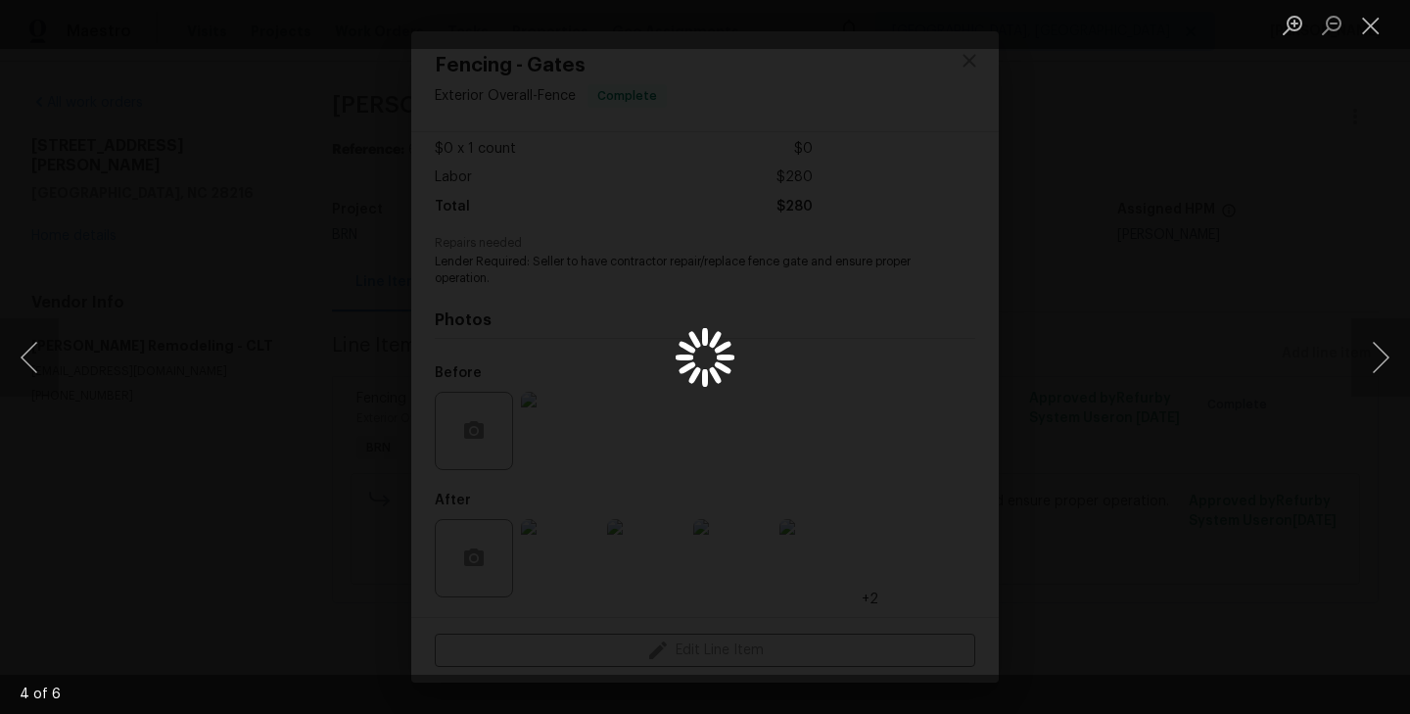
click at [286, 358] on div "Lightbox" at bounding box center [705, 357] width 1410 height 714
click at [326, 325] on div "Lightbox" at bounding box center [705, 357] width 1410 height 714
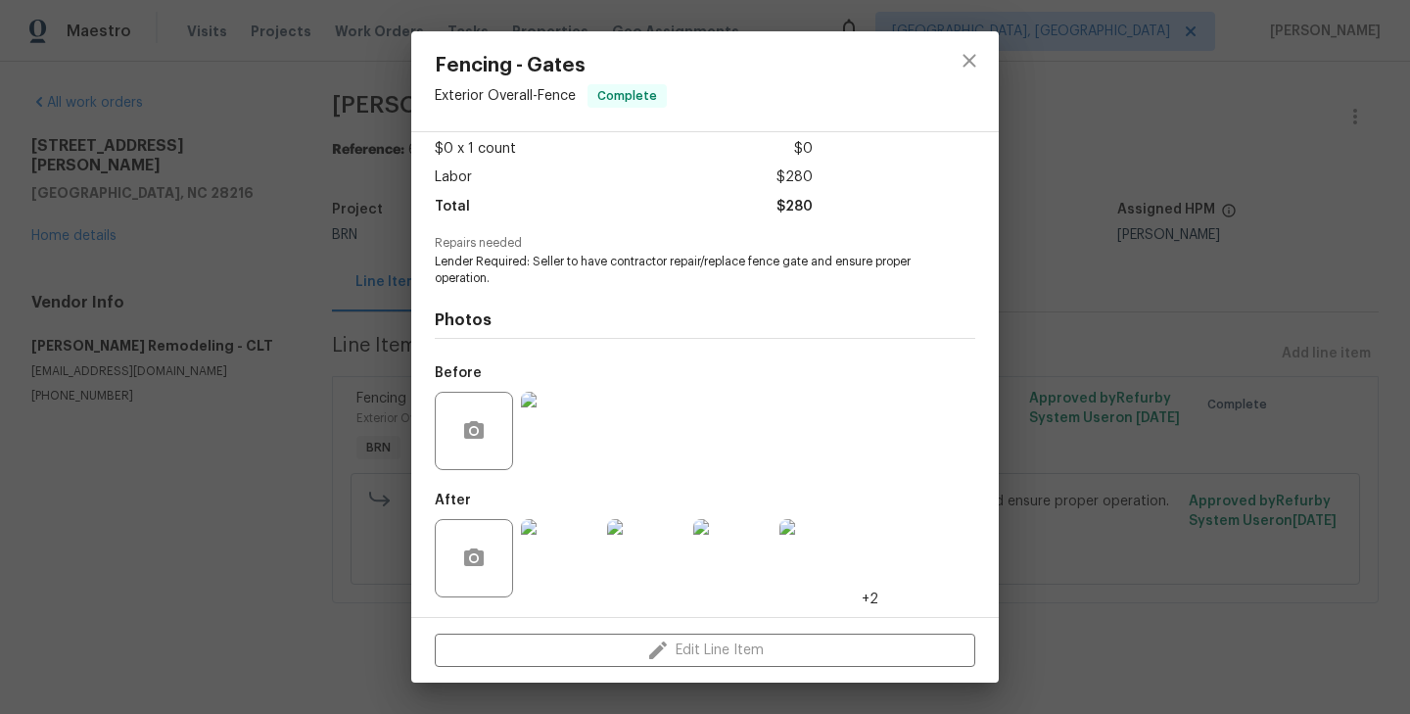
click at [347, 269] on div "Fencing - Gates Exterior Overall - Fence Complete Vendor Pino Remodeling Accoun…" at bounding box center [705, 357] width 1410 height 714
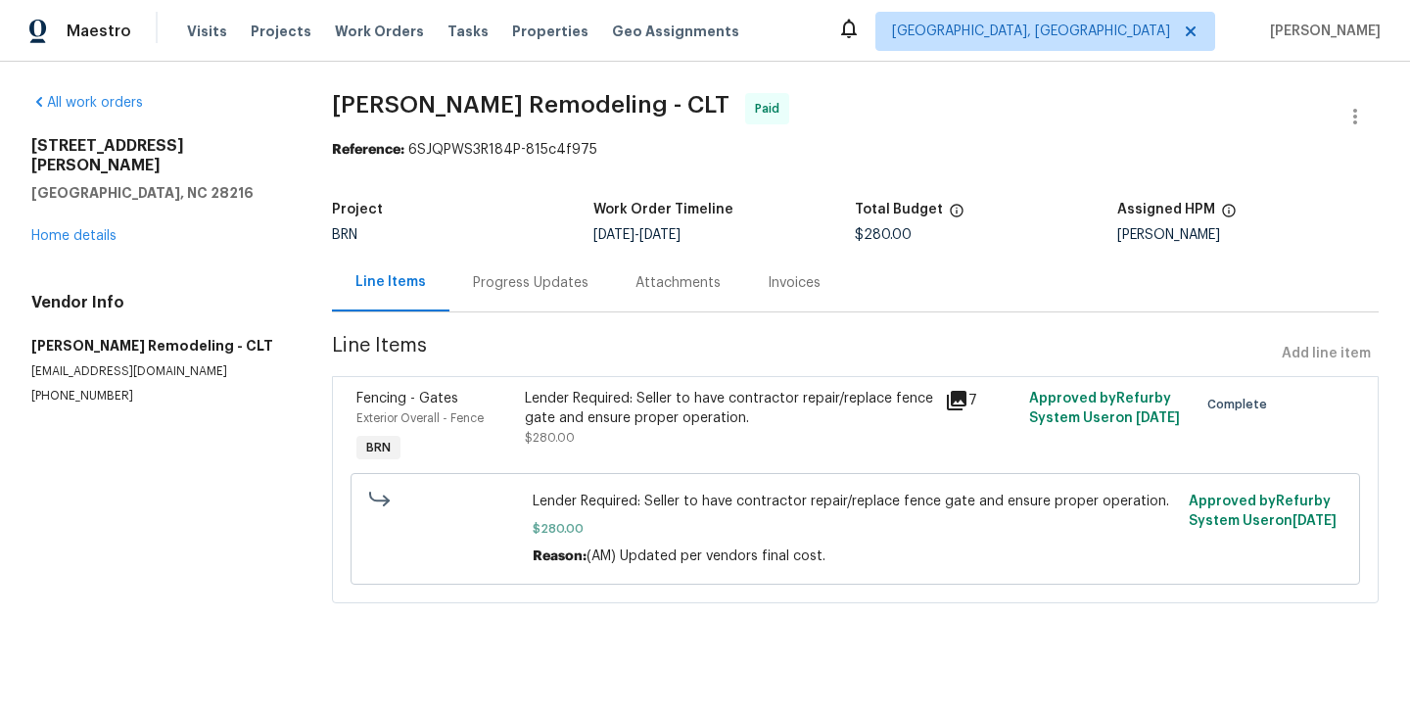
click at [534, 285] on div "Progress Updates" at bounding box center [531, 283] width 116 height 20
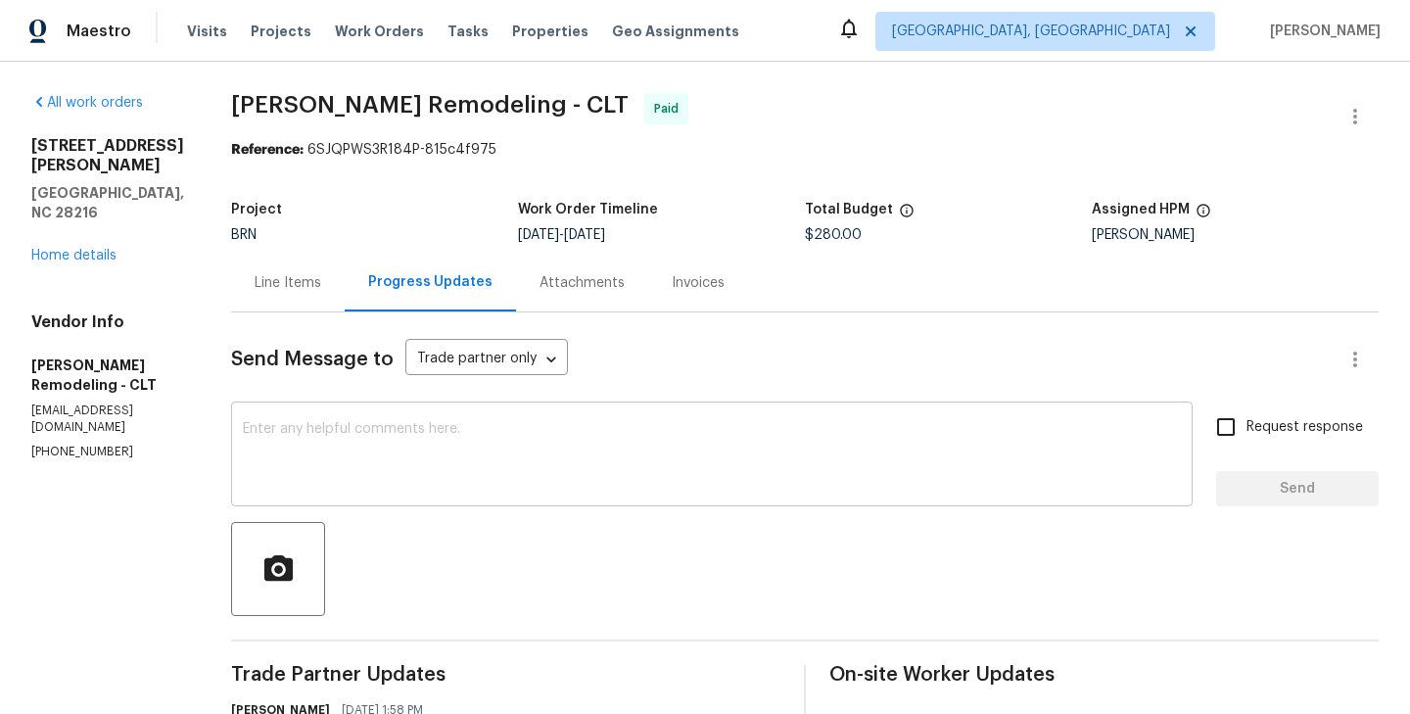
scroll to position [437, 0]
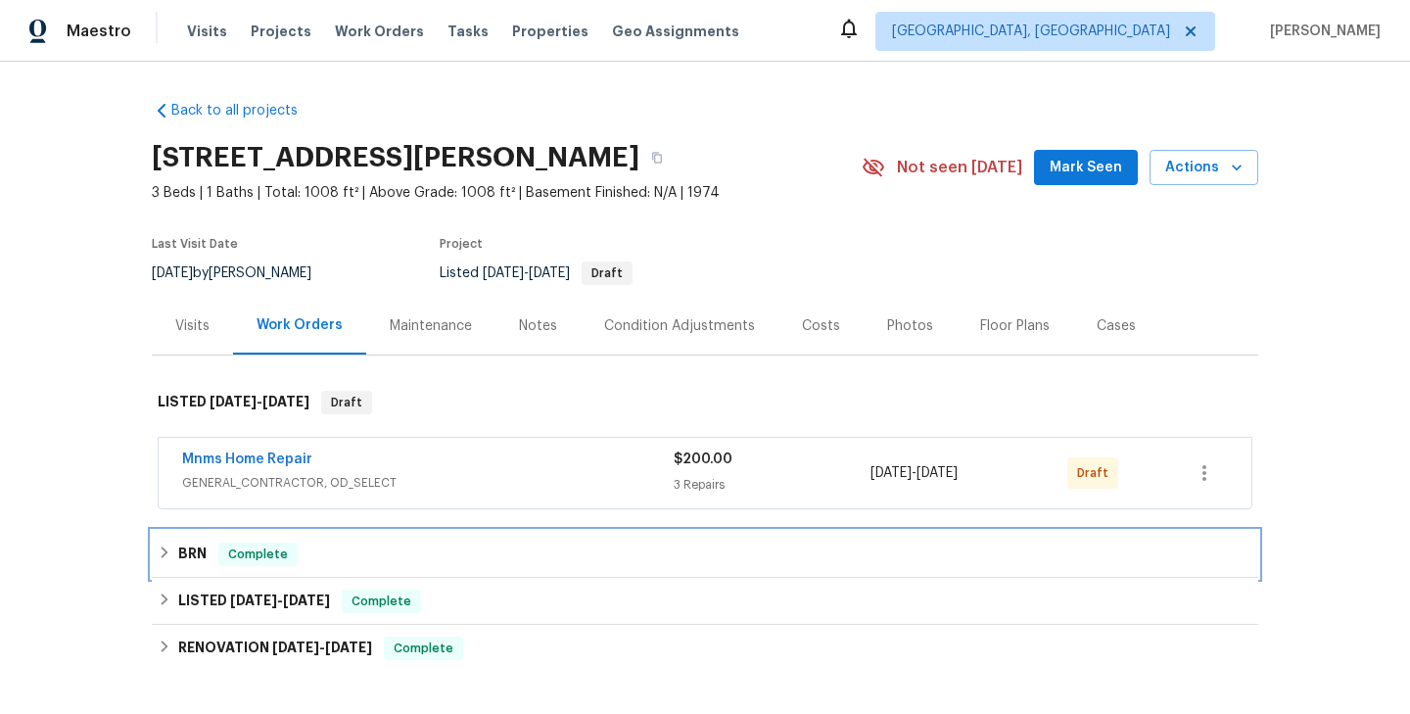
click at [287, 570] on div "BRN Complete" at bounding box center [705, 554] width 1107 height 47
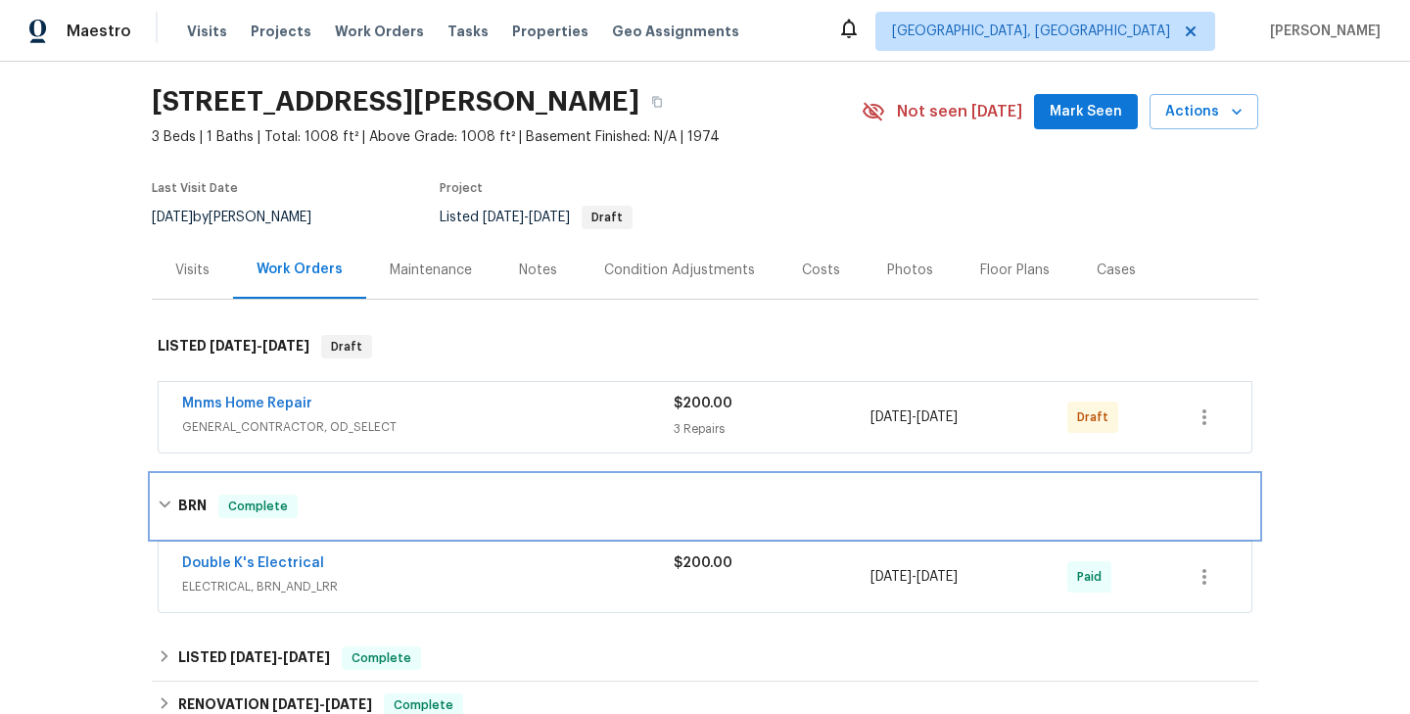
scroll to position [102, 0]
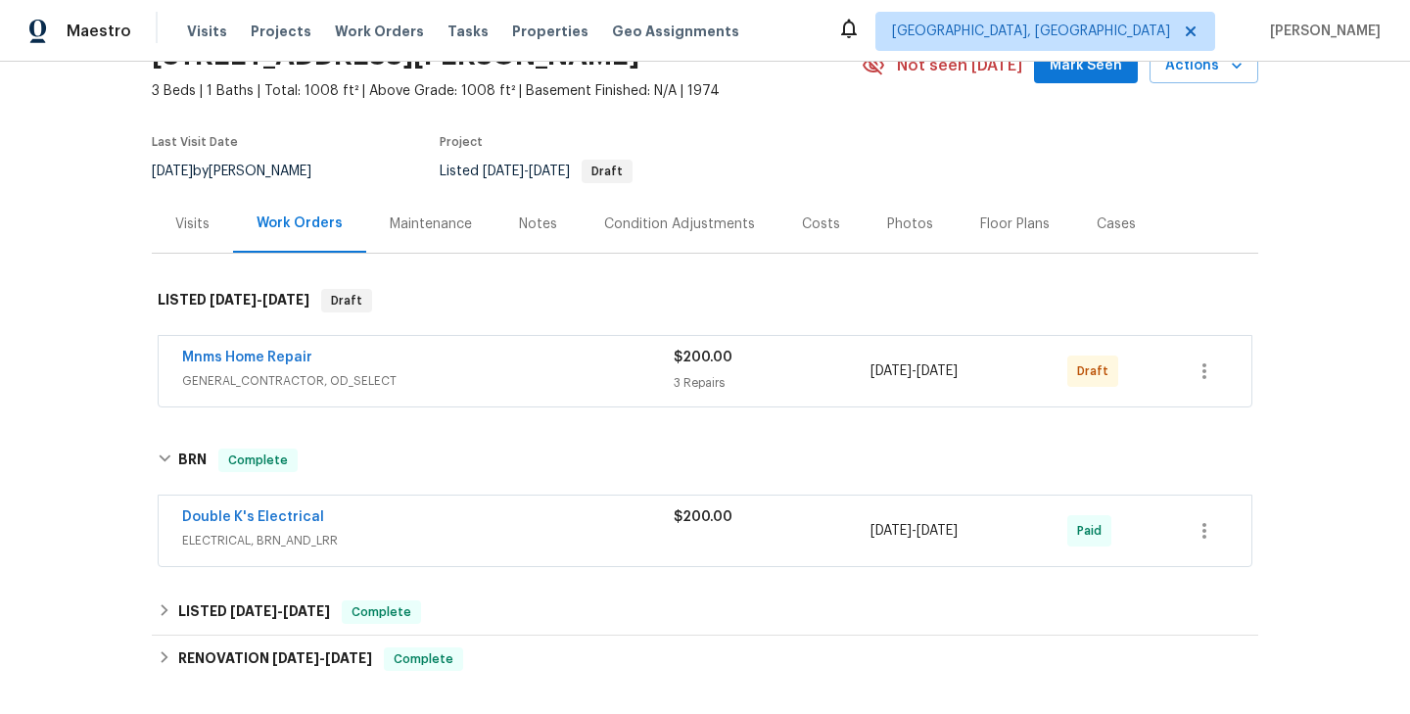
click at [269, 525] on span "Double K's Electrical" at bounding box center [253, 517] width 142 height 20
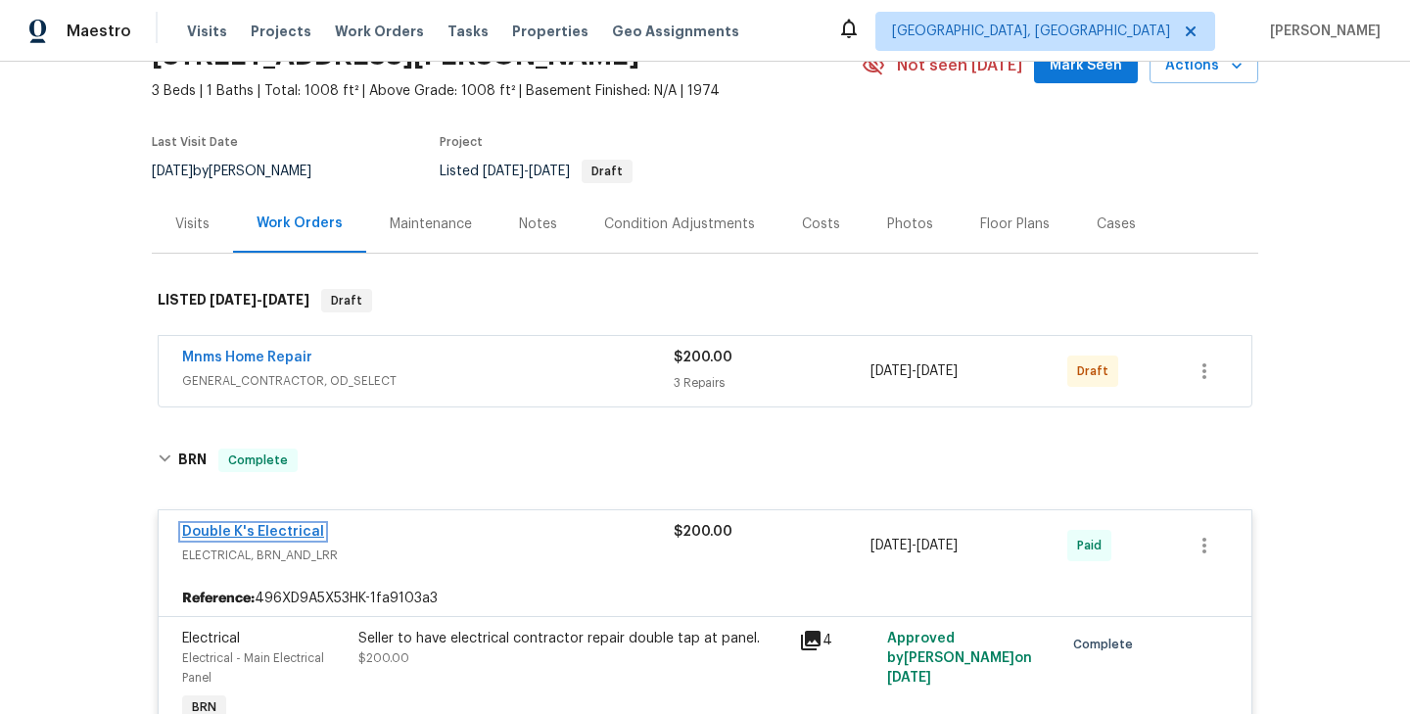
click at [280, 531] on link "Double K's Electrical" at bounding box center [253, 532] width 142 height 14
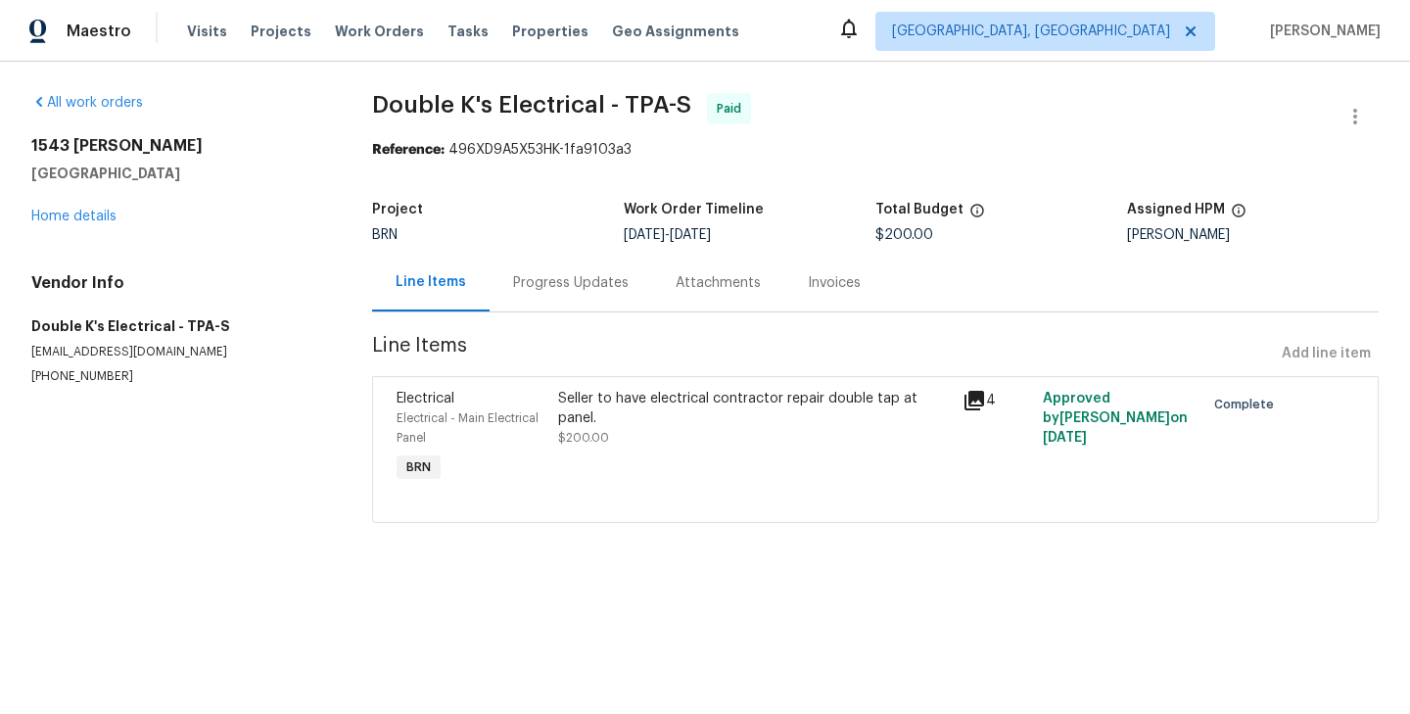
click at [561, 424] on div "Seller to have electrical contractor repair double tap at panel. $200.00" at bounding box center [754, 418] width 392 height 59
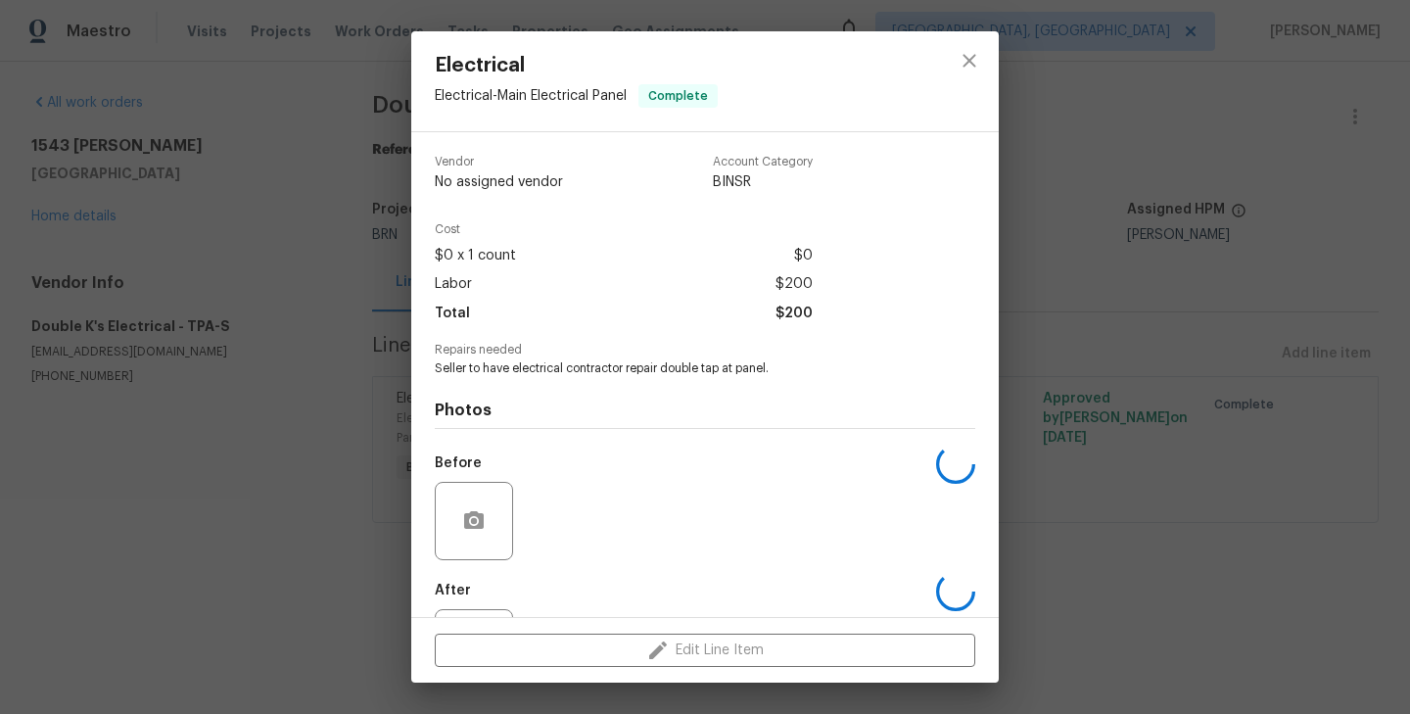
scroll to position [90, 0]
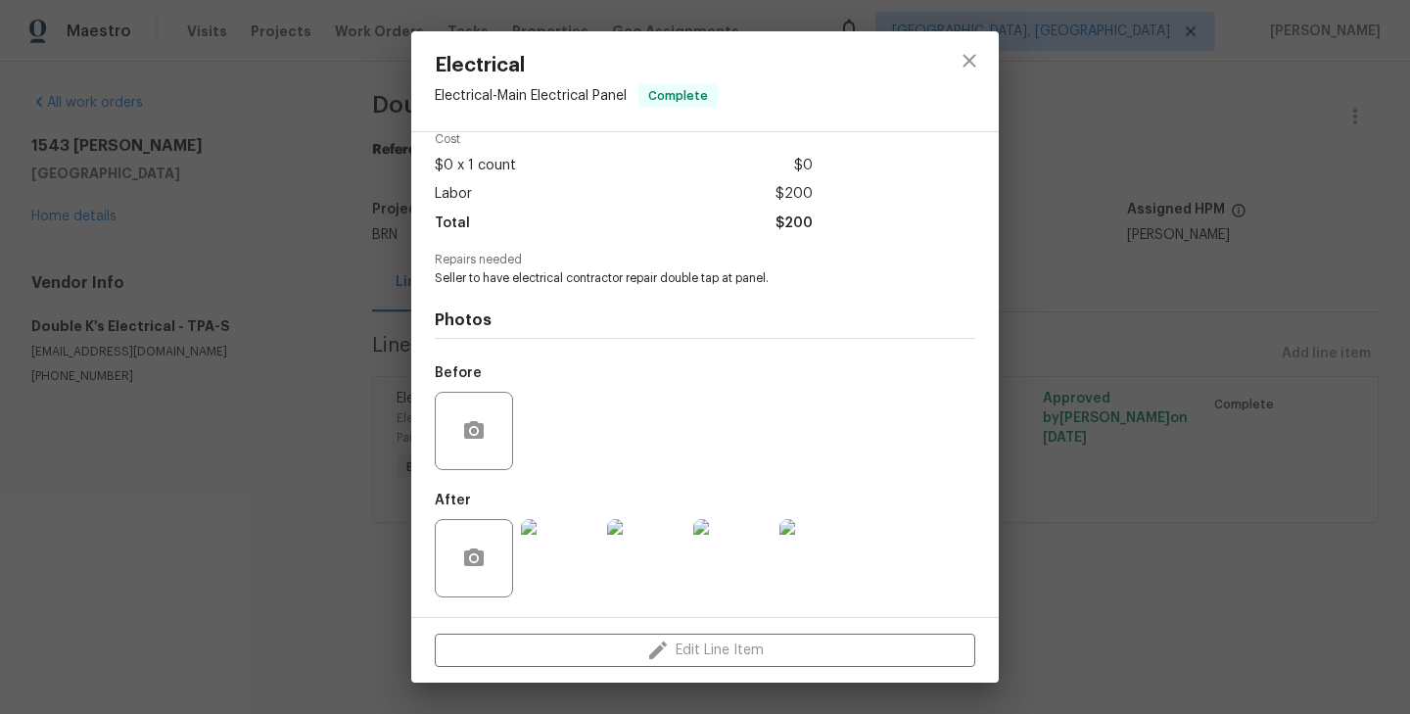
click at [568, 544] on img at bounding box center [560, 558] width 78 height 78
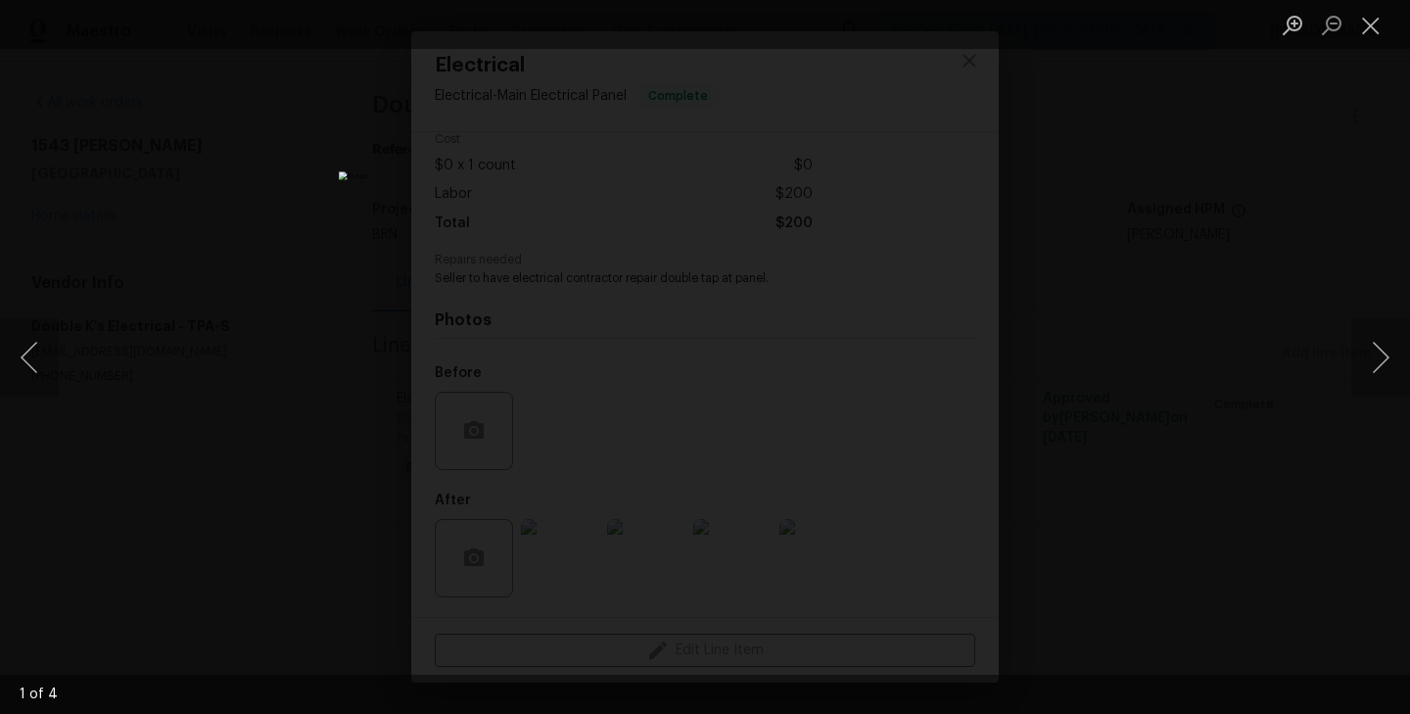
click at [373, 284] on div "Lightbox" at bounding box center [705, 357] width 1410 height 714
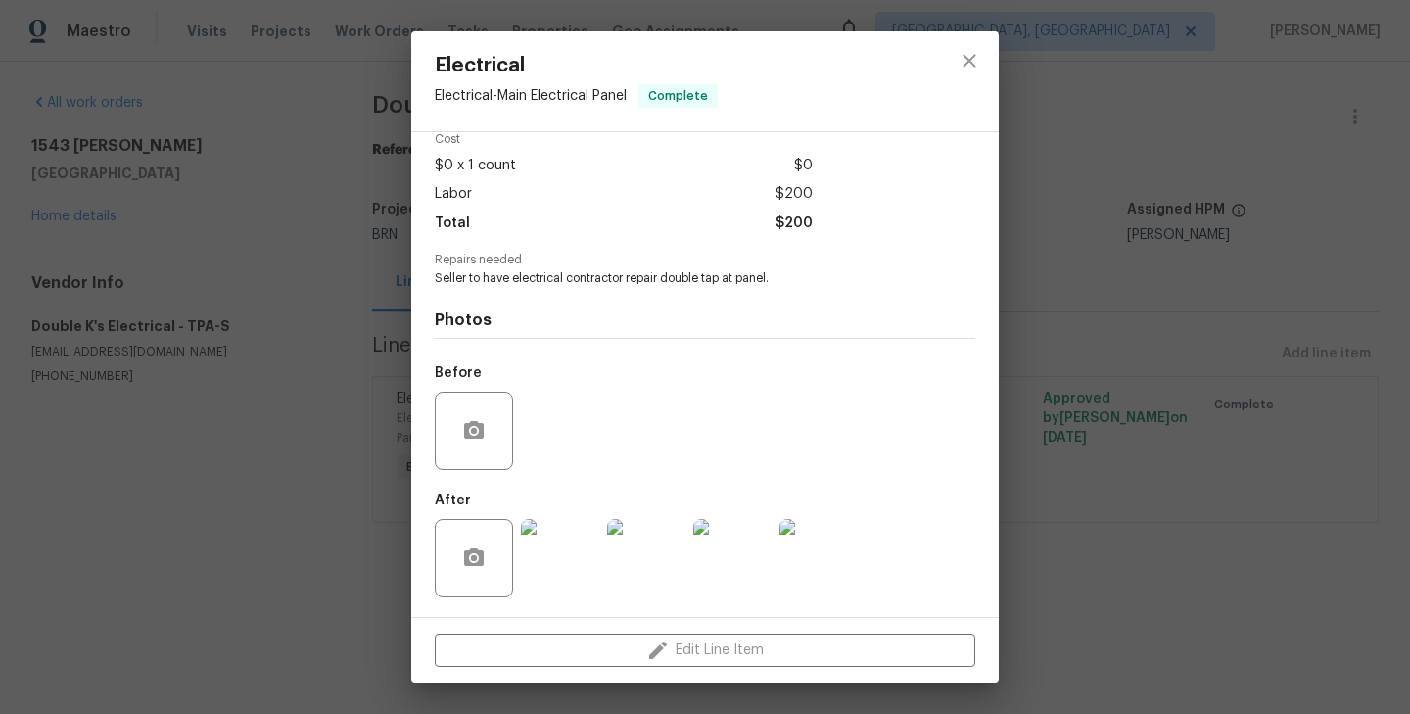
click at [373, 284] on div "Electrical Electrical - Main Electrical Panel Complete Vendor Double K's Electr…" at bounding box center [705, 357] width 1410 height 714
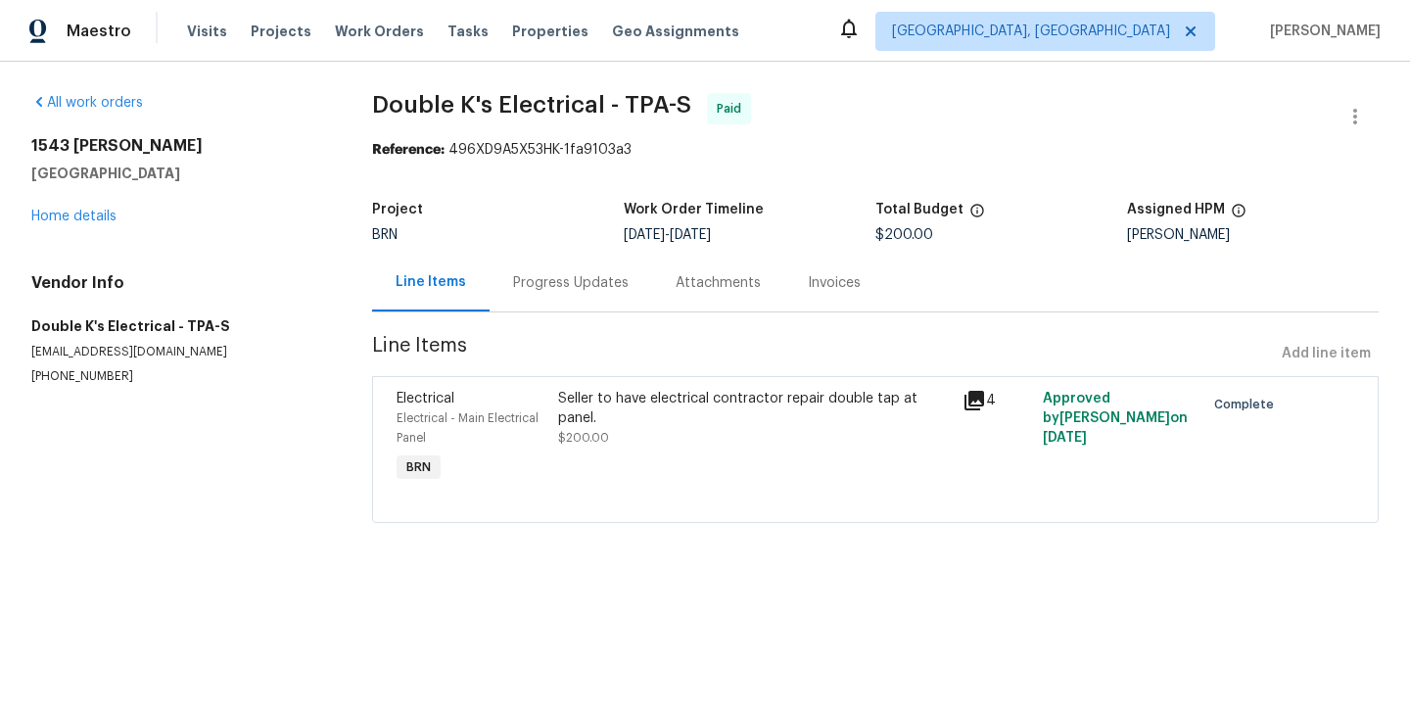
click at [559, 270] on div "Progress Updates" at bounding box center [571, 283] width 163 height 58
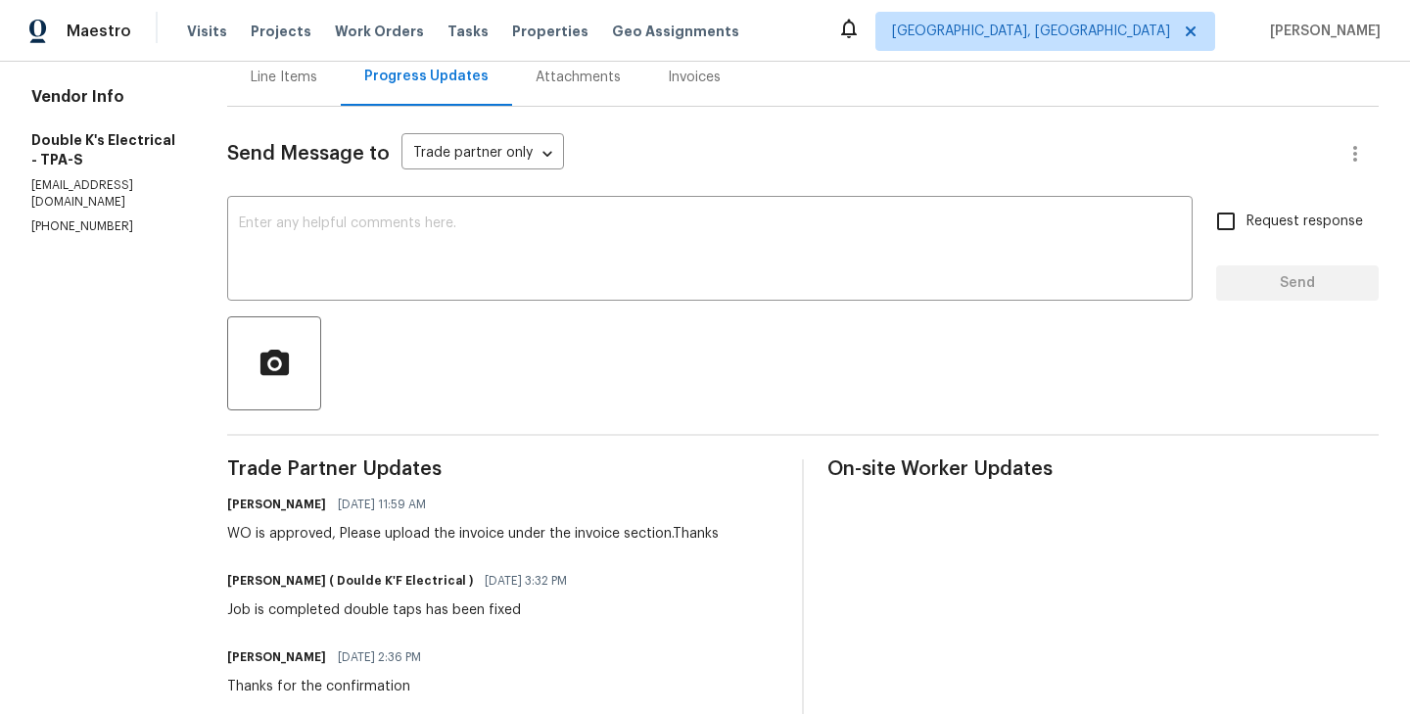
scroll to position [208, 0]
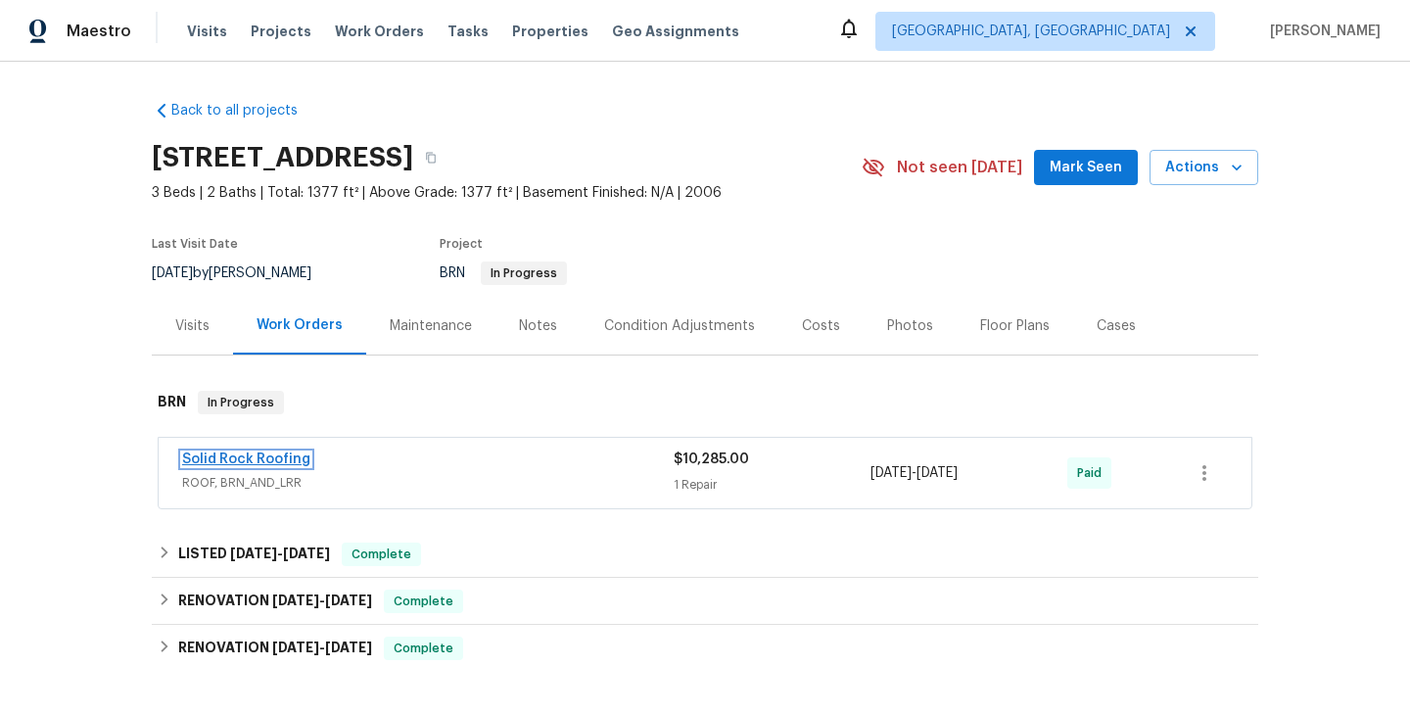
click at [279, 453] on link "Solid Rock Roofing" at bounding box center [246, 460] width 128 height 14
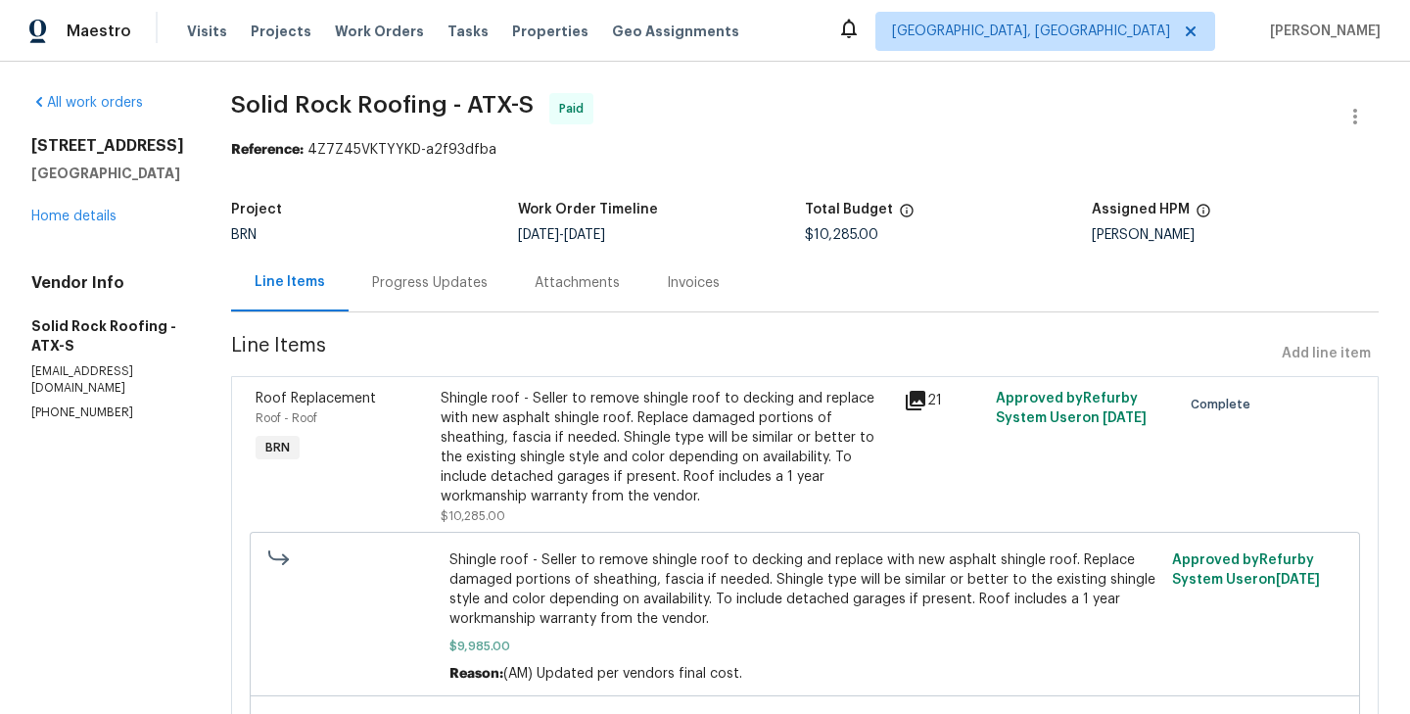
click at [442, 444] on div "Shingle roof - Seller to remove shingle roof to decking and replace with new as…" at bounding box center [667, 448] width 452 height 118
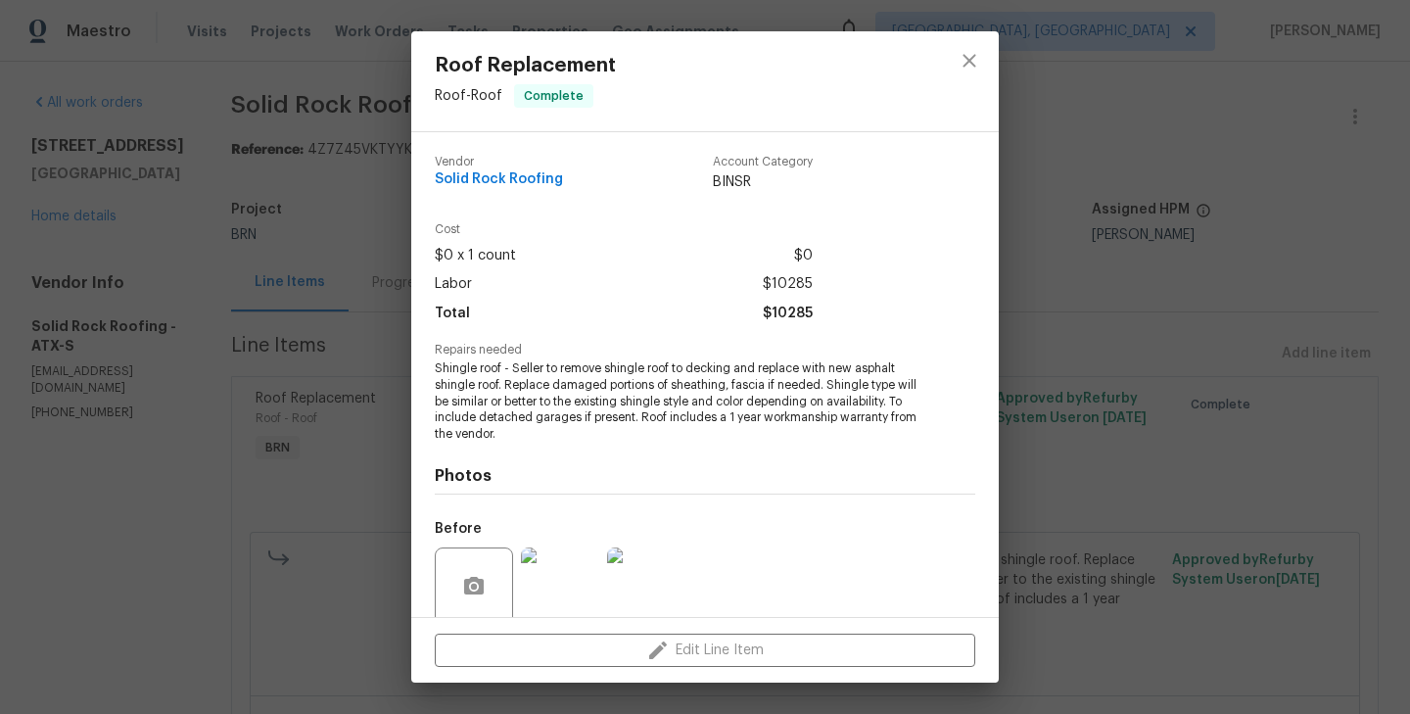
scroll to position [156, 0]
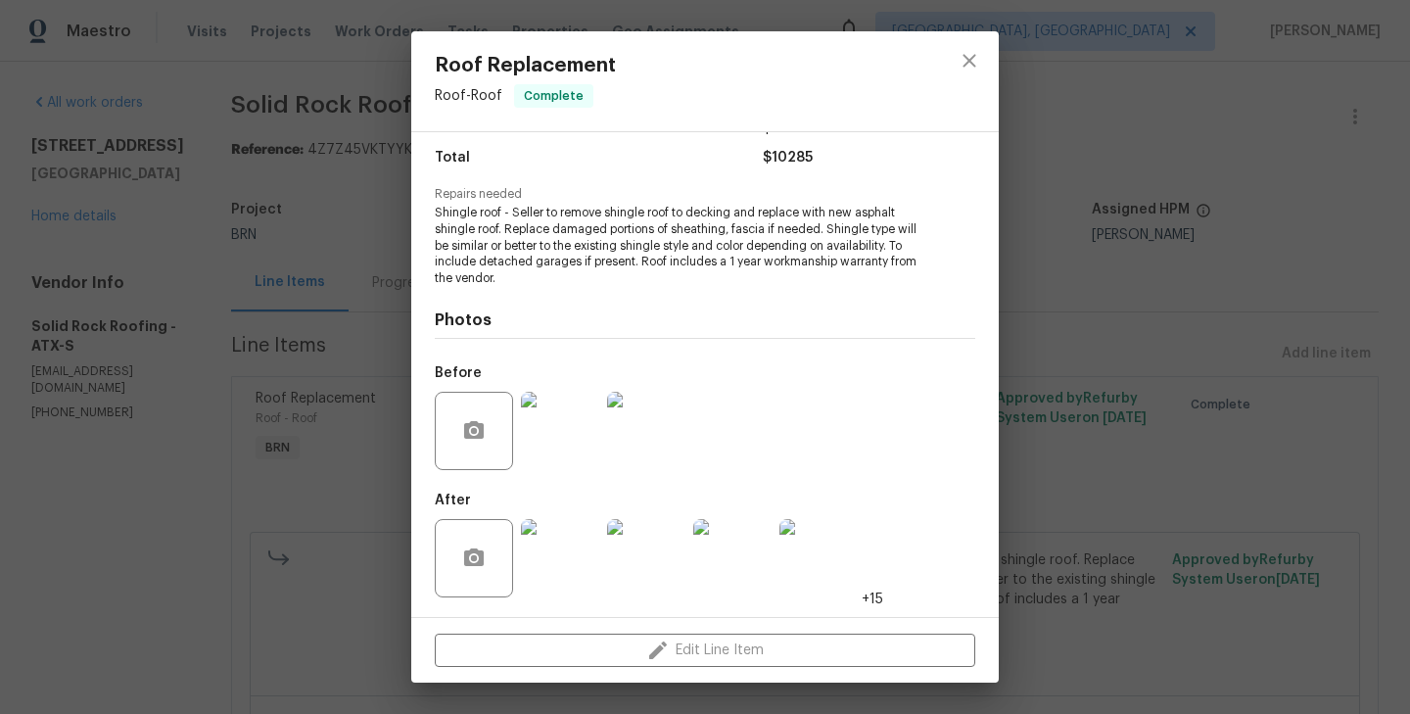
click at [542, 438] on img at bounding box center [560, 431] width 78 height 78
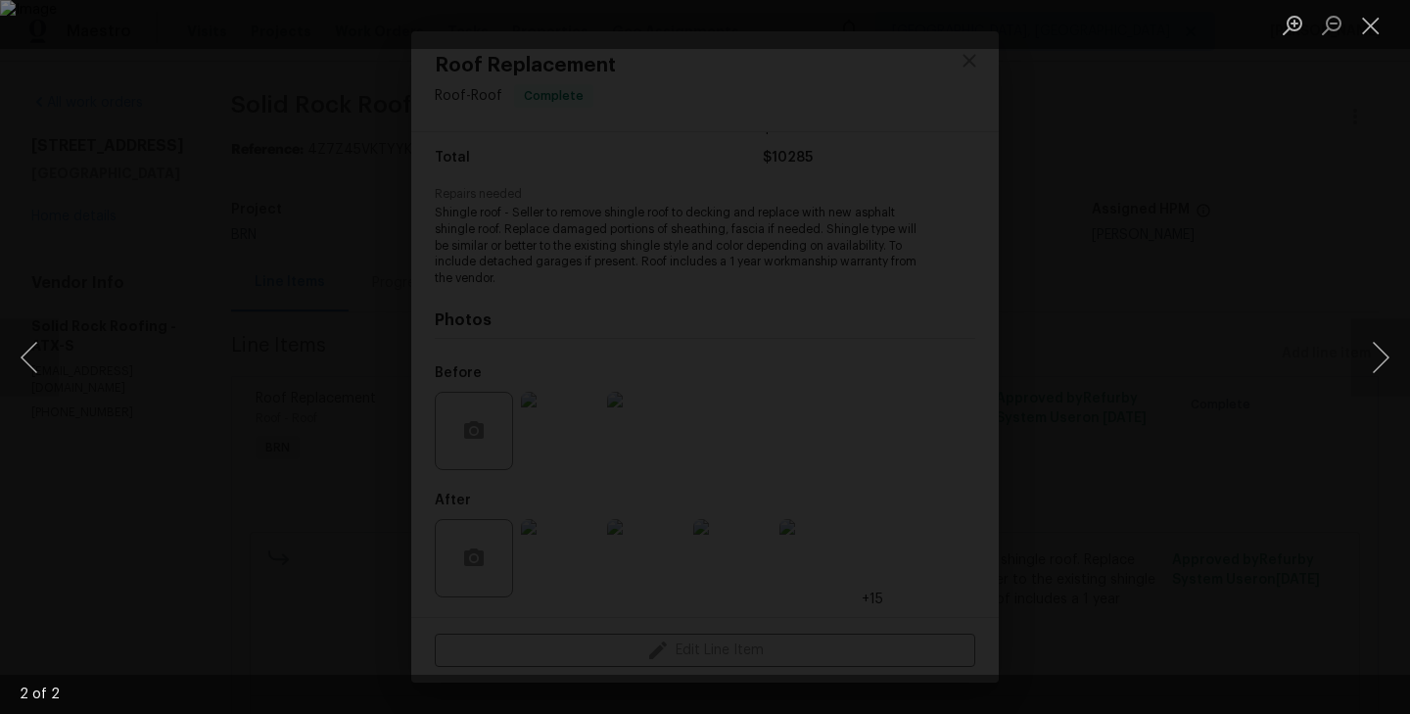
click at [135, 460] on div "Lightbox" at bounding box center [705, 357] width 1410 height 714
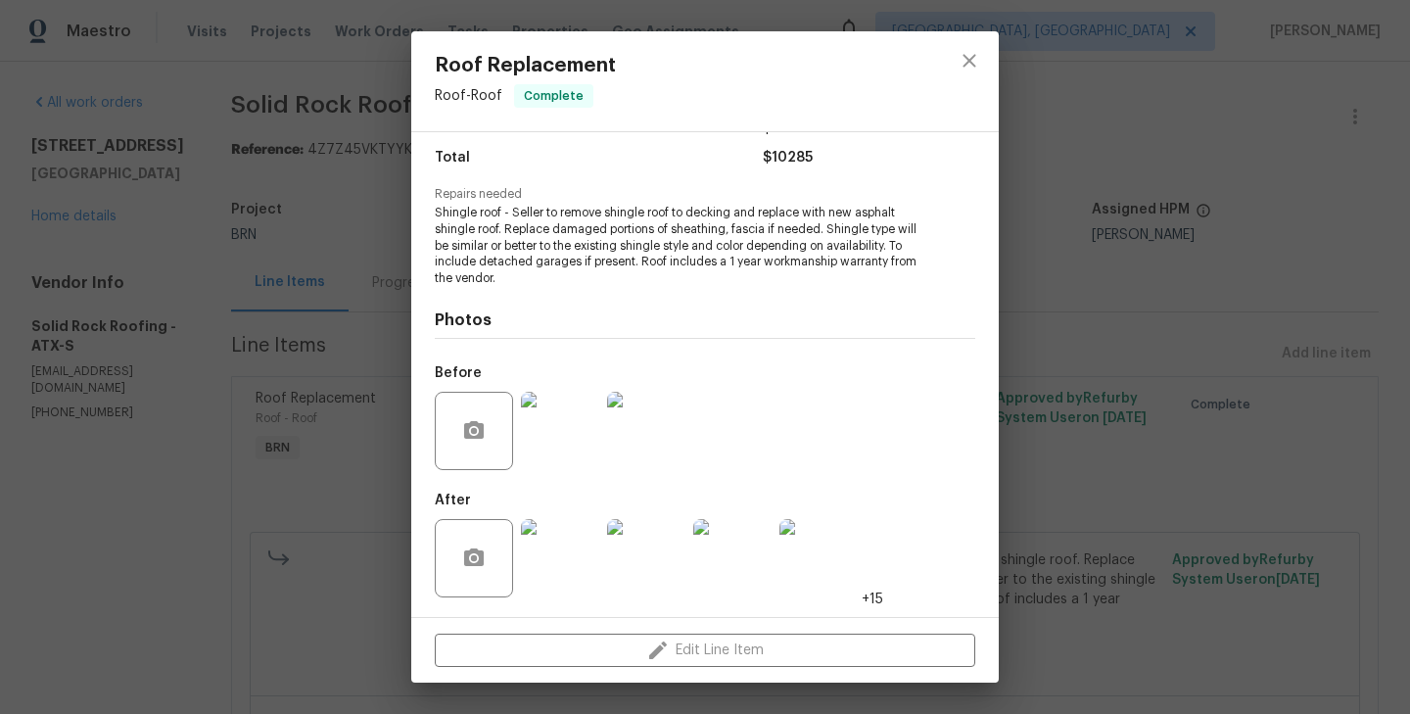
click at [561, 548] on img at bounding box center [560, 558] width 78 height 78
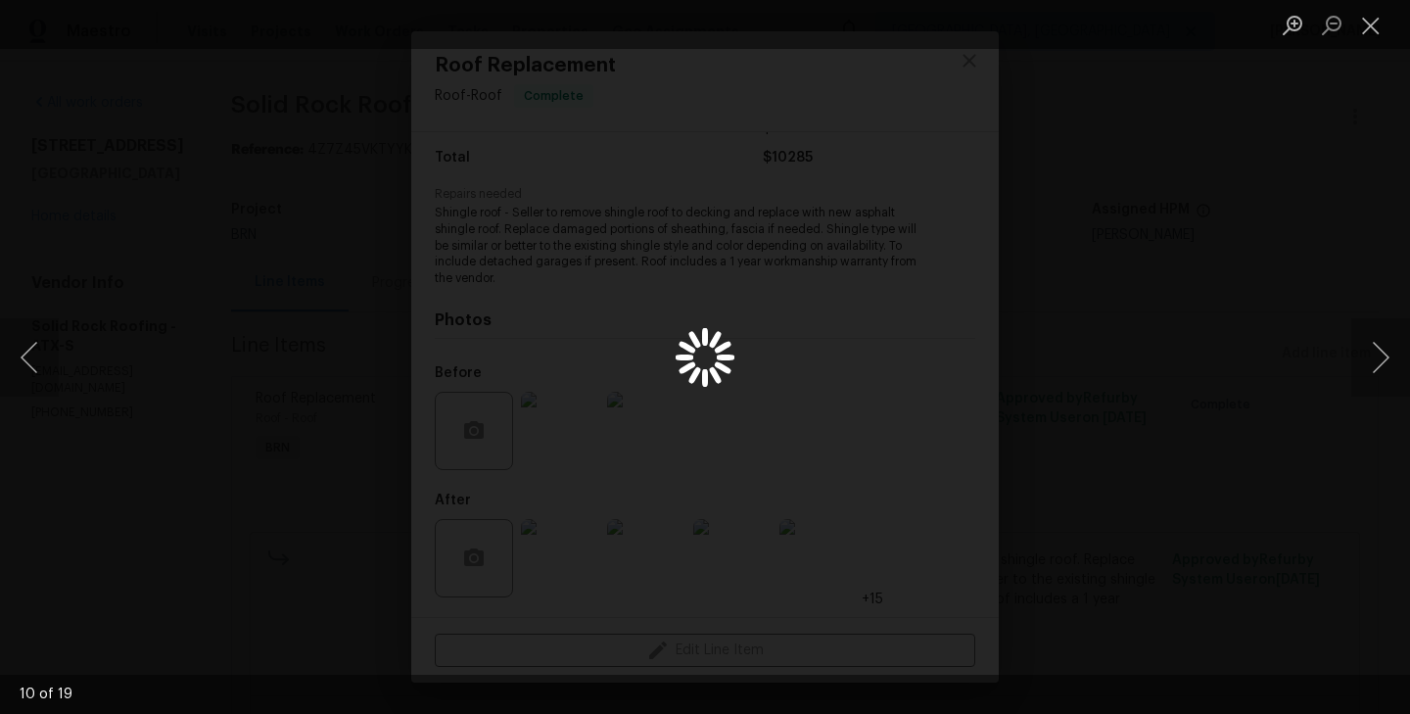
click at [274, 250] on div "Lightbox" at bounding box center [705, 357] width 1410 height 714
click at [245, 419] on div "Lightbox" at bounding box center [705, 357] width 1410 height 714
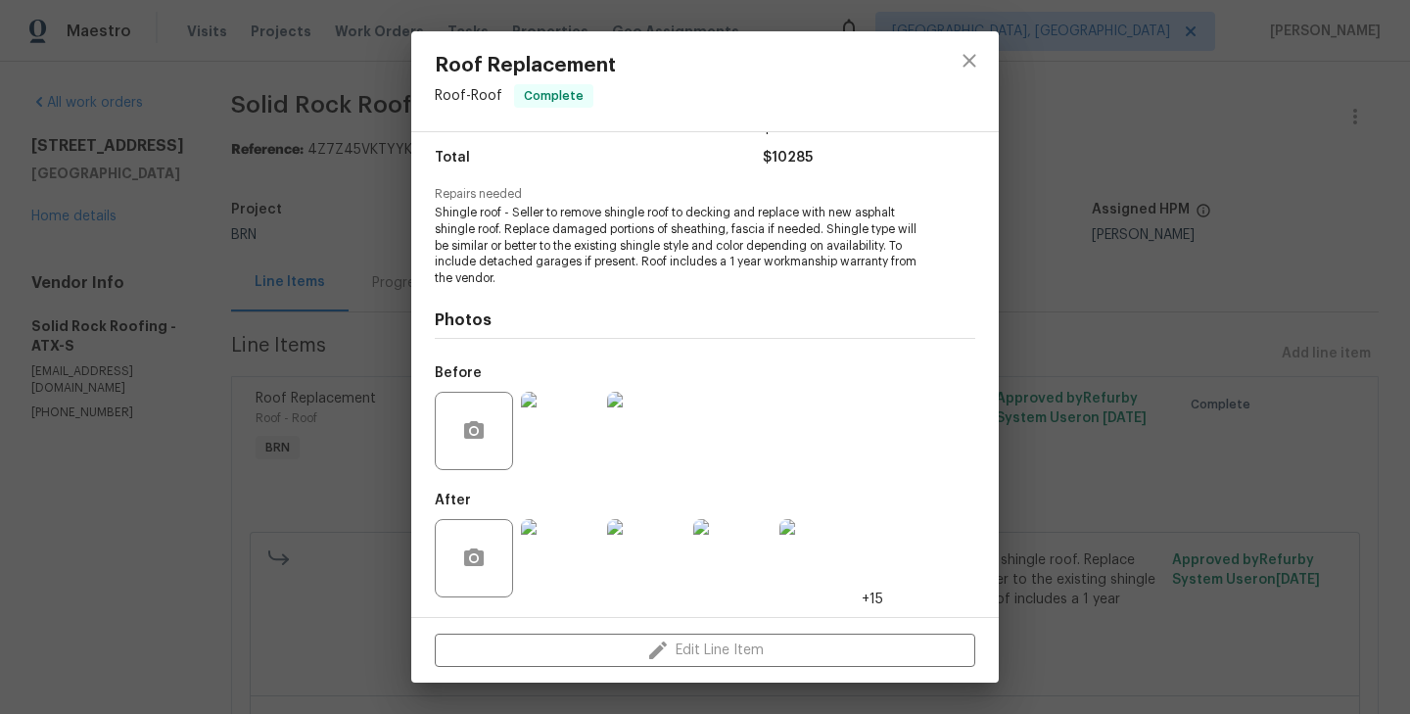
click at [245, 419] on div "Roof Replacement Roof - Roof Complete Vendor Solid Rock Roofing Account Categor…" at bounding box center [705, 357] width 1410 height 714
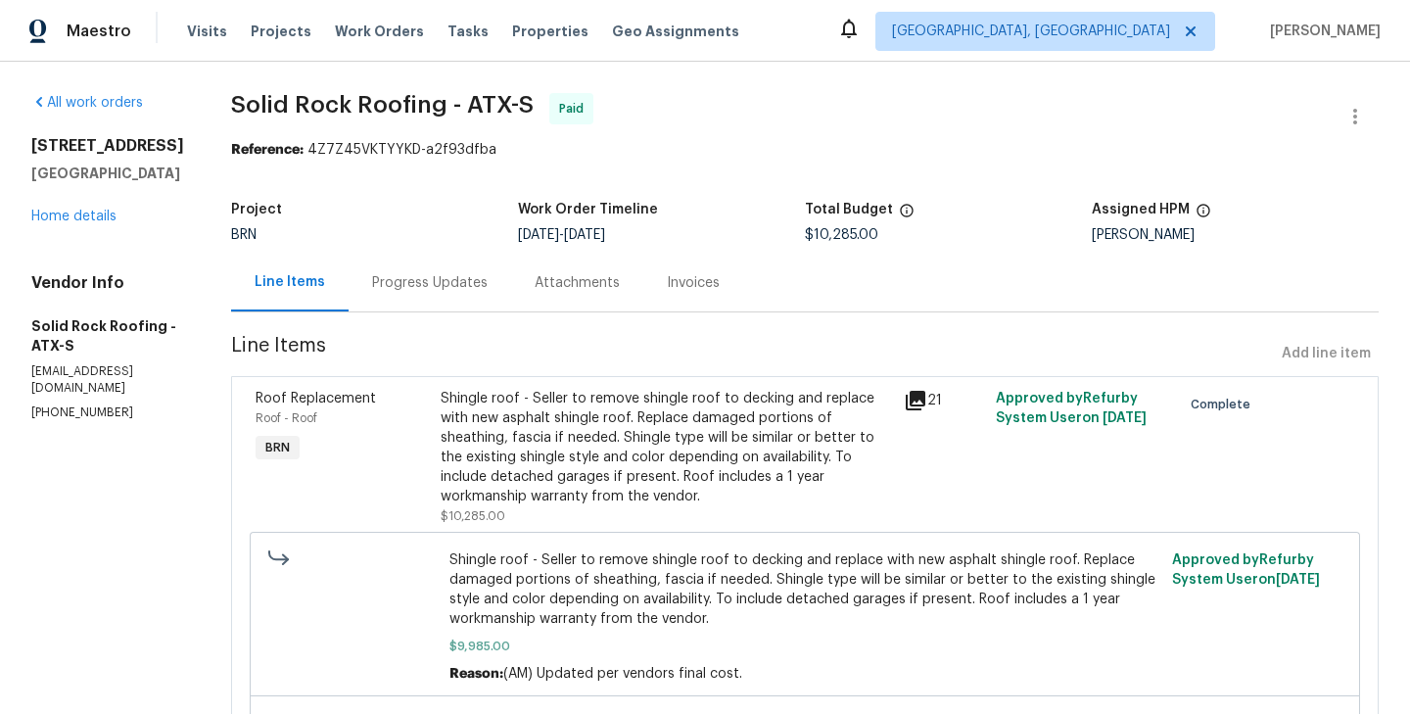
click at [406, 301] on div "Progress Updates" at bounding box center [430, 283] width 163 height 58
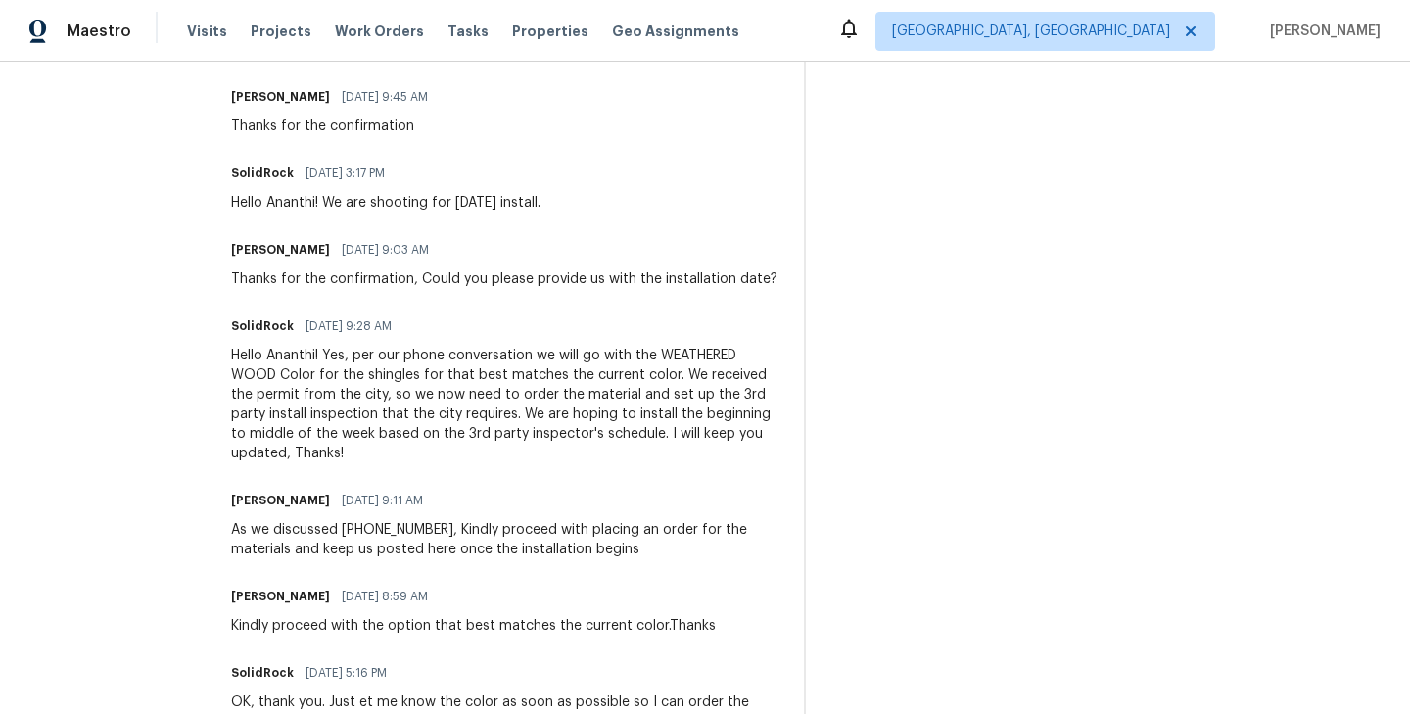
scroll to position [2764, 0]
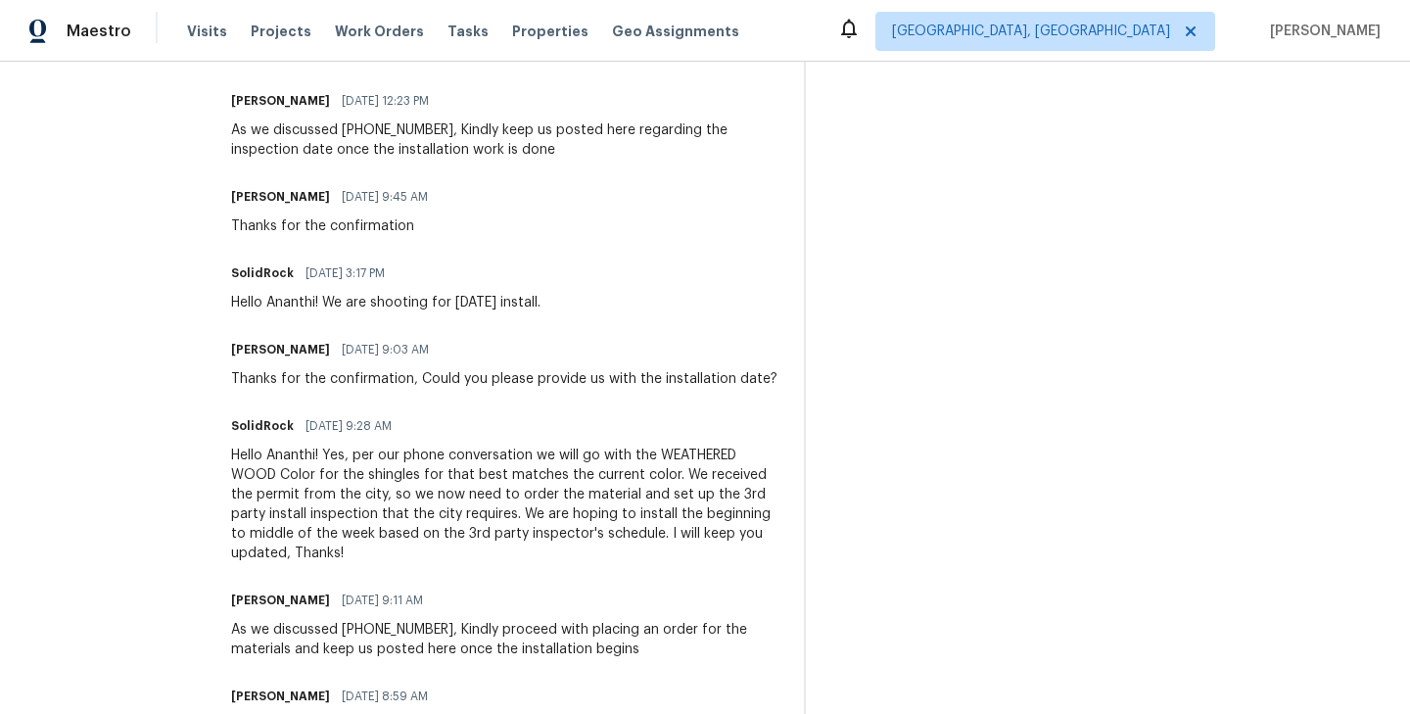
click at [385, 263] on span "07/28/2025 3:17 PM" at bounding box center [345, 273] width 79 height 20
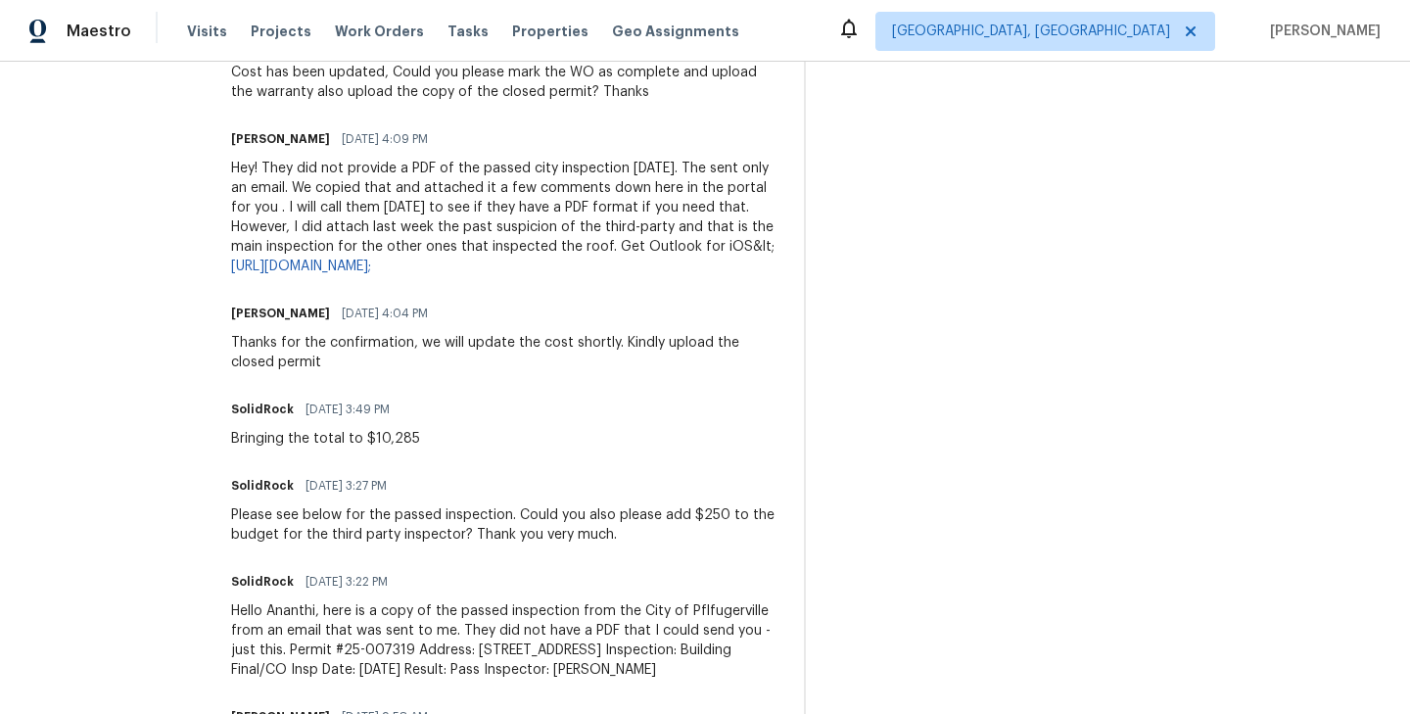
scroll to position [769, 0]
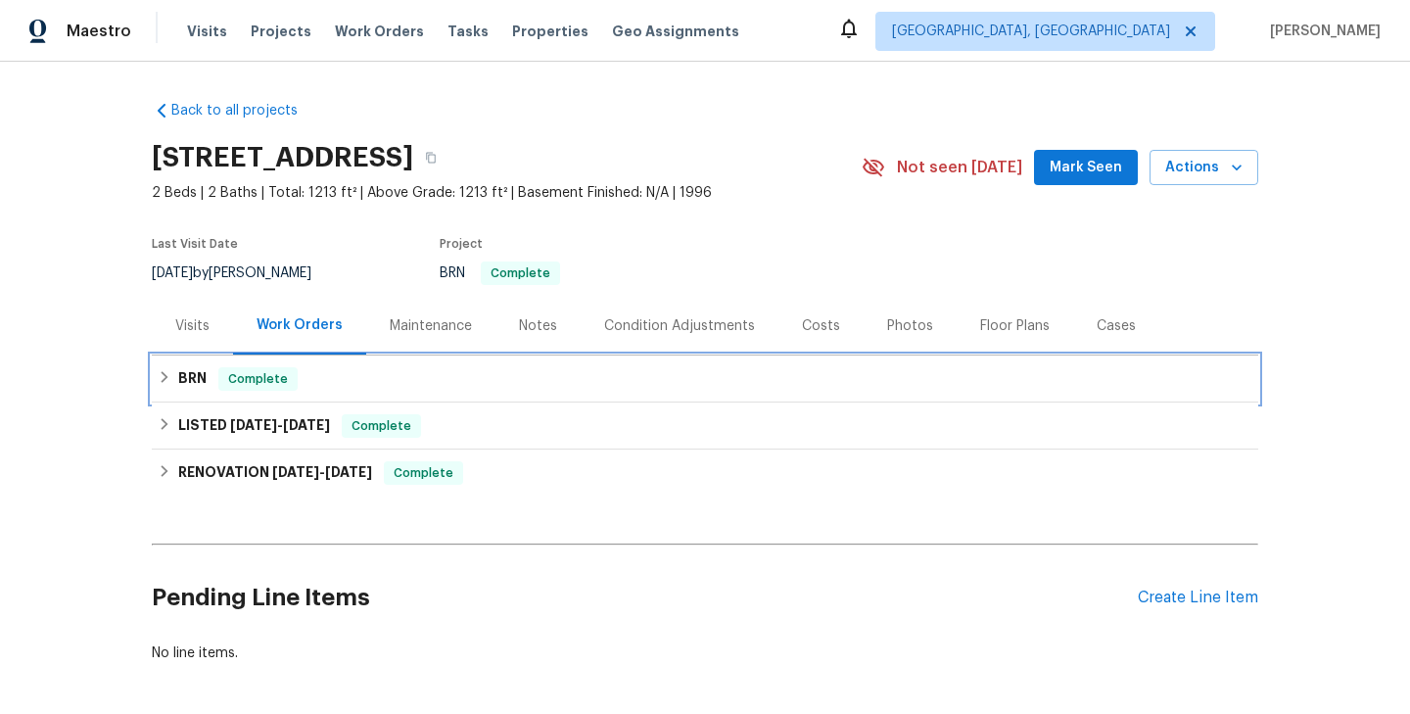
click at [349, 376] on div "BRN Complete" at bounding box center [705, 379] width 1095 height 24
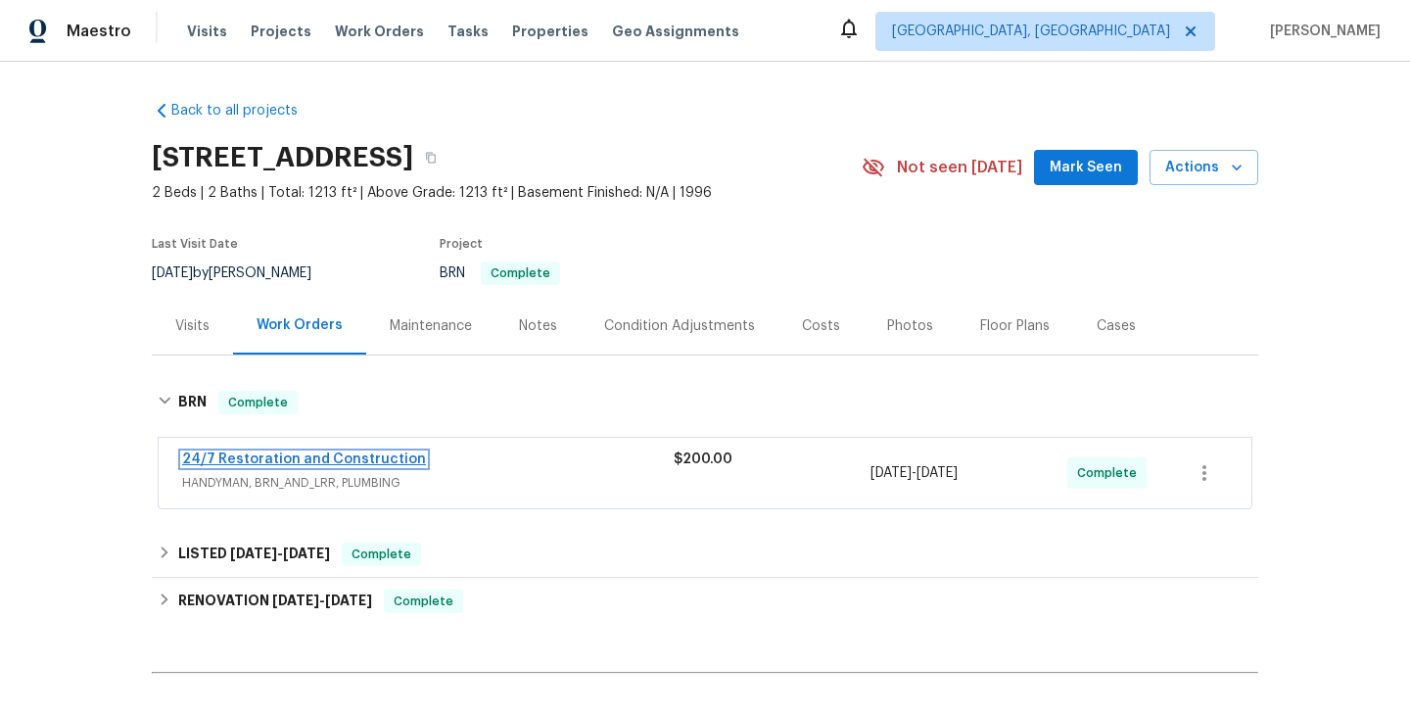
click at [289, 455] on link "24/7 Restoration and Construction" at bounding box center [304, 460] width 244 height 14
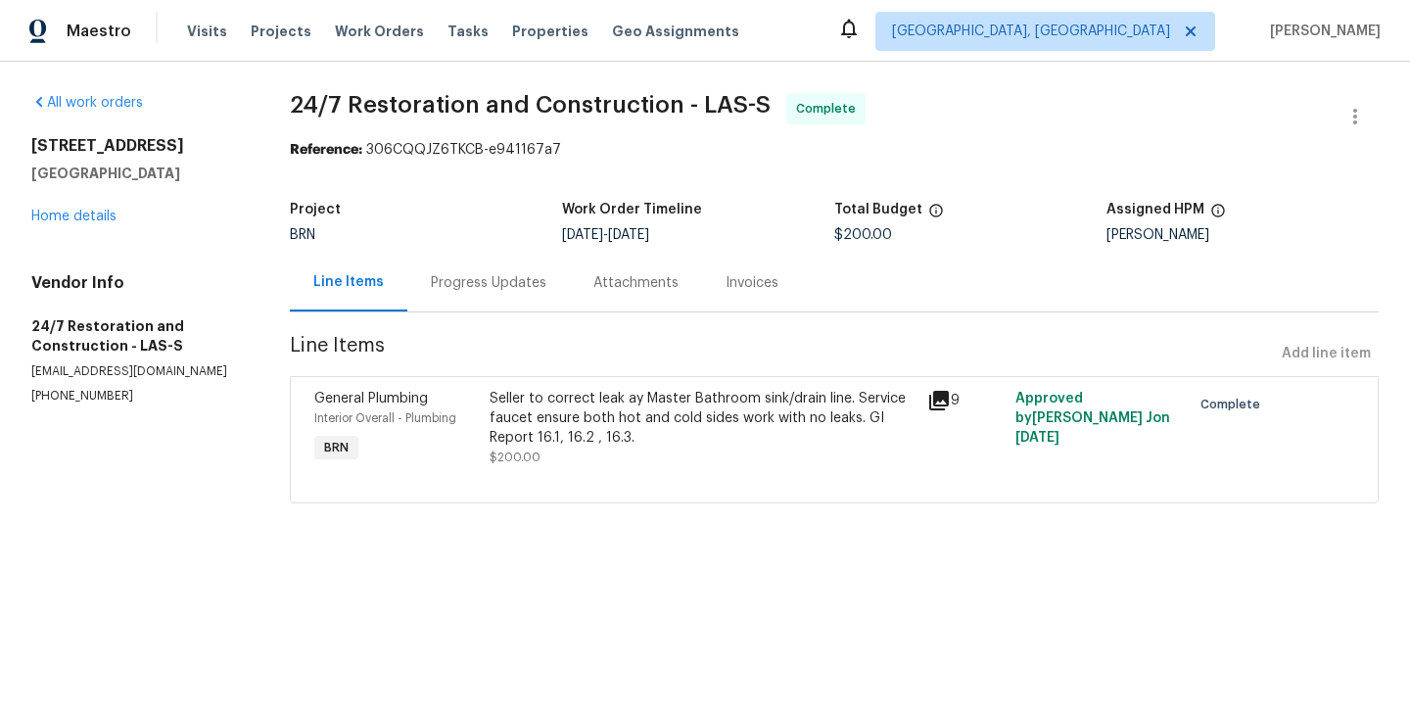
click at [443, 449] on div "General Plumbing Interior Overall - Plumbing BRN" at bounding box center [396, 428] width 175 height 90
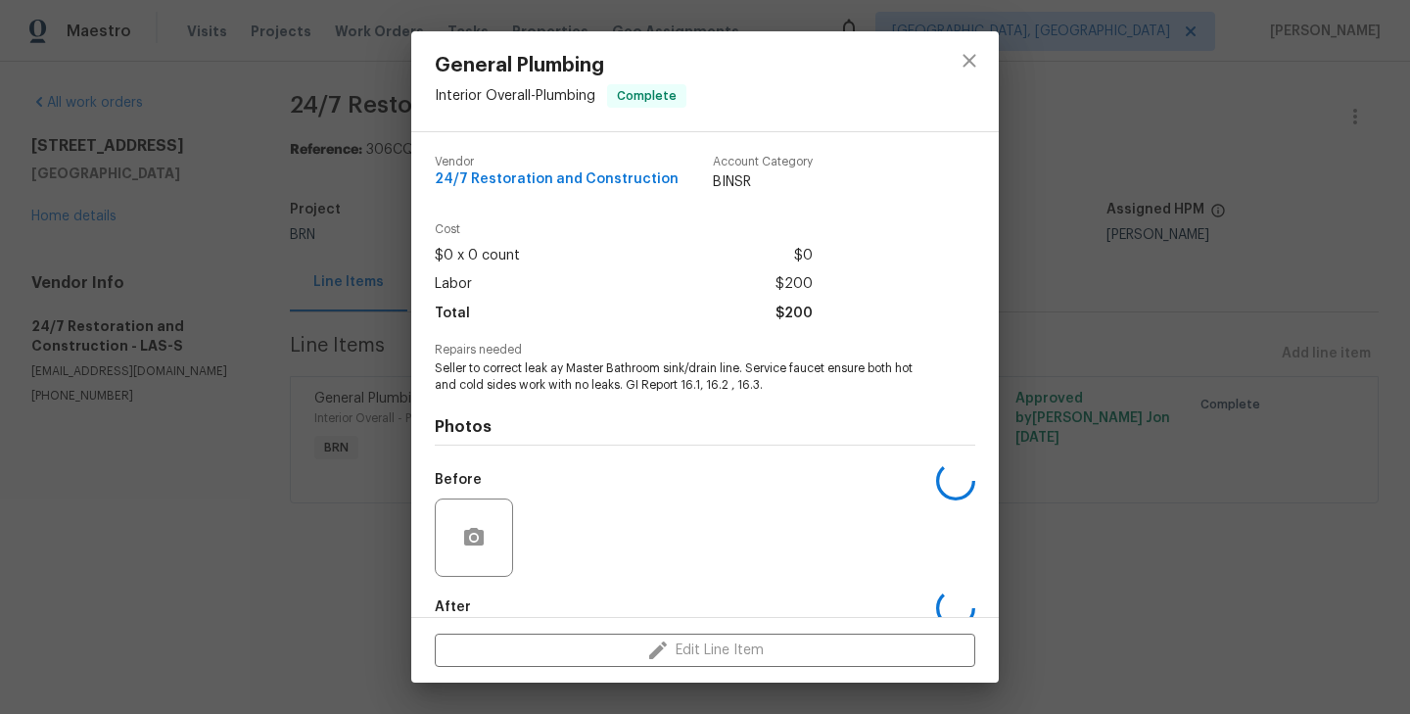
scroll to position [107, 0]
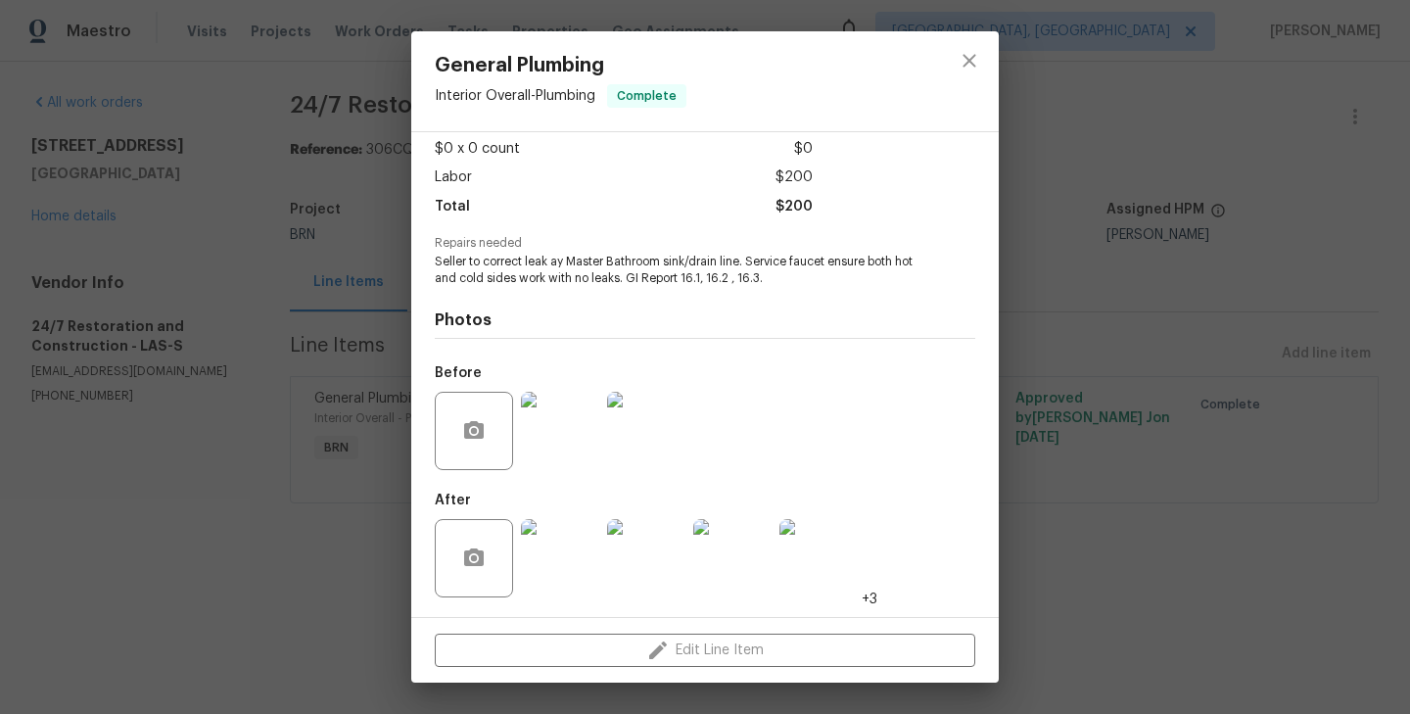
click at [545, 562] on img at bounding box center [560, 558] width 78 height 78
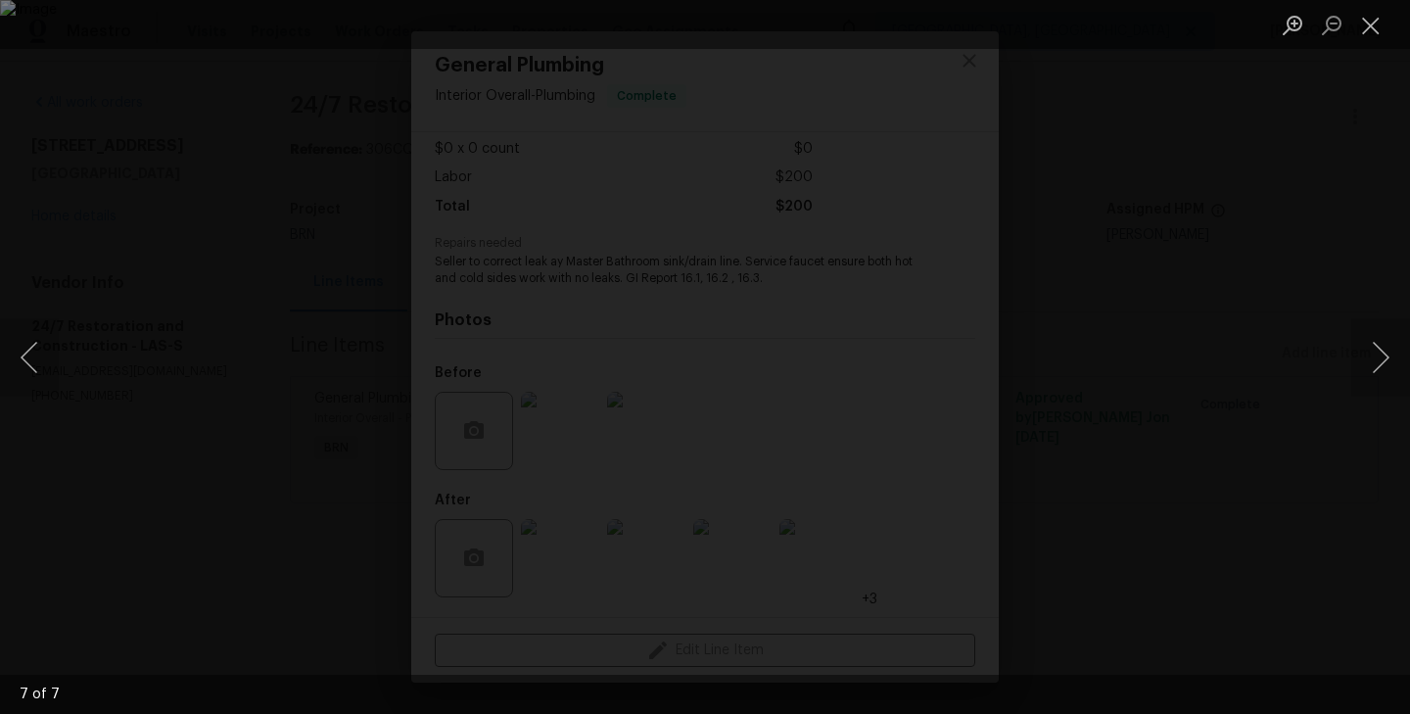
click at [139, 387] on div "Lightbox" at bounding box center [705, 357] width 1410 height 714
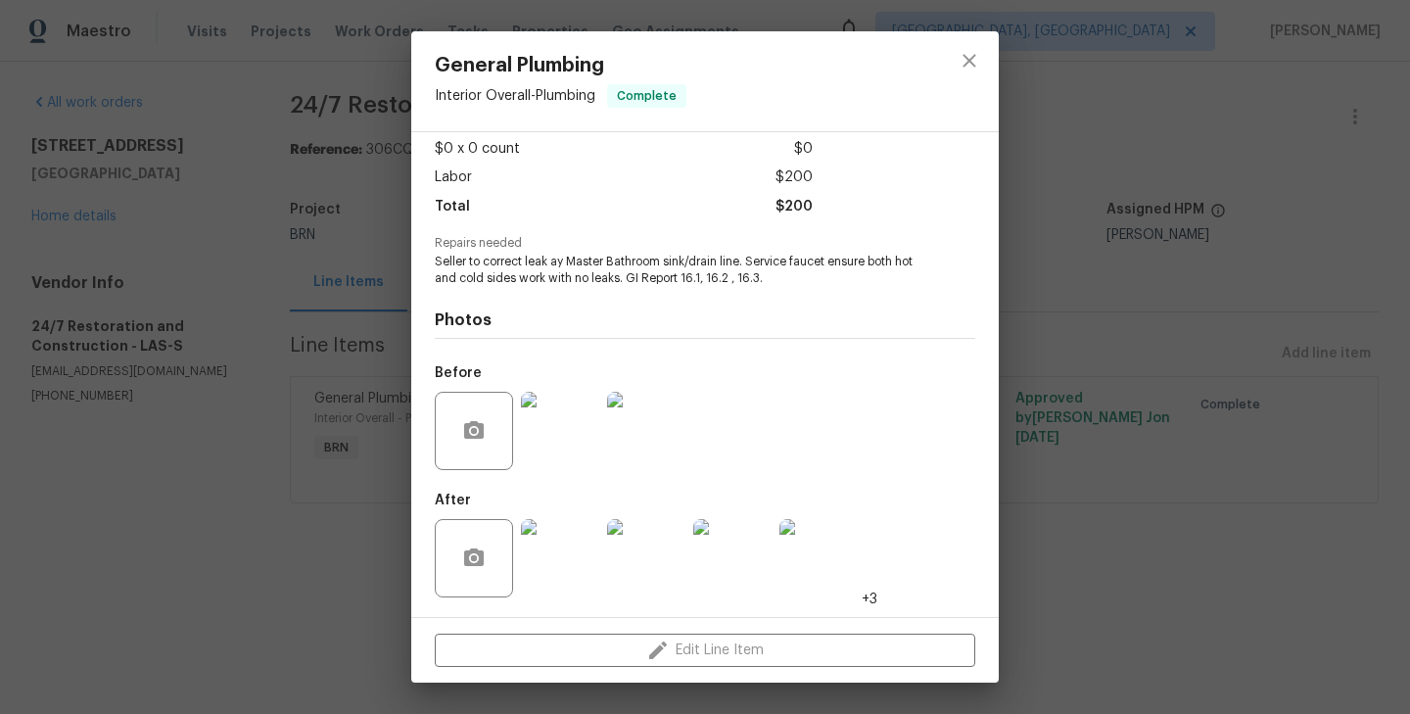
click at [213, 315] on div "General Plumbing Interior Overall - Plumbing Complete Vendor 24/7 Restoration a…" at bounding box center [705, 357] width 1410 height 714
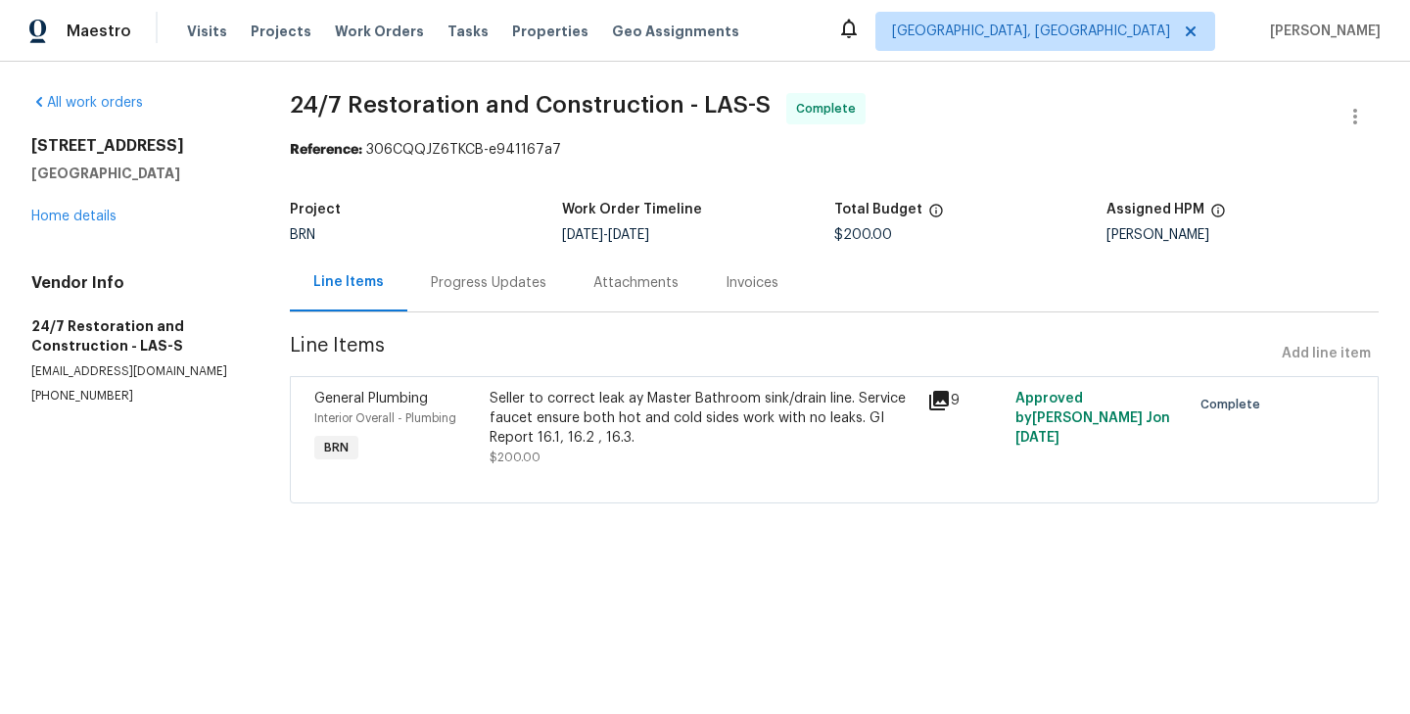
click at [469, 290] on div "Progress Updates" at bounding box center [489, 283] width 116 height 20
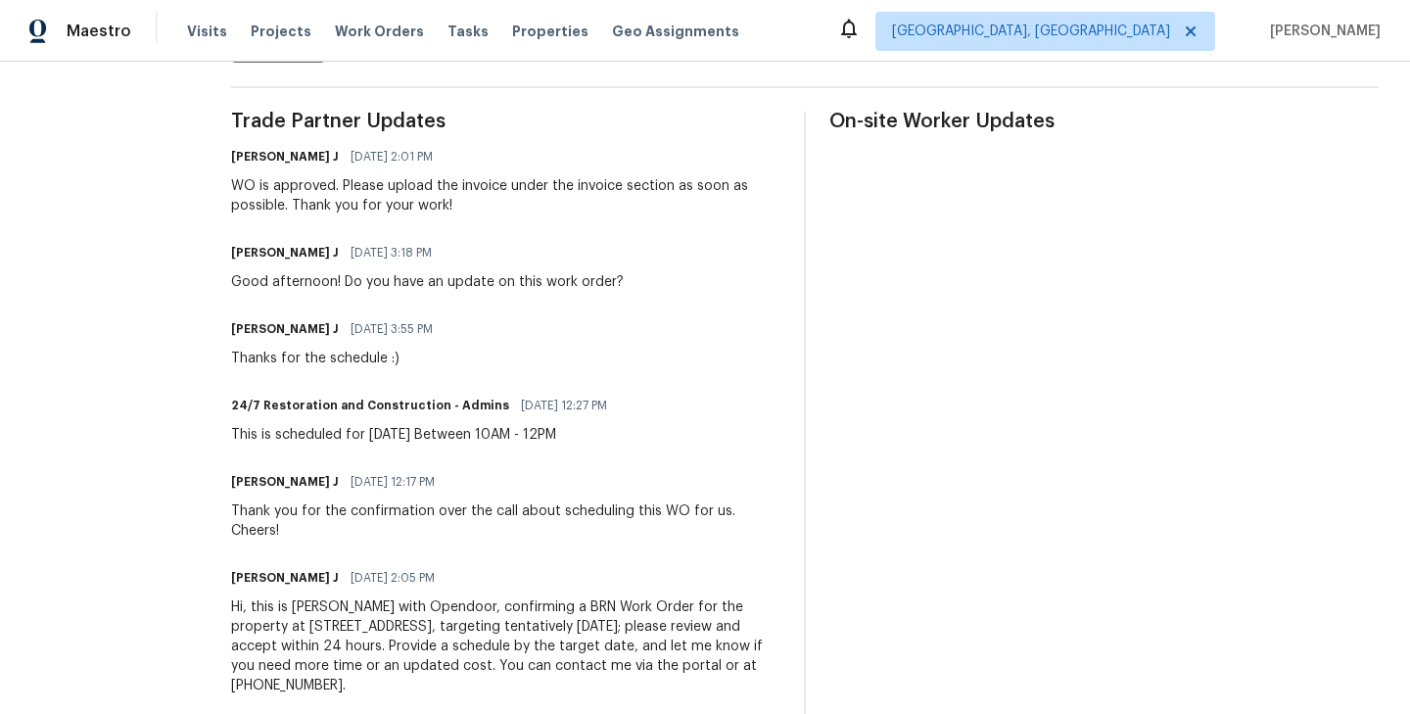
scroll to position [548, 0]
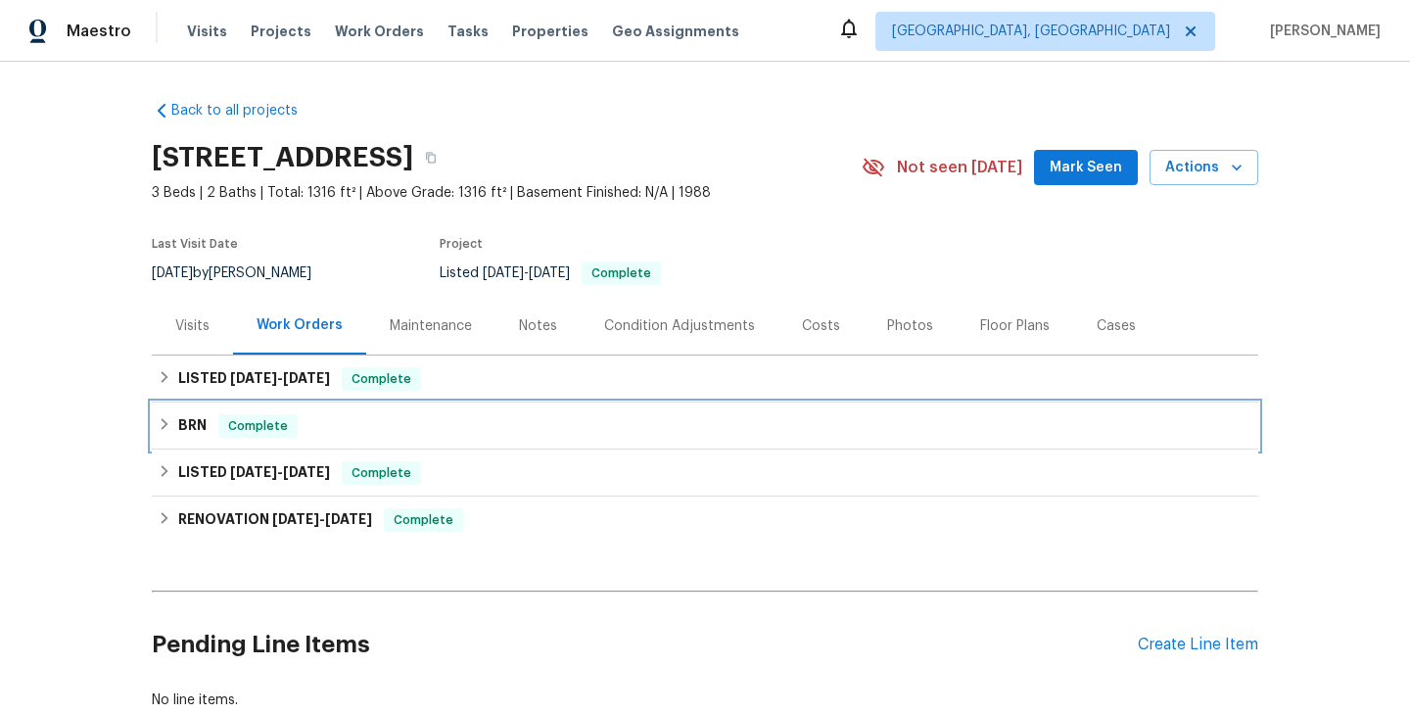
click at [256, 410] on div "BRN Complete" at bounding box center [705, 426] width 1107 height 47
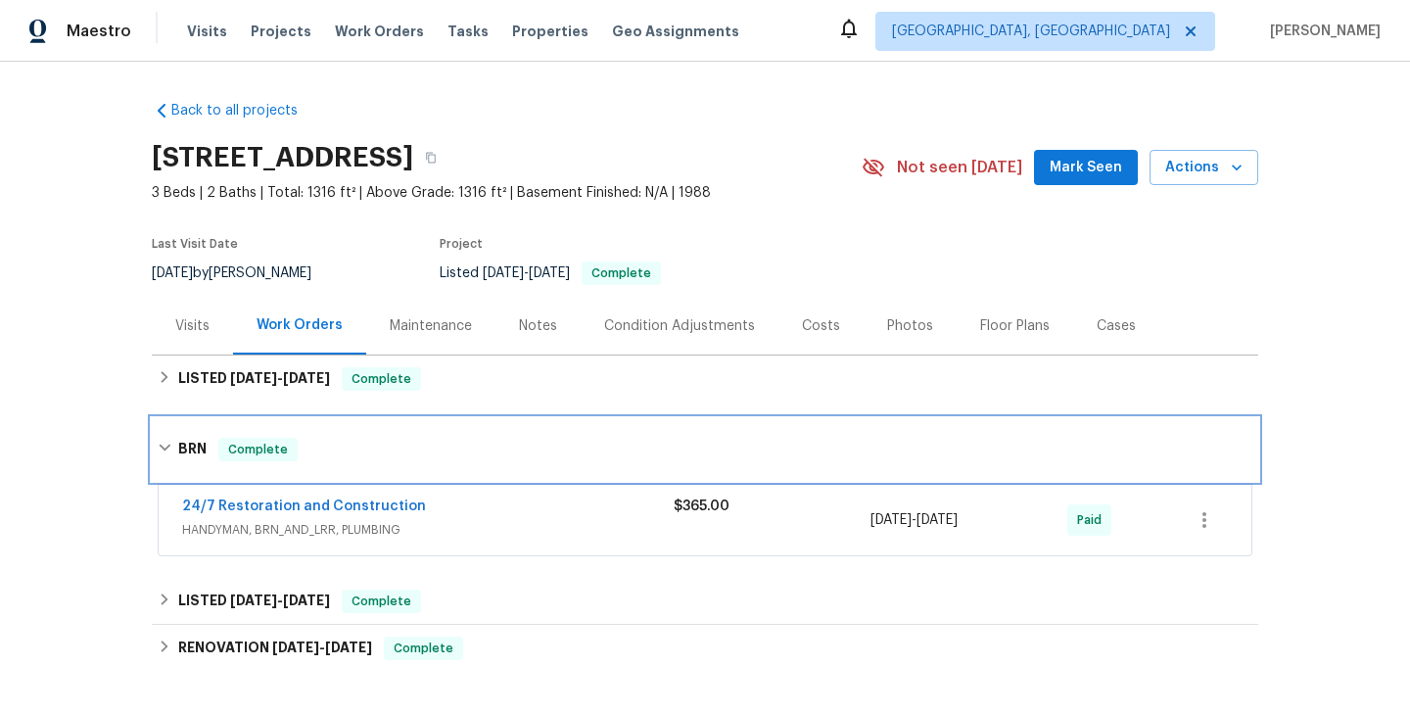
scroll to position [116, 0]
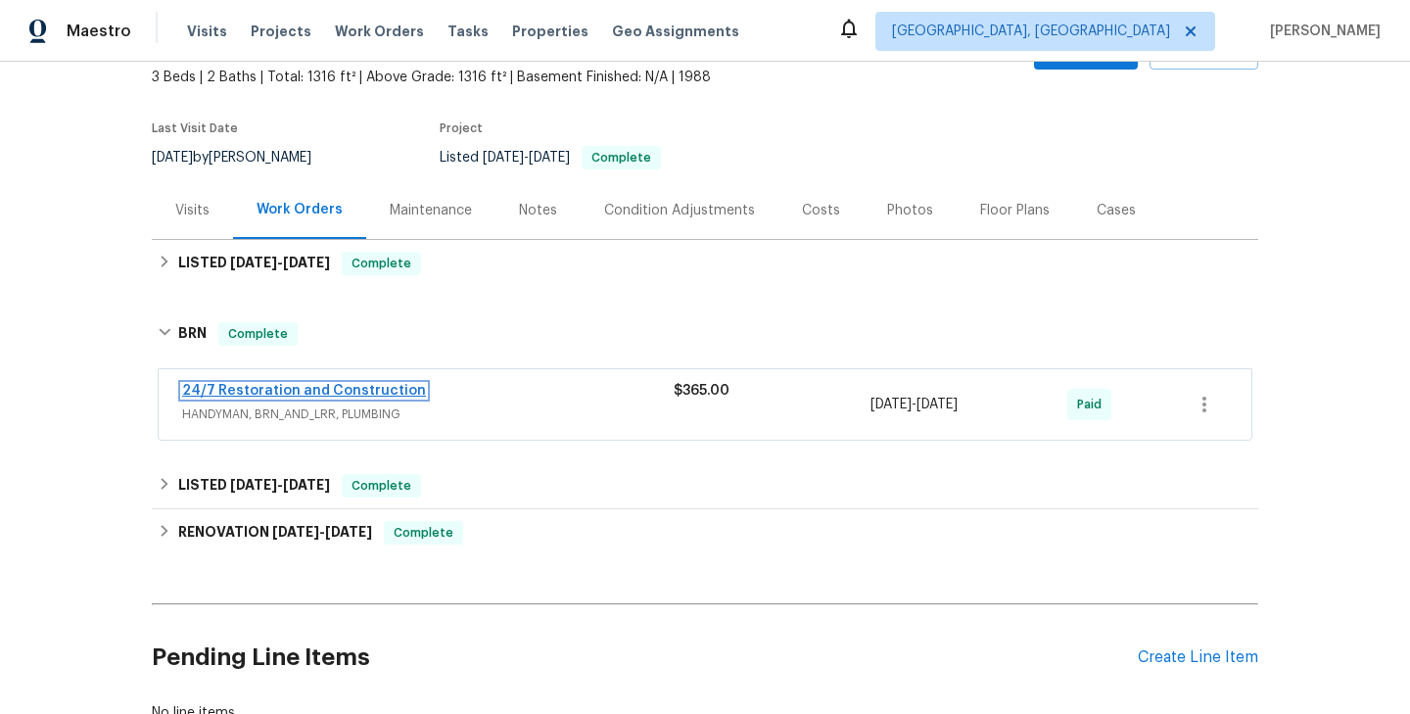
click at [305, 384] on link "24/7 Restoration and Construction" at bounding box center [304, 391] width 244 height 14
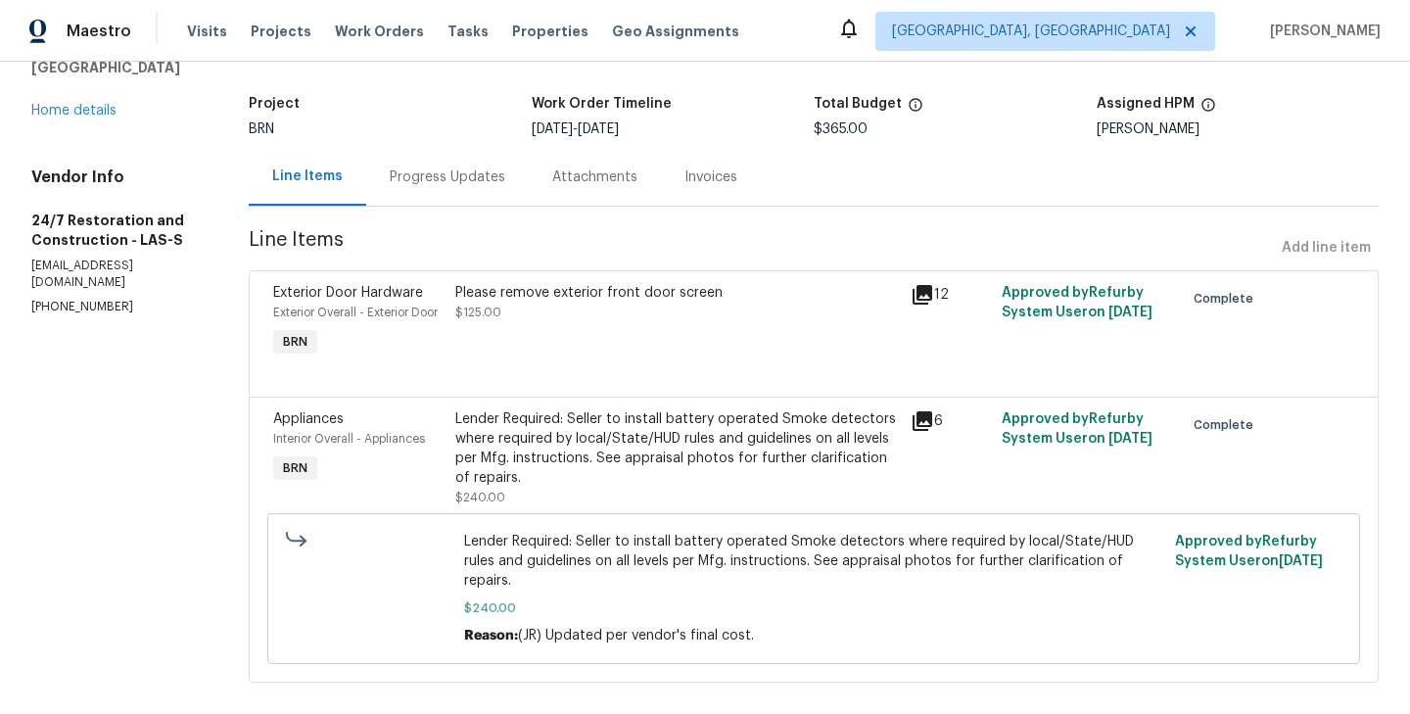
scroll to position [111, 0]
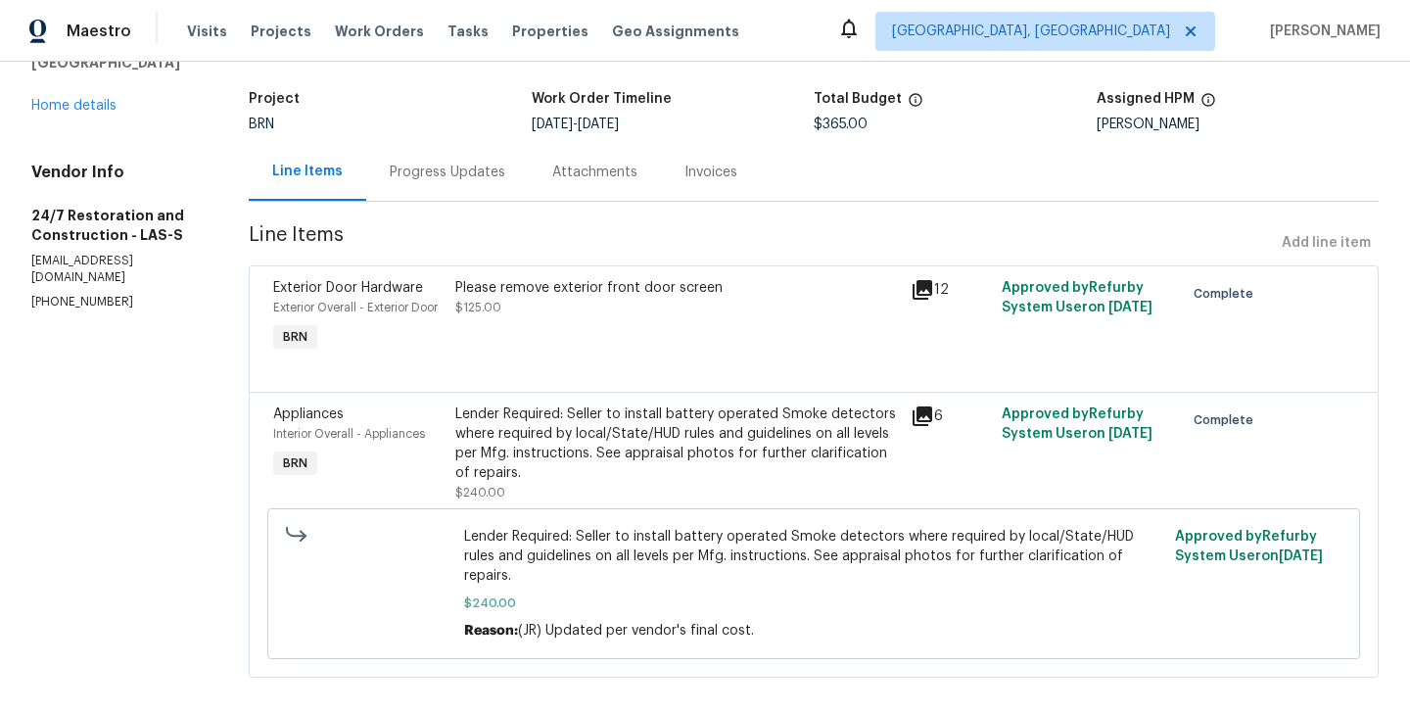
click at [450, 442] on div "Lender Required: Seller to install battery operated Smoke detectors where requi…" at bounding box center [677, 454] width 455 height 110
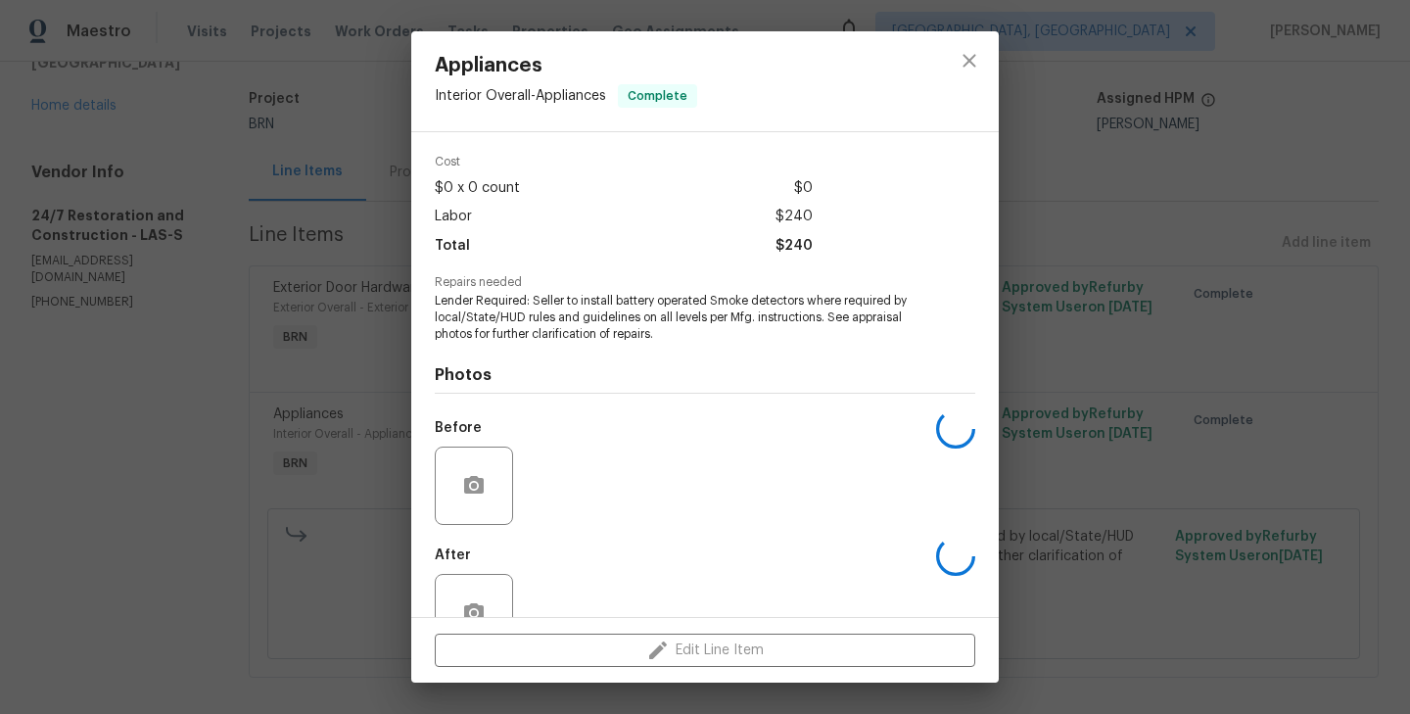
scroll to position [122, 0]
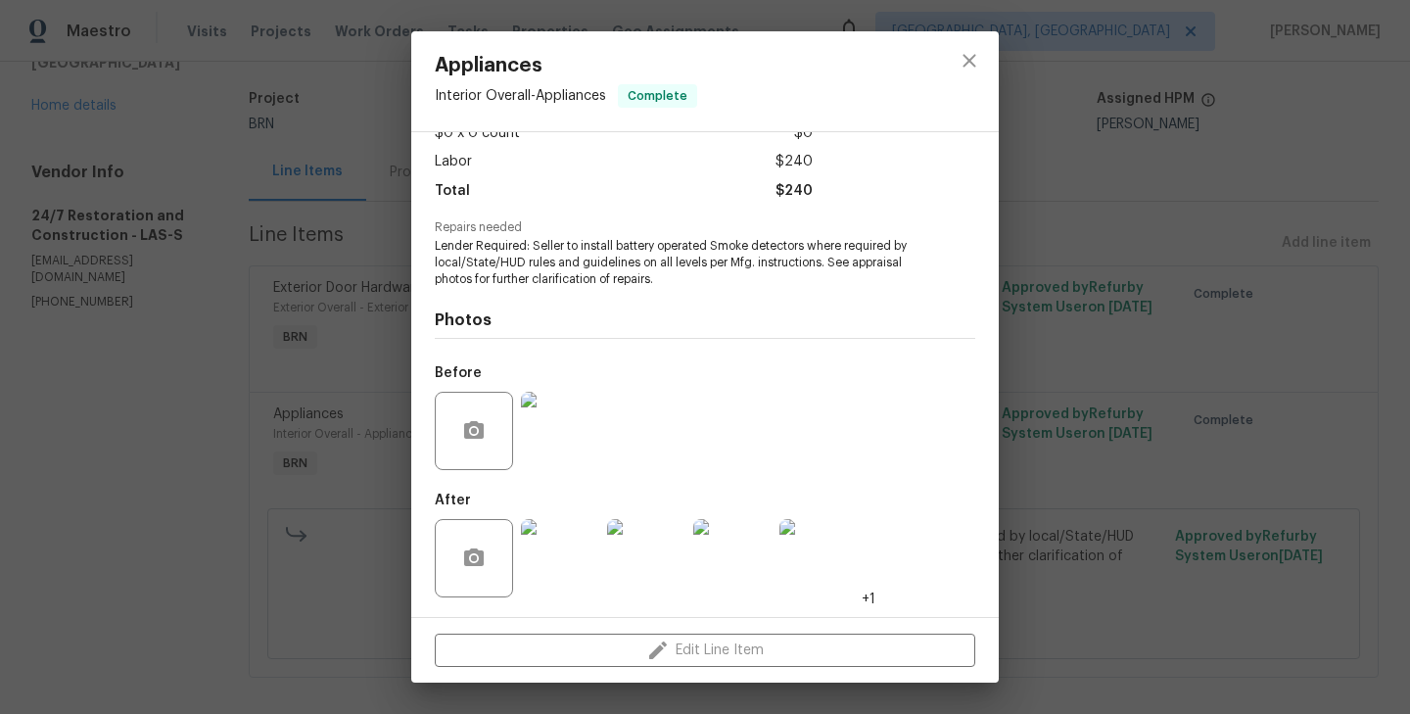
click at [332, 478] on div "Appliances Interior Overall - Appliances Complete Vendor 24/7 Restoration and C…" at bounding box center [705, 357] width 1410 height 714
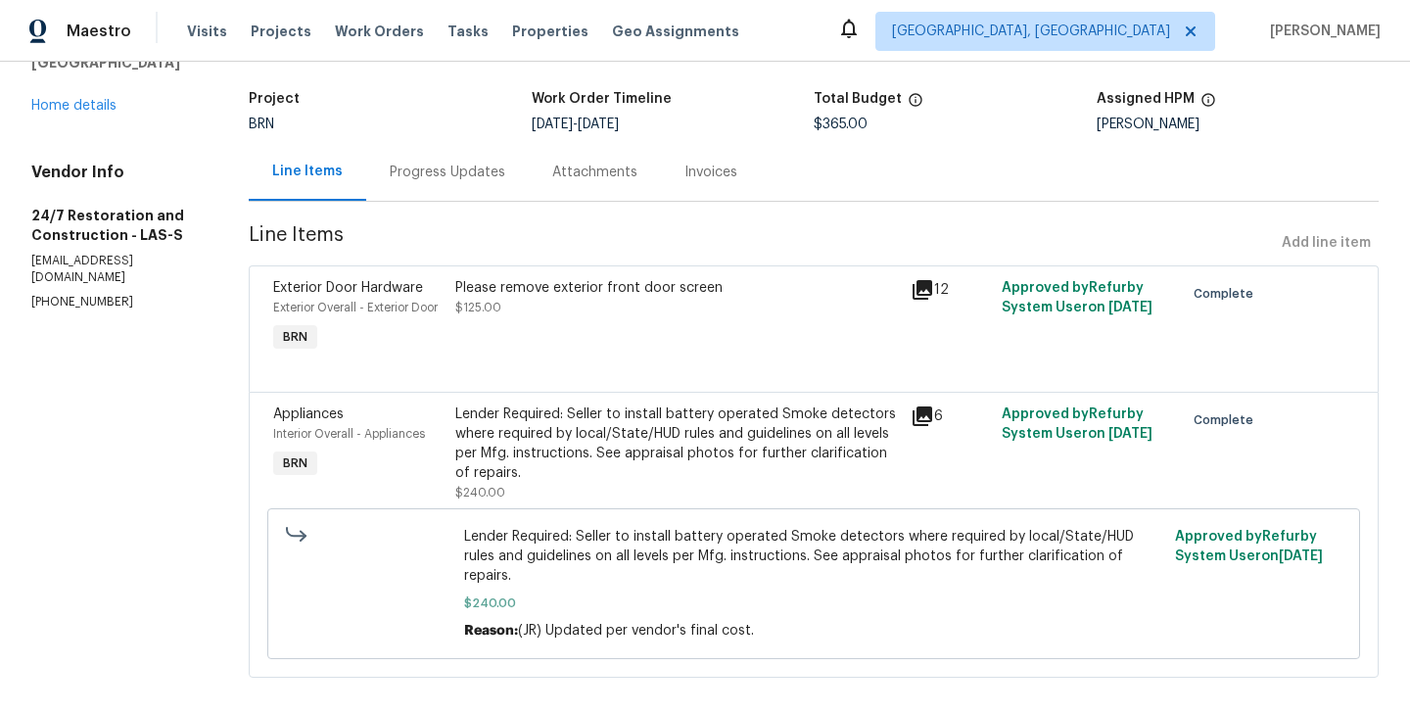
click at [412, 164] on div "Progress Updates" at bounding box center [448, 173] width 116 height 20
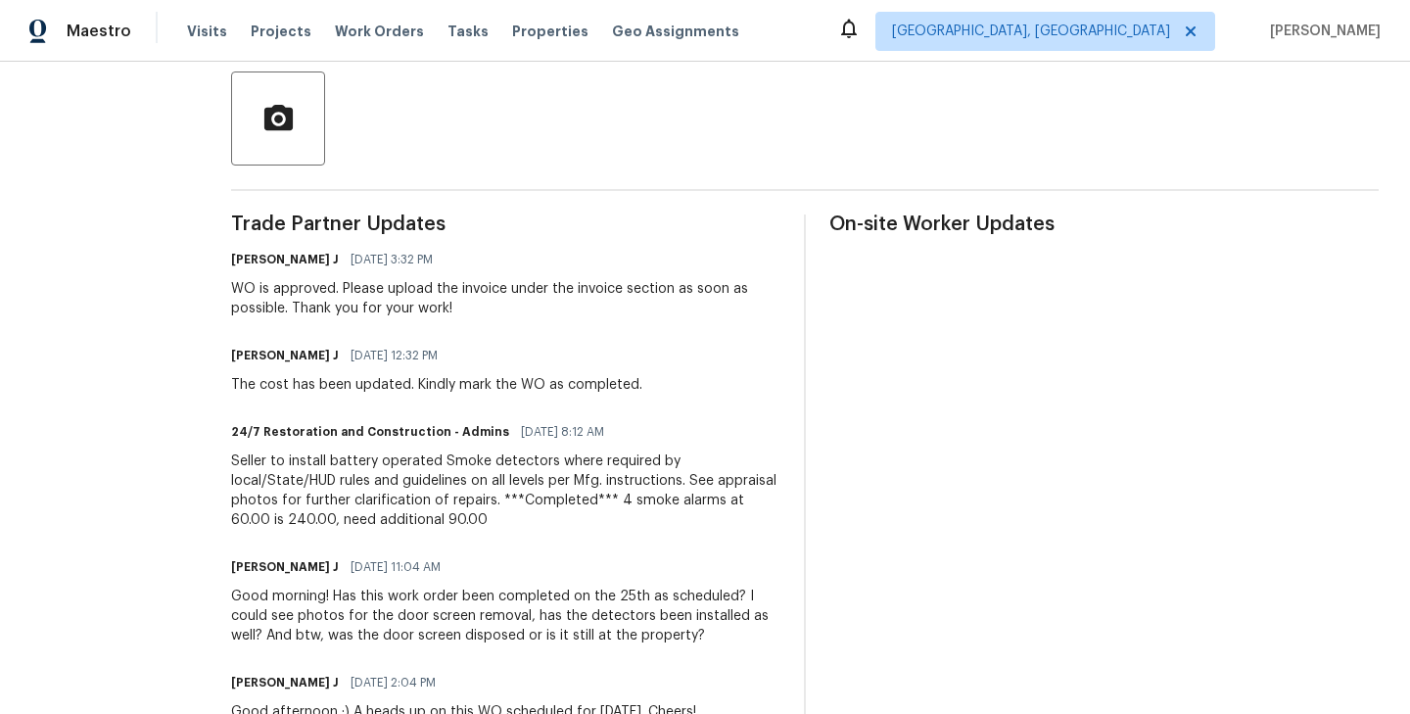
scroll to position [450, 0]
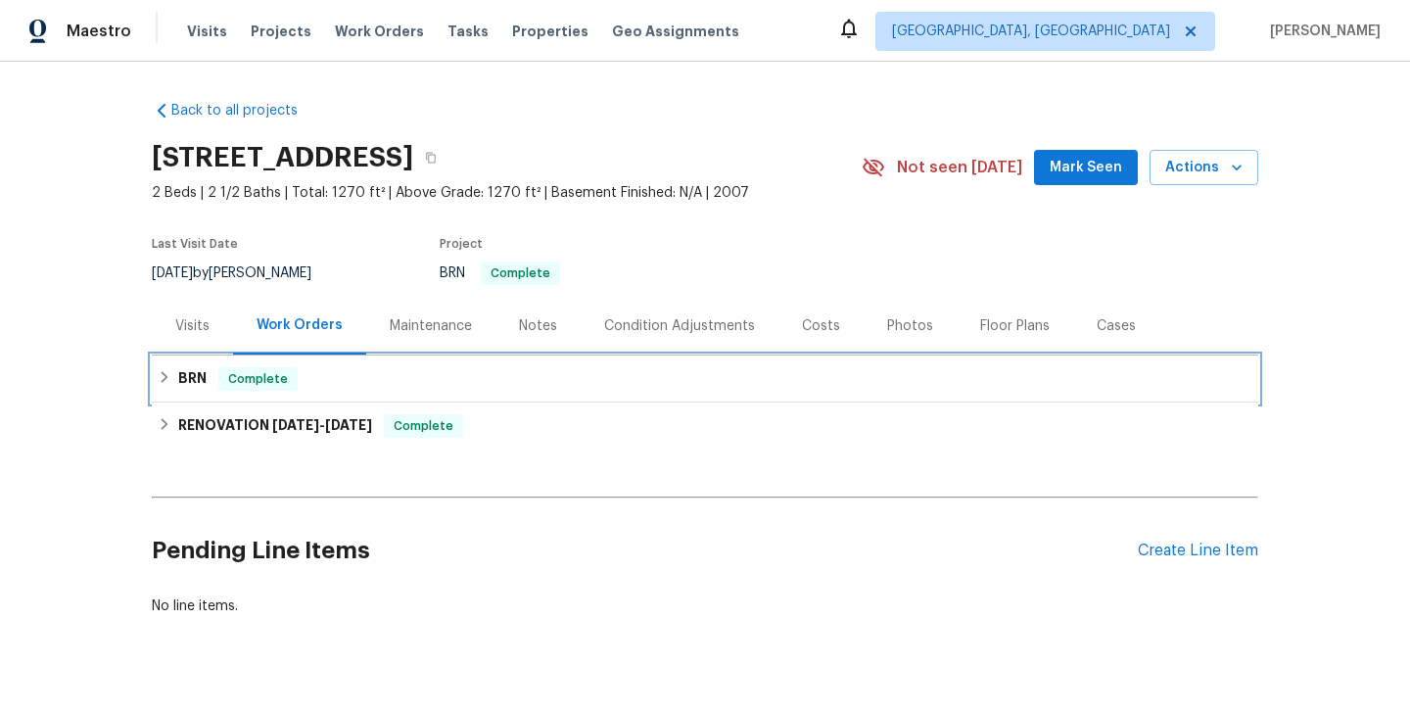
click at [314, 385] on div "BRN Complete" at bounding box center [705, 379] width 1095 height 24
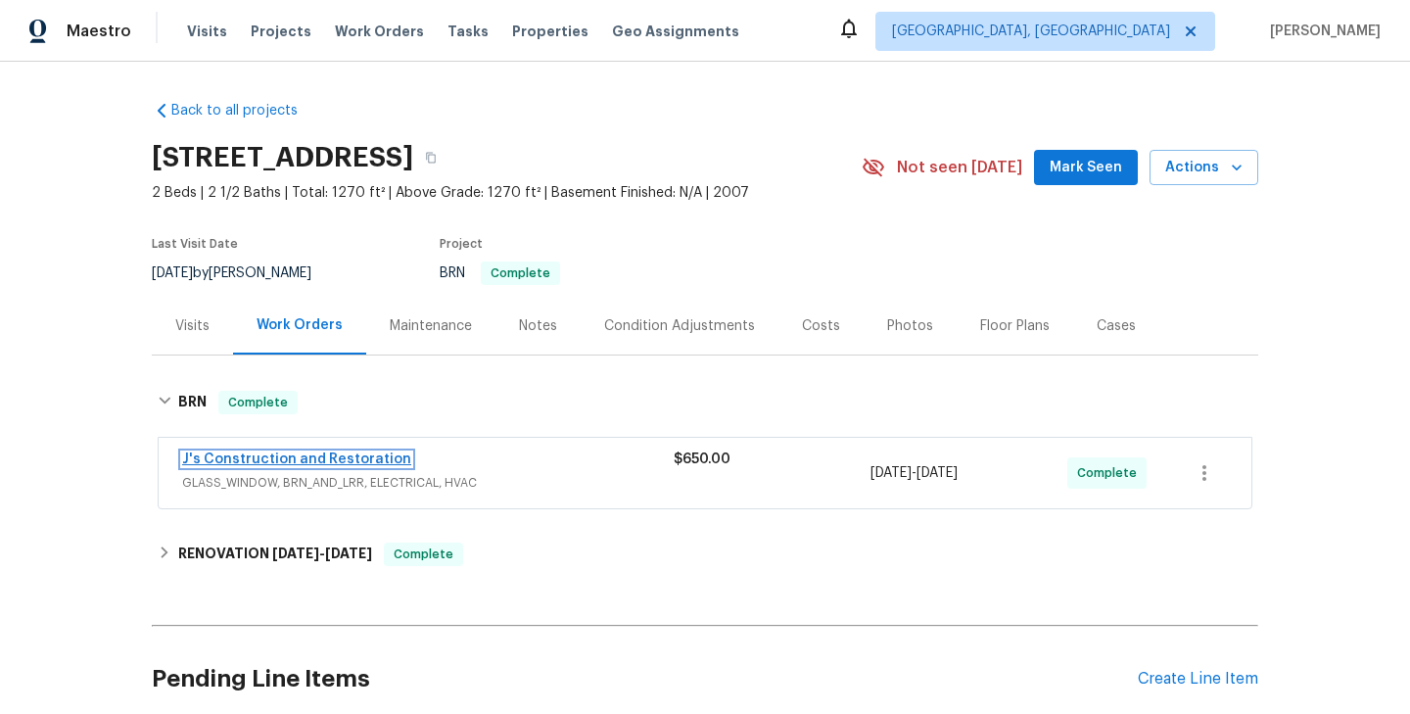
click at [308, 454] on link "J's Construction and Restoration" at bounding box center [296, 460] width 229 height 14
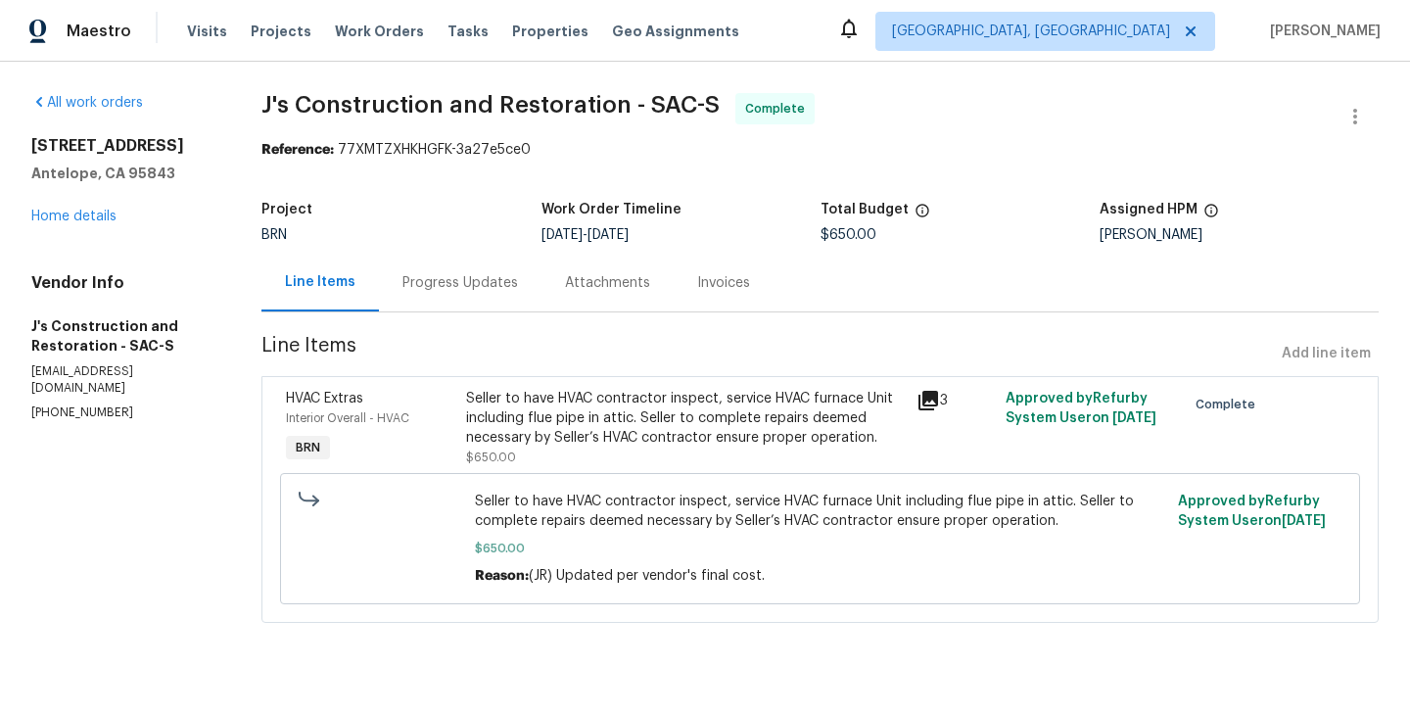
click at [397, 413] on span "Interior Overall - HVAC" at bounding box center [347, 418] width 123 height 12
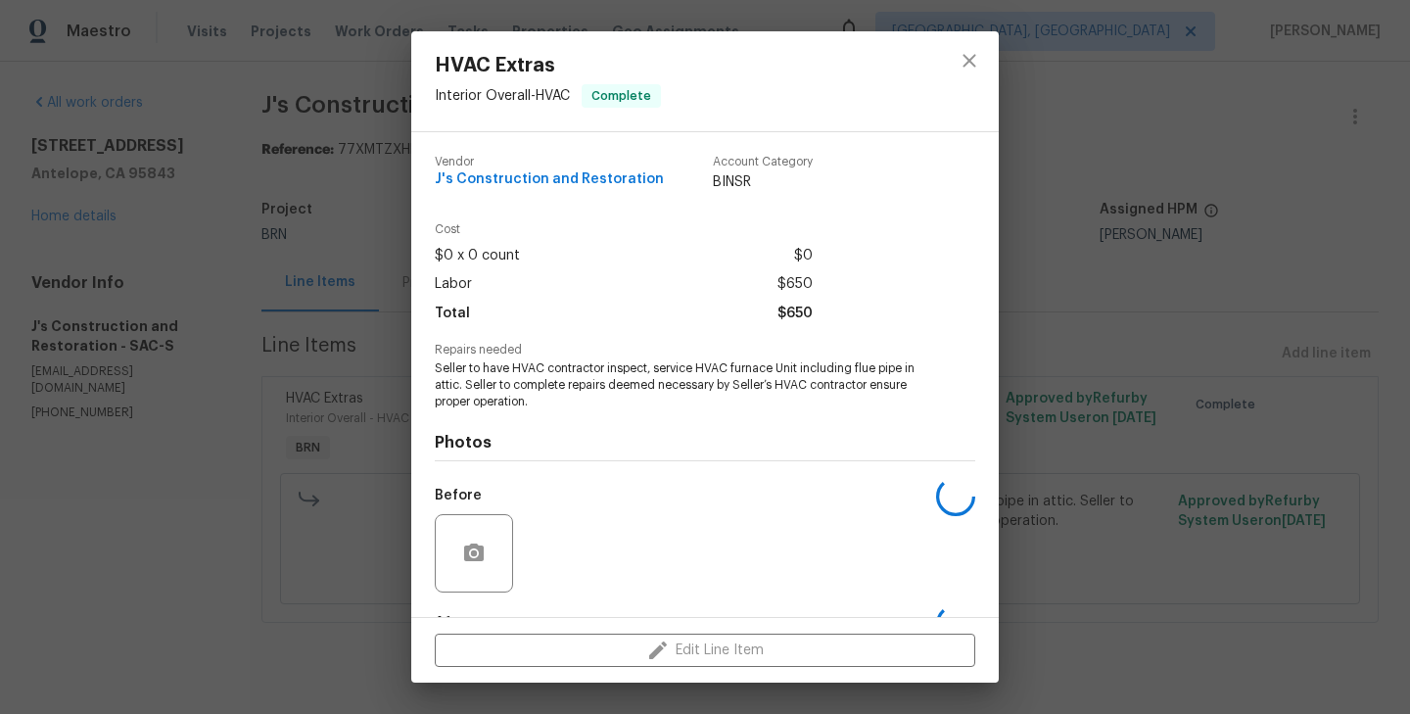
scroll to position [122, 0]
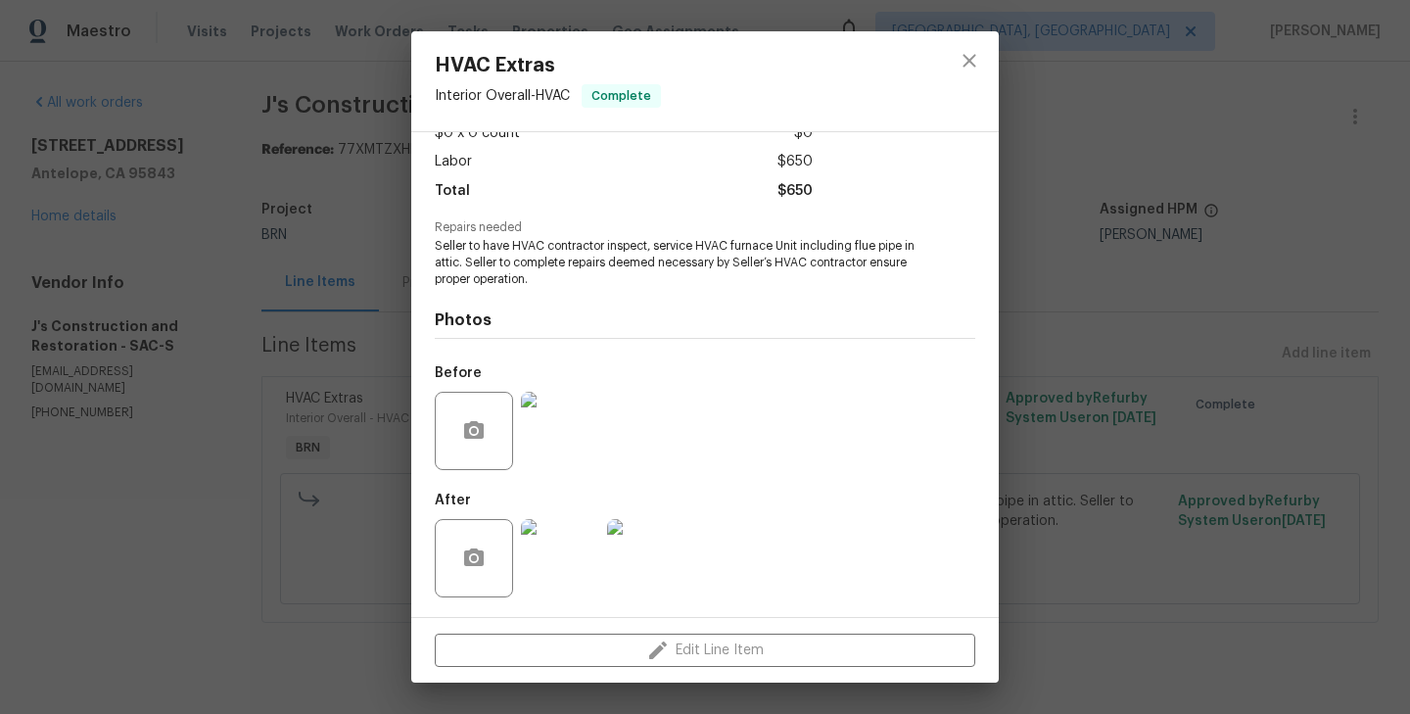
click at [544, 414] on img at bounding box center [560, 431] width 78 height 78
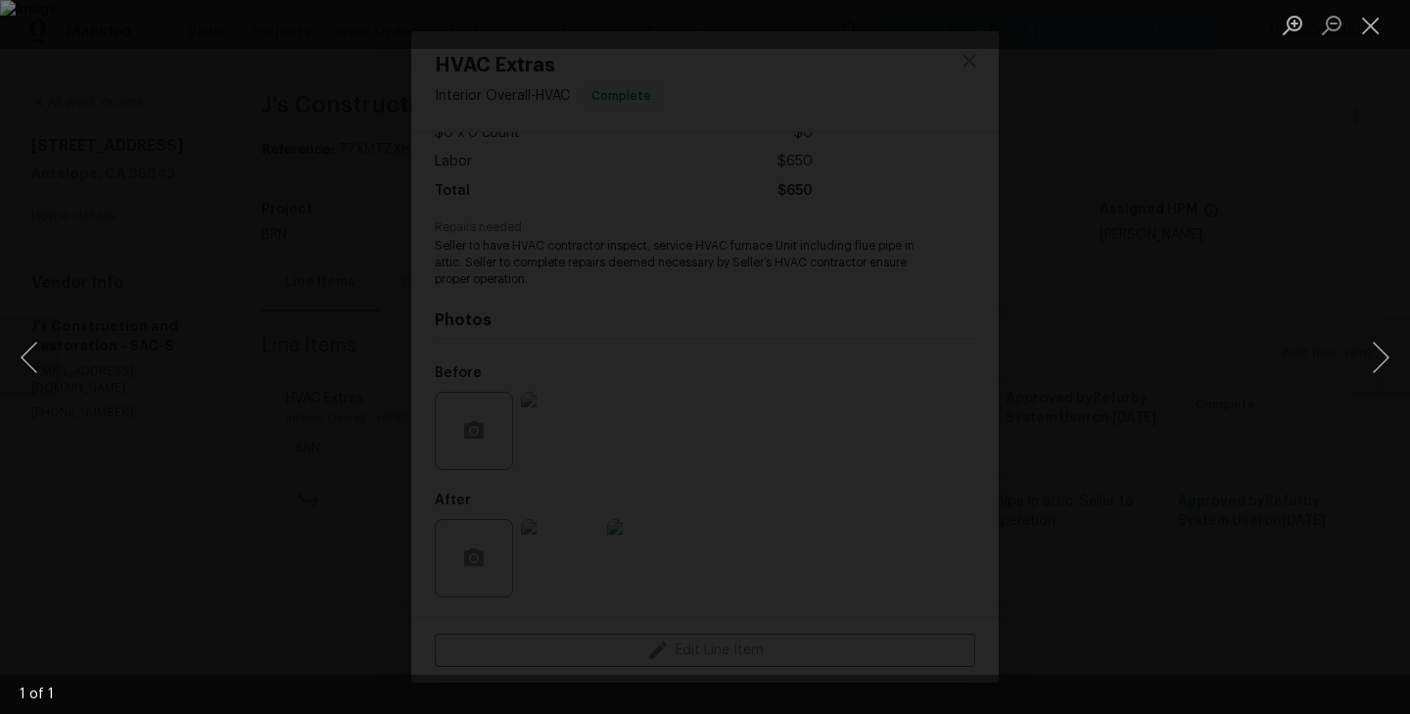
click at [159, 429] on div "Lightbox" at bounding box center [705, 357] width 1410 height 714
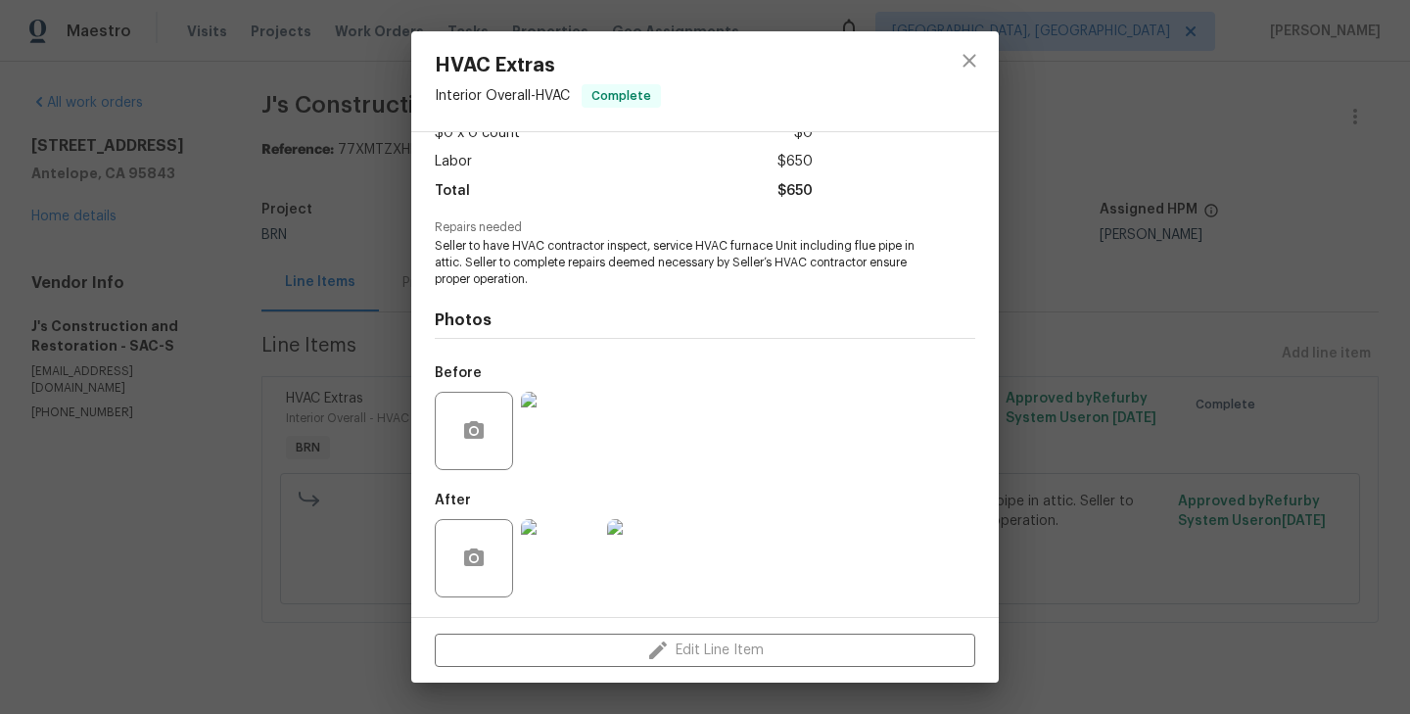
click at [574, 539] on img at bounding box center [560, 558] width 78 height 78
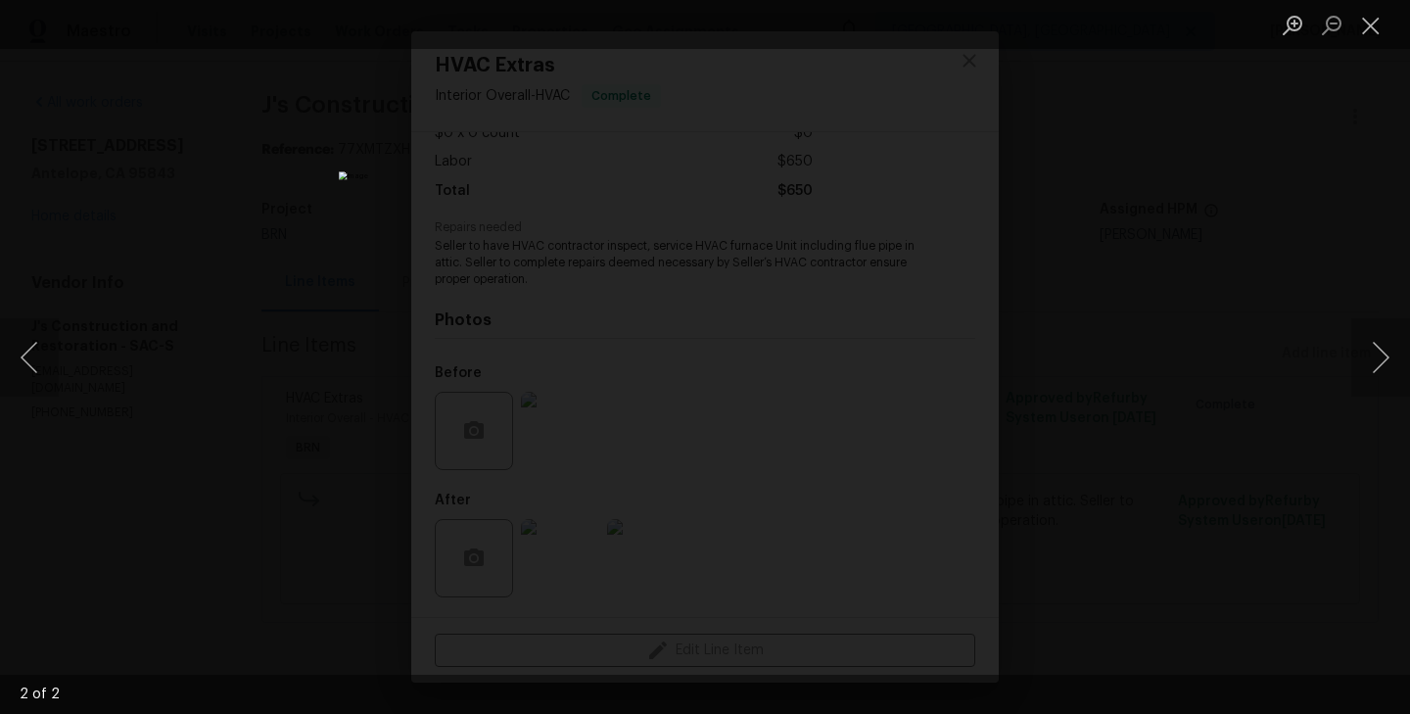
click at [242, 290] on div "Lightbox" at bounding box center [705, 357] width 1410 height 714
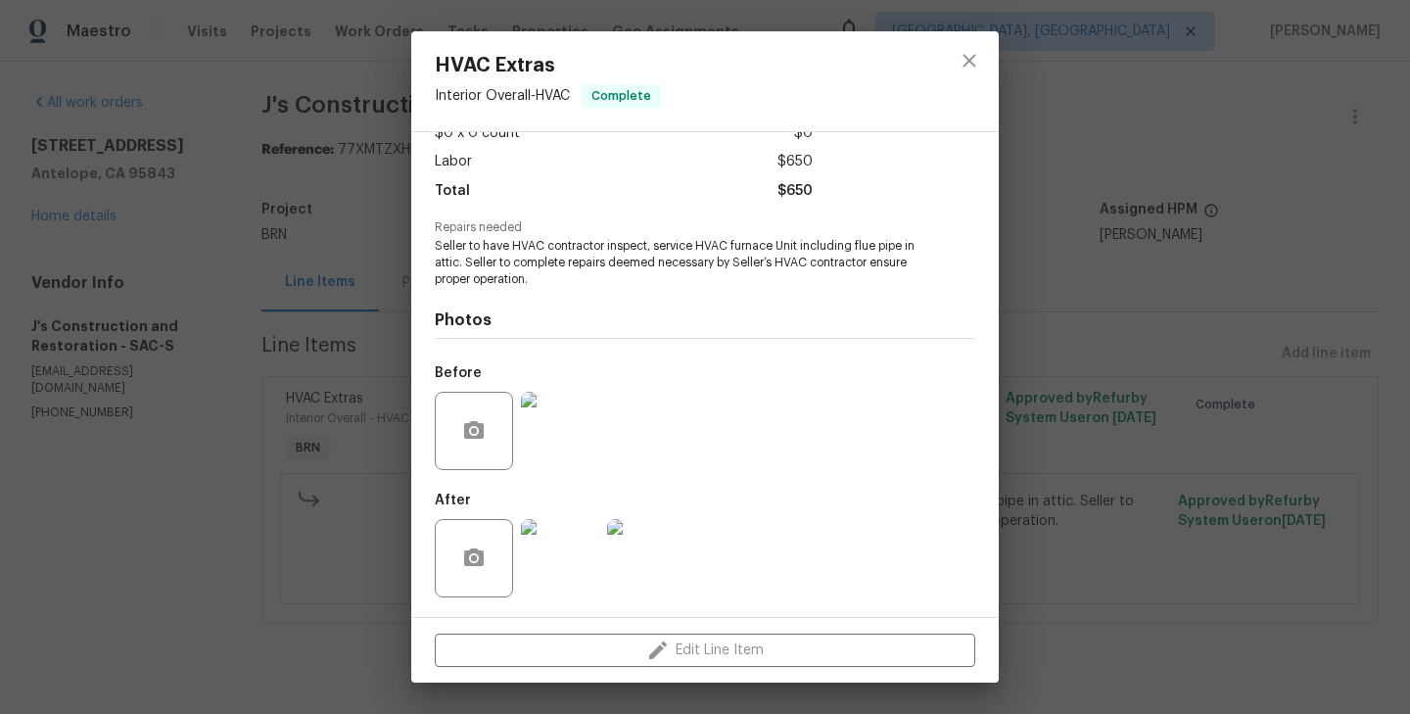
click at [276, 190] on div "HVAC Extras Interior Overall - HVAC Complete Vendor J's Construction and Restor…" at bounding box center [705, 357] width 1410 height 714
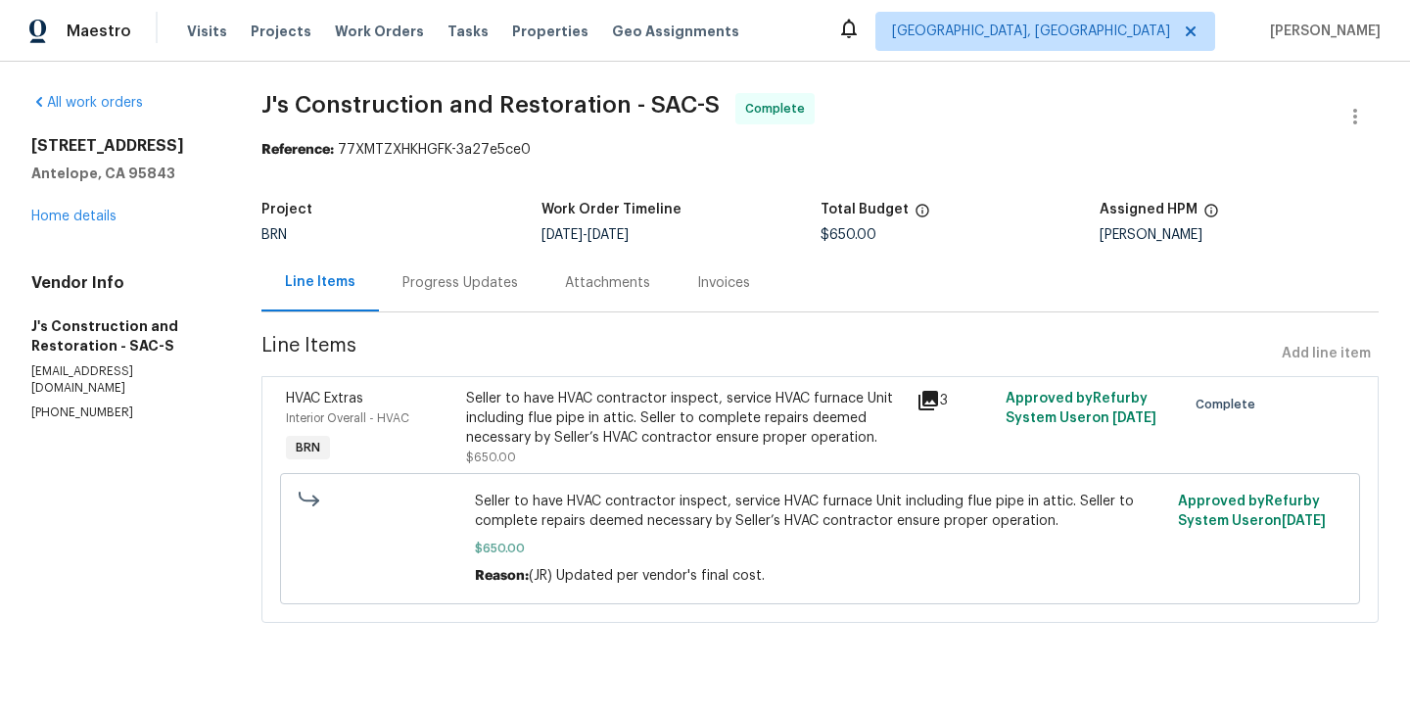
click at [459, 286] on div "Progress Updates" at bounding box center [461, 283] width 116 height 20
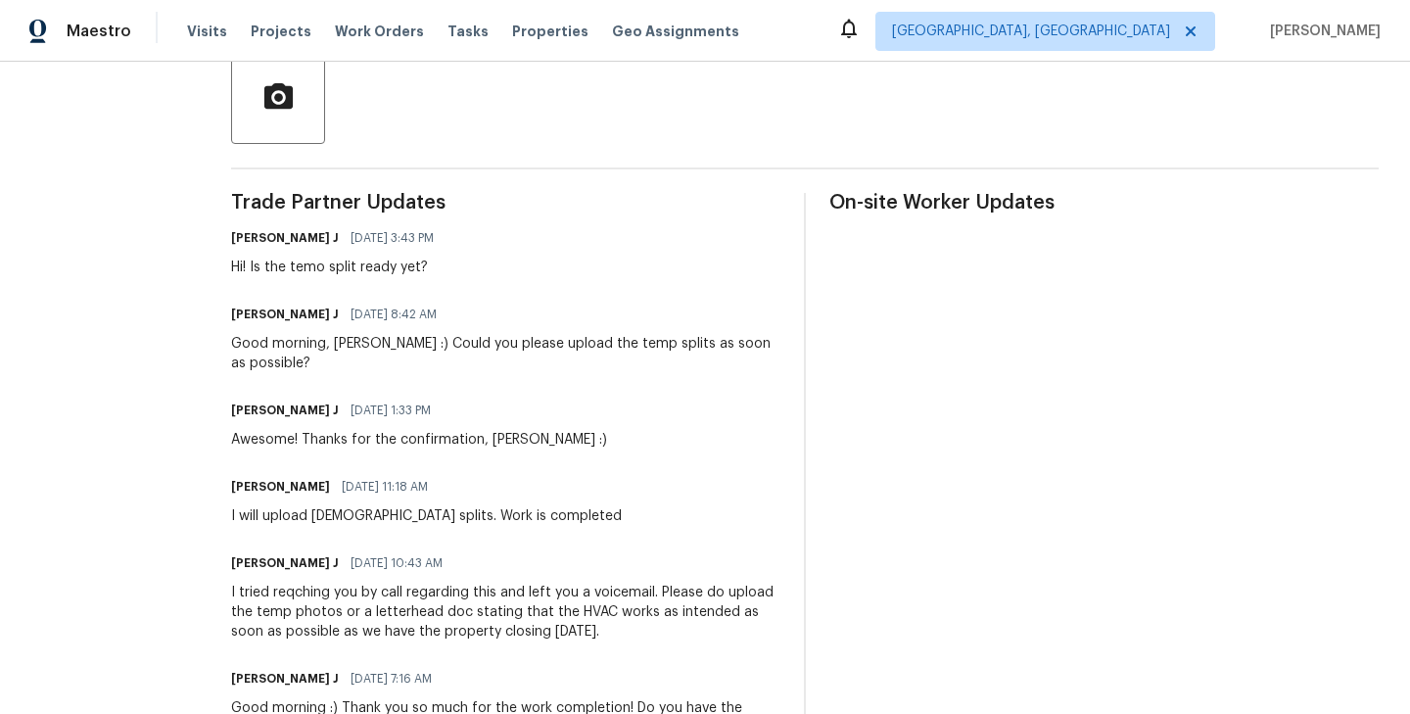
scroll to position [469, 0]
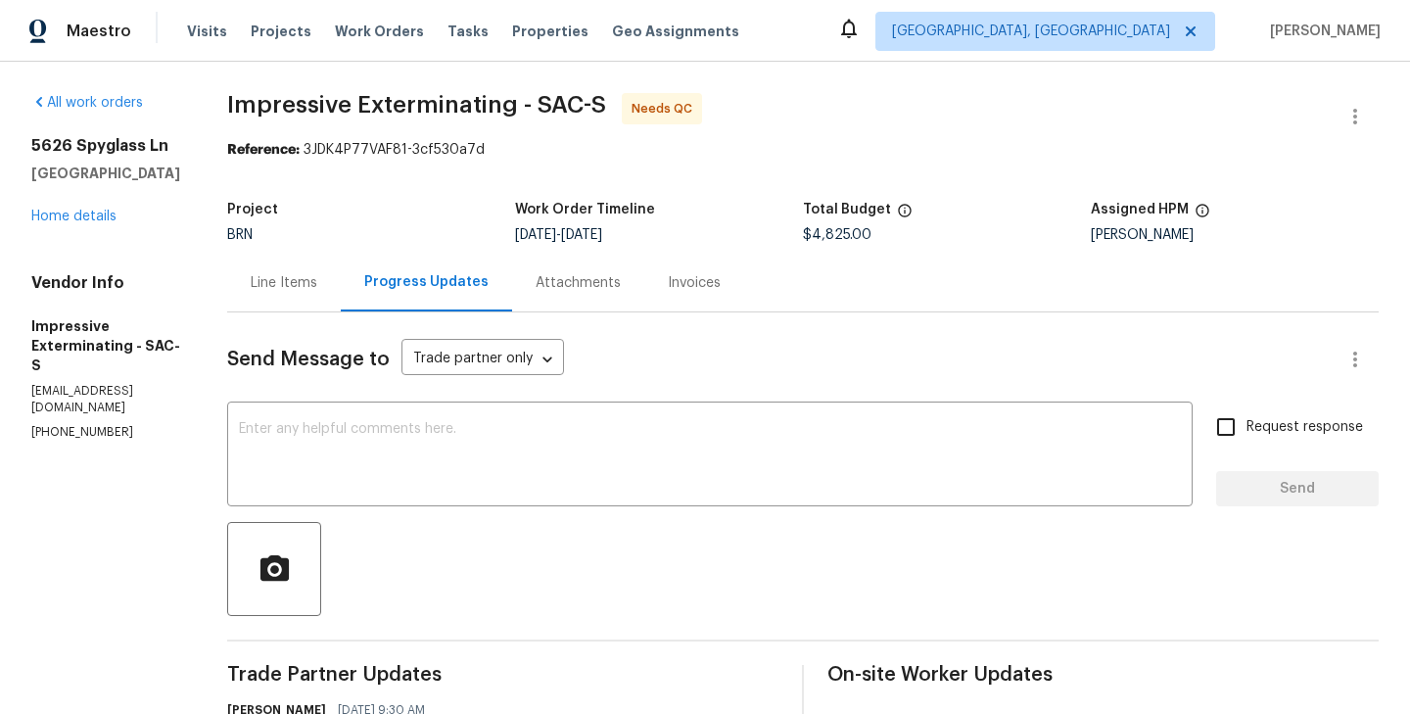
scroll to position [14, 0]
